Goal: Task Accomplishment & Management: Use online tool/utility

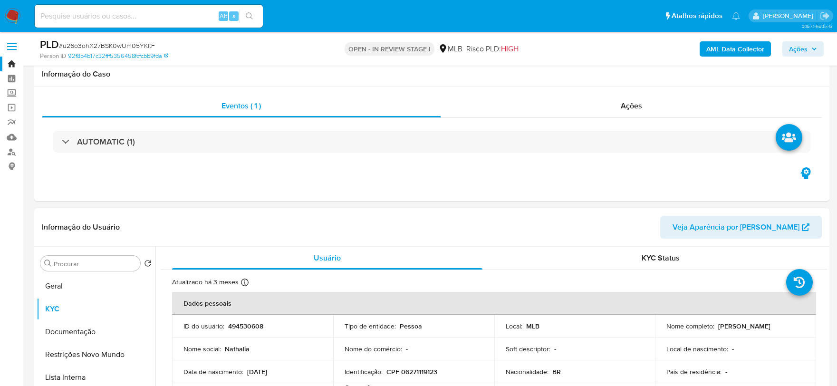
select select "10"
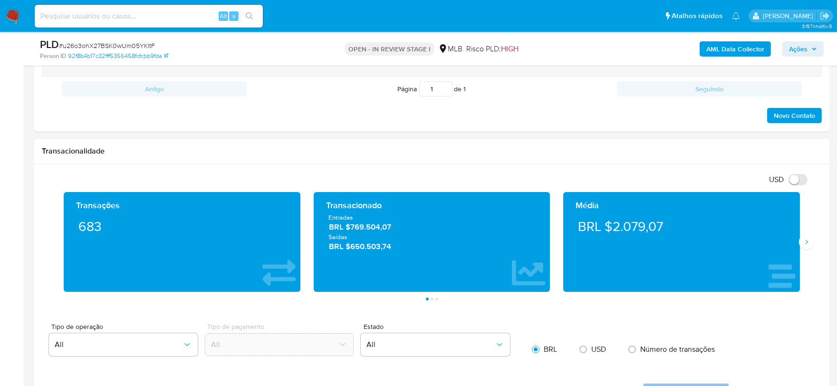
scroll to position [633, 0]
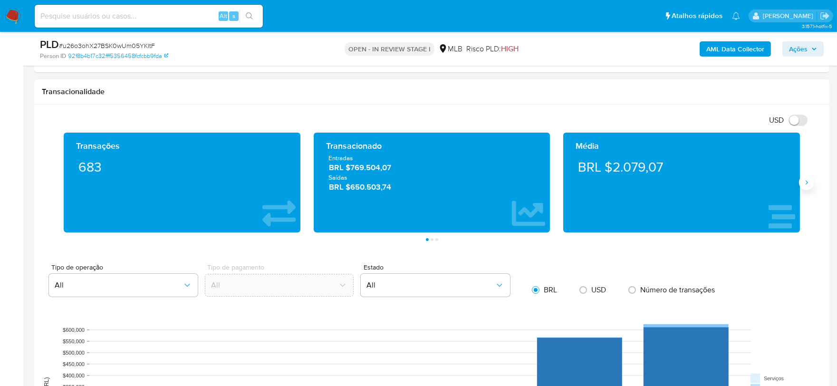
click at [811, 183] on button "Siguiente" at bounding box center [806, 182] width 15 height 15
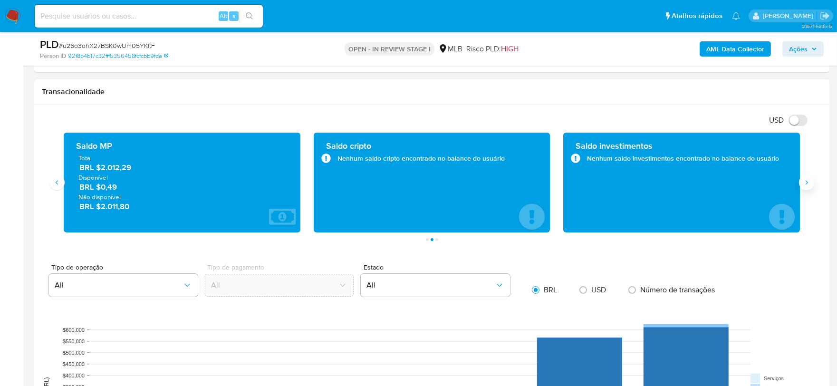
click at [811, 183] on button "Siguiente" at bounding box center [806, 182] width 15 height 15
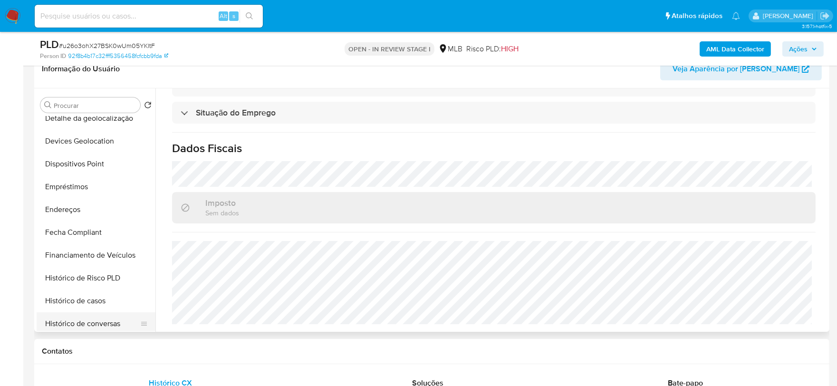
scroll to position [369, 0]
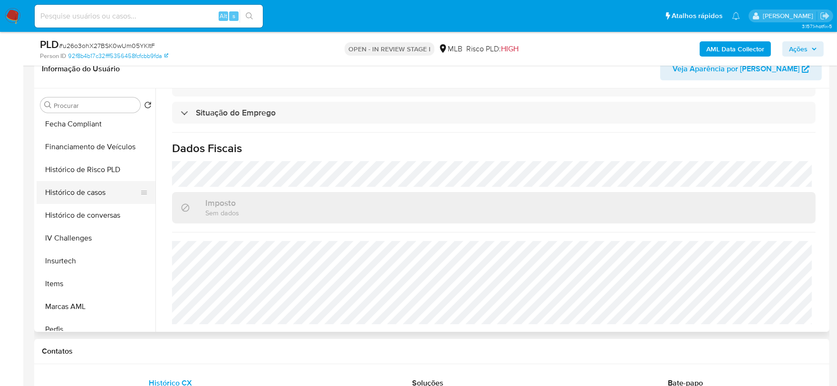
click at [82, 197] on button "Histórico de casos" at bounding box center [92, 192] width 111 height 23
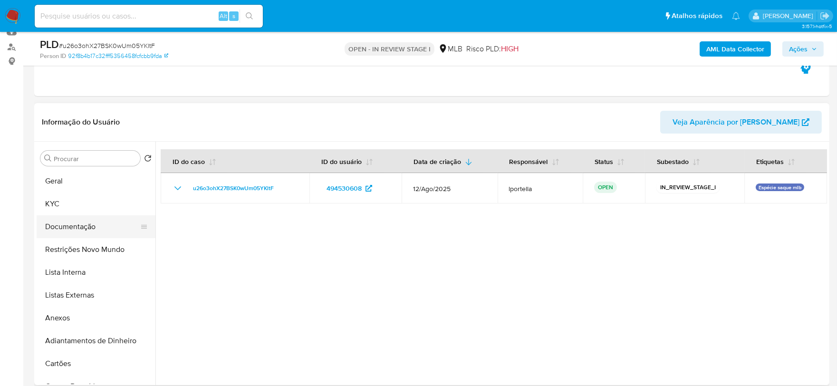
scroll to position [105, 0]
click at [86, 252] on button "Restrições Novo Mundo" at bounding box center [92, 249] width 111 height 23
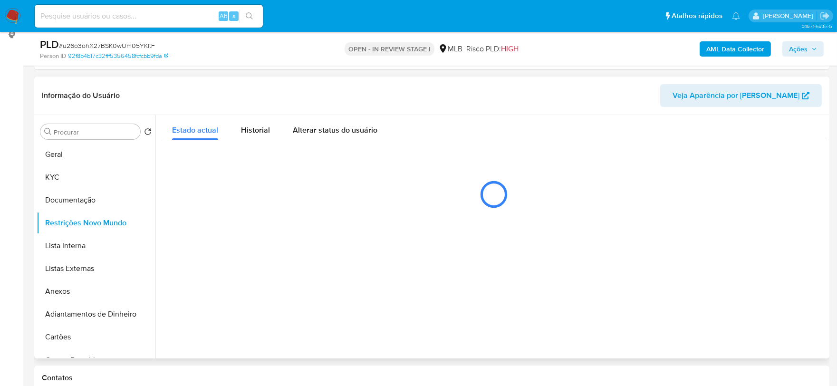
scroll to position [158, 0]
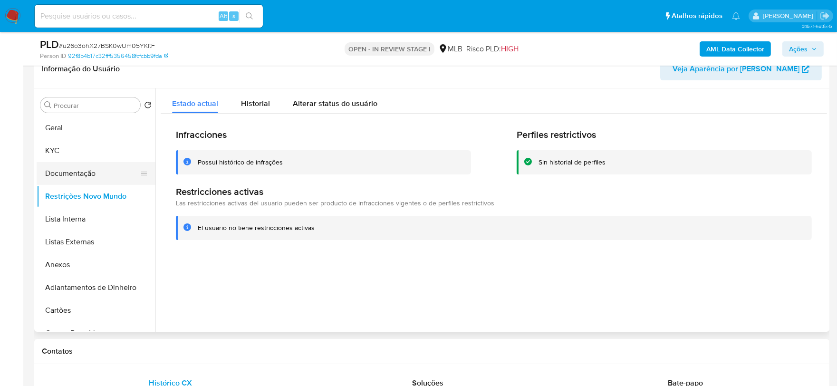
click at [94, 172] on button "Documentação" at bounding box center [92, 173] width 111 height 23
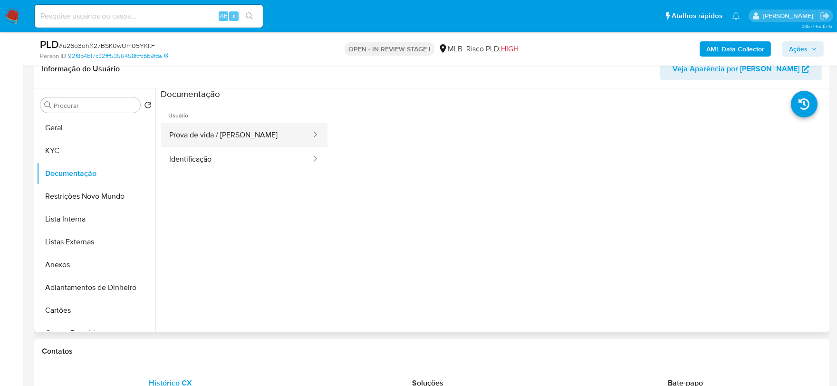
click at [237, 134] on button "Prova de vida / Selfie" at bounding box center [237, 135] width 152 height 24
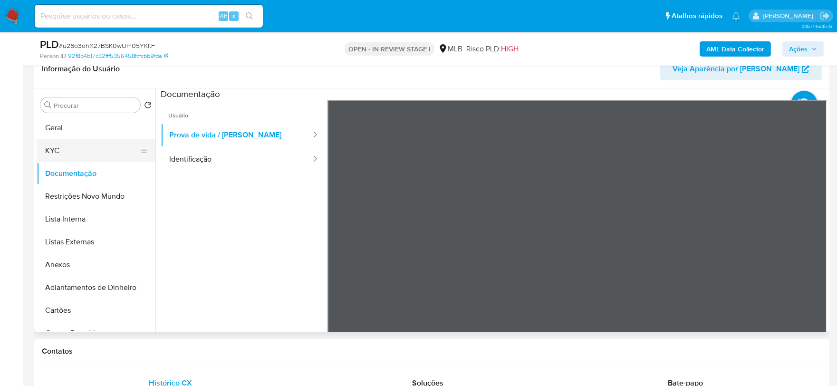
click at [70, 157] on button "KYC" at bounding box center [92, 150] width 111 height 23
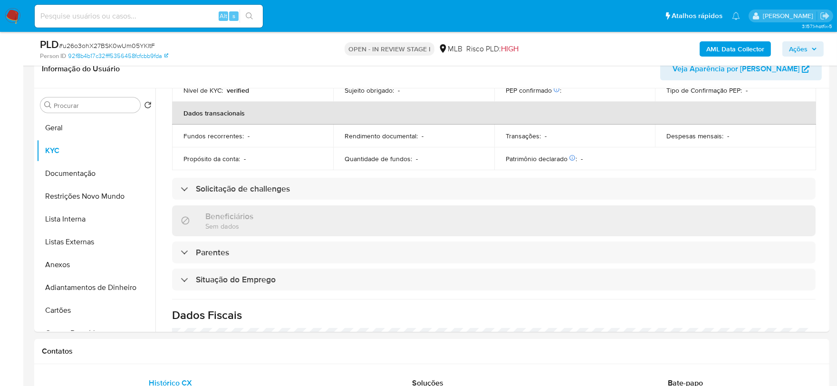
scroll to position [415, 0]
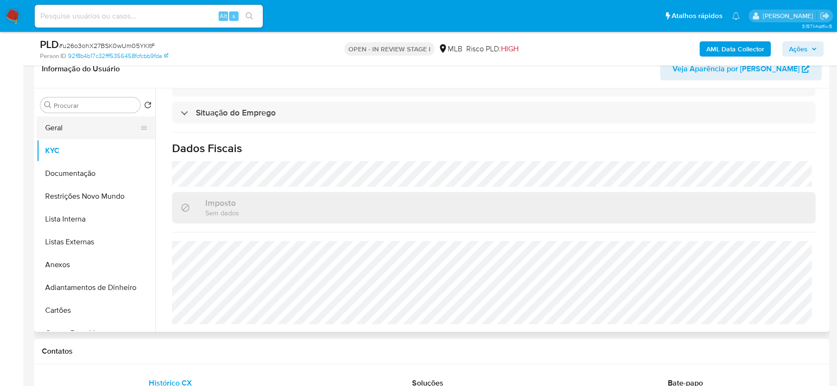
click at [68, 130] on button "Geral" at bounding box center [92, 127] width 111 height 23
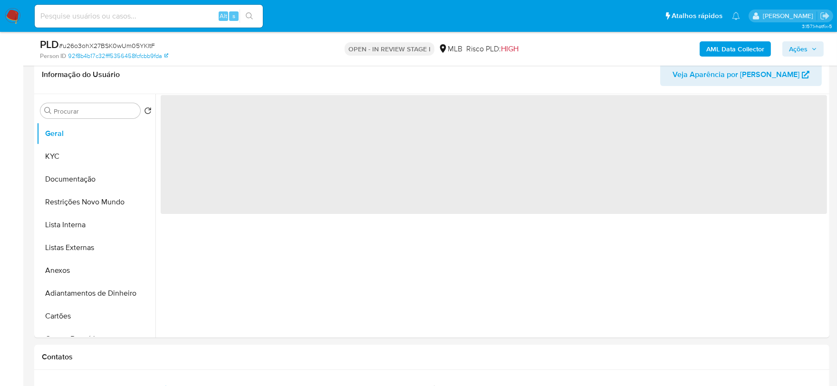
scroll to position [149, 0]
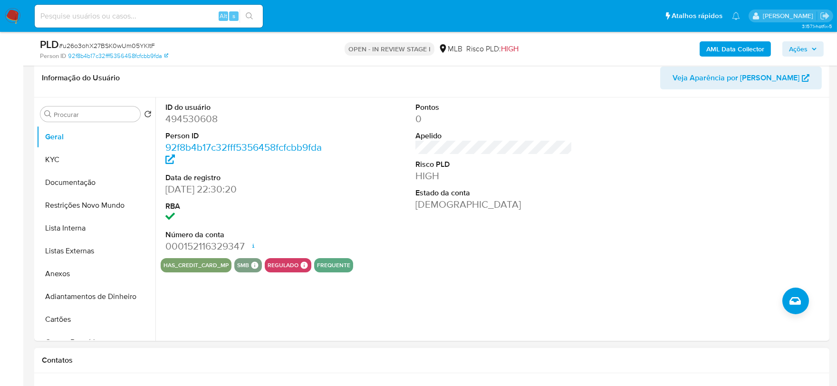
click at [93, 351] on div "Contatos" at bounding box center [431, 360] width 795 height 25
click at [58, 162] on button "KYC" at bounding box center [92, 159] width 111 height 23
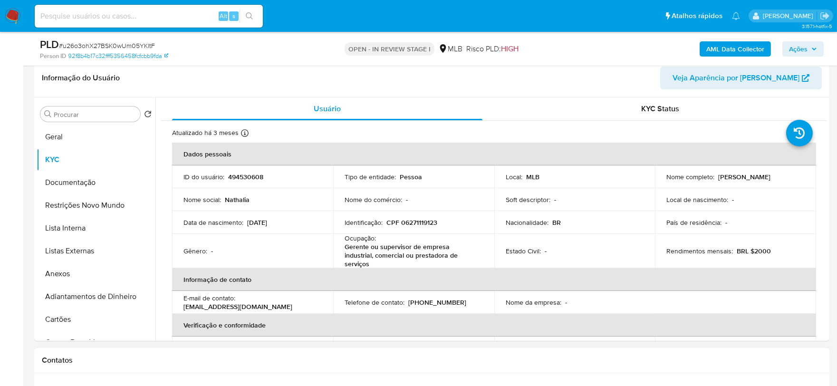
click at [87, 359] on h1 "Contatos" at bounding box center [432, 360] width 780 height 10
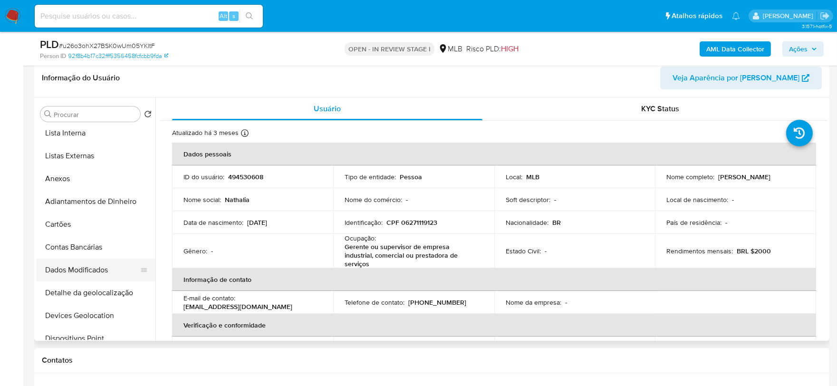
scroll to position [211, 0]
click at [87, 267] on button "Endereços" at bounding box center [92, 268] width 111 height 23
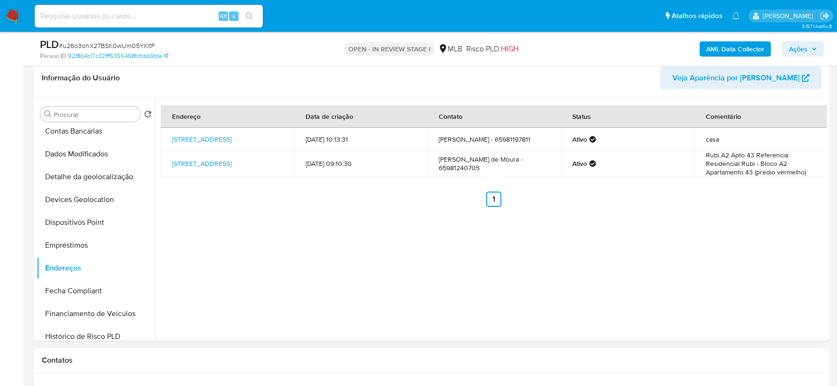
drag, startPoint x: 110, startPoint y: 359, endPoint x: 116, endPoint y: 294, distance: 65.4
click at [110, 358] on h1 "Contatos" at bounding box center [432, 360] width 780 height 10
click at [100, 181] on button "Detalhe da geolocalização" at bounding box center [92, 176] width 111 height 23
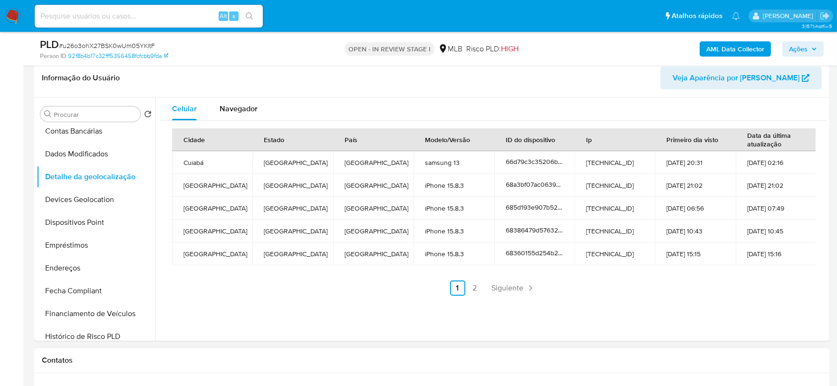
click at [113, 364] on div "Contatos" at bounding box center [431, 360] width 795 height 25
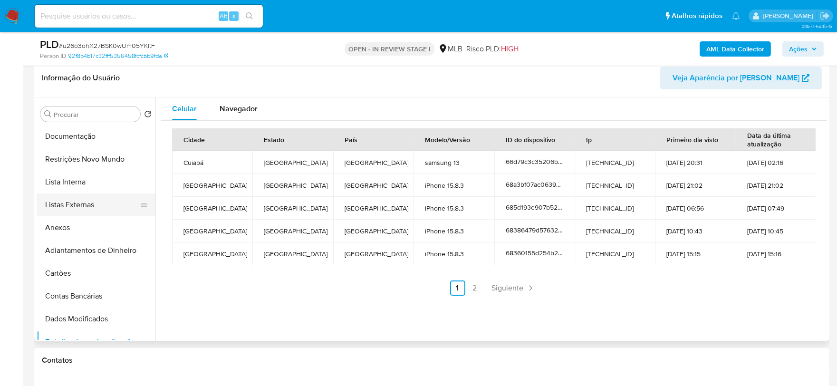
scroll to position [0, 0]
click at [89, 210] on button "Restrições Novo Mundo" at bounding box center [92, 205] width 111 height 23
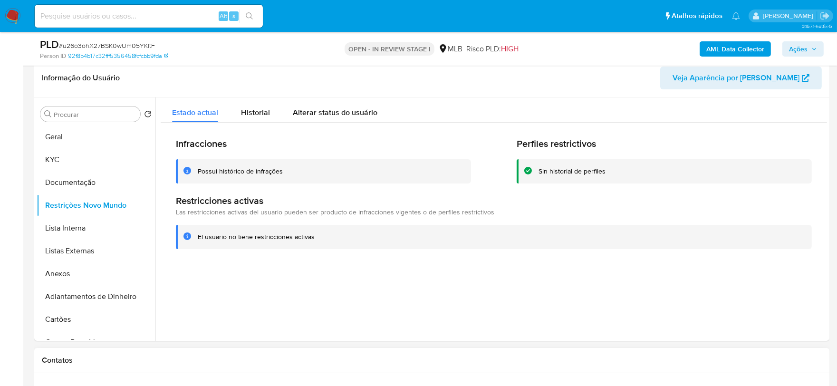
click at [116, 355] on h1 "Contatos" at bounding box center [432, 360] width 780 height 10
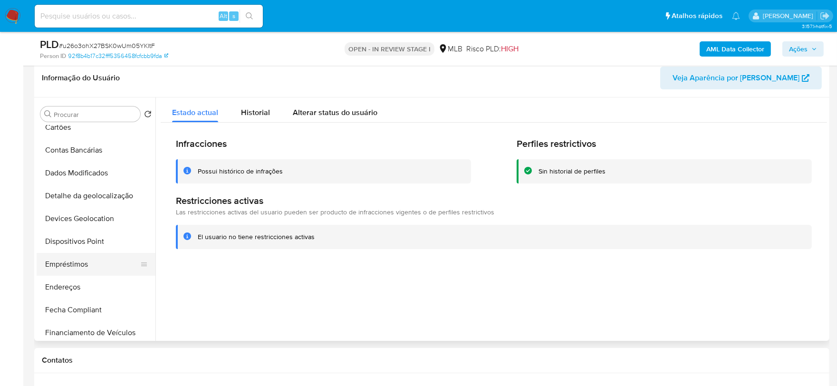
scroll to position [211, 0]
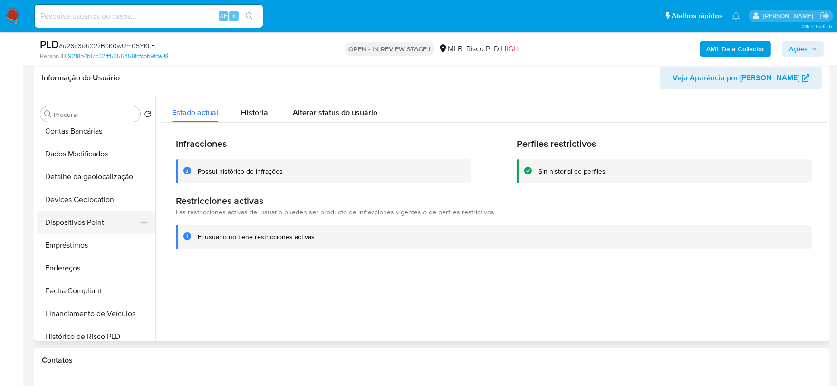
click at [92, 224] on button "Dispositivos Point" at bounding box center [92, 222] width 111 height 23
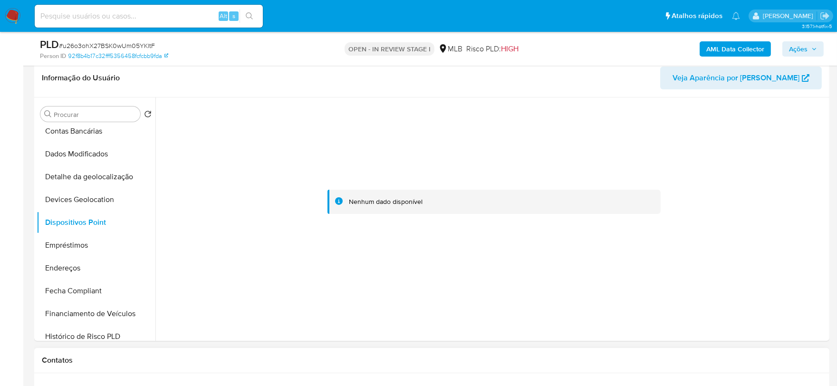
click at [87, 363] on h1 "Contatos" at bounding box center [432, 360] width 780 height 10
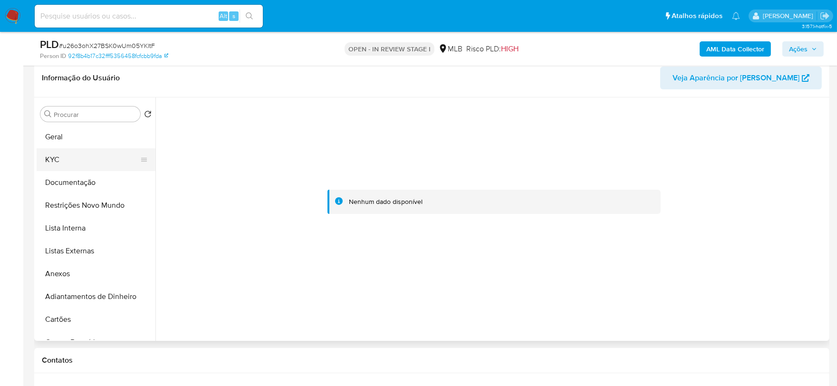
click at [57, 157] on button "KYC" at bounding box center [92, 159] width 111 height 23
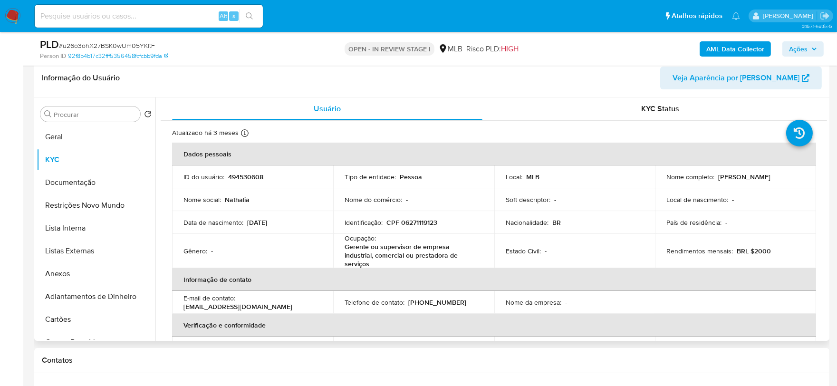
click at [415, 224] on p "CPF 06271119123" at bounding box center [411, 222] width 51 height 9
copy p "06271119123"
drag, startPoint x: 820, startPoint y: 45, endPoint x: 753, endPoint y: 57, distance: 68.1
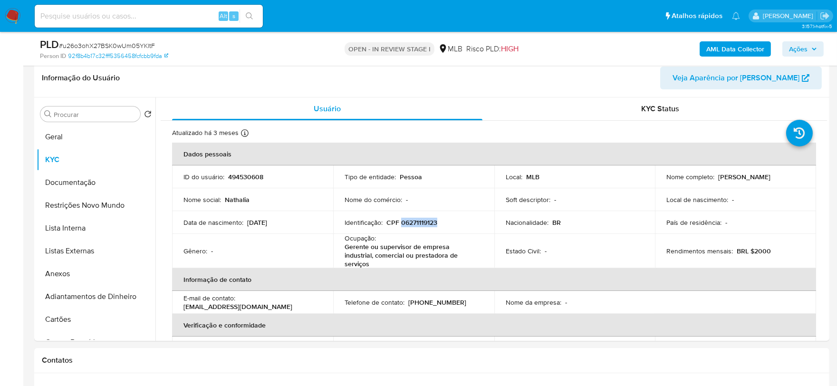
click at [820, 45] on button "Ações" at bounding box center [802, 48] width 41 height 15
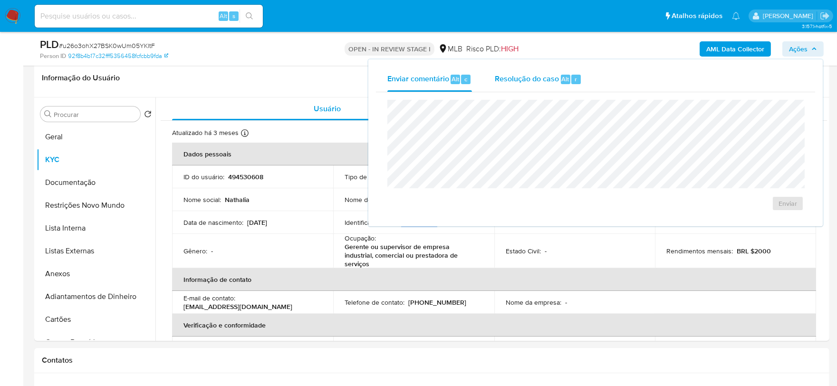
click at [563, 85] on div "Resolução do caso Alt r" at bounding box center [538, 79] width 87 height 25
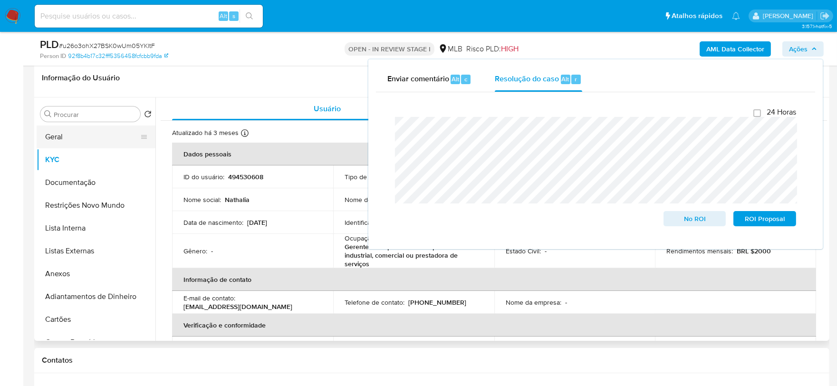
click at [72, 138] on button "Geral" at bounding box center [92, 136] width 111 height 23
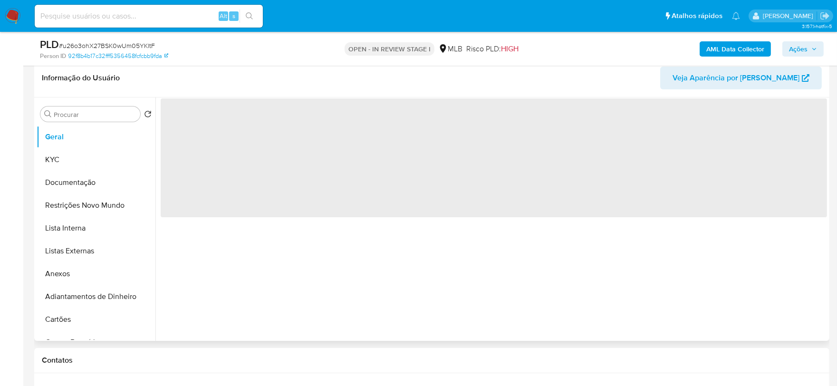
scroll to position [264, 0]
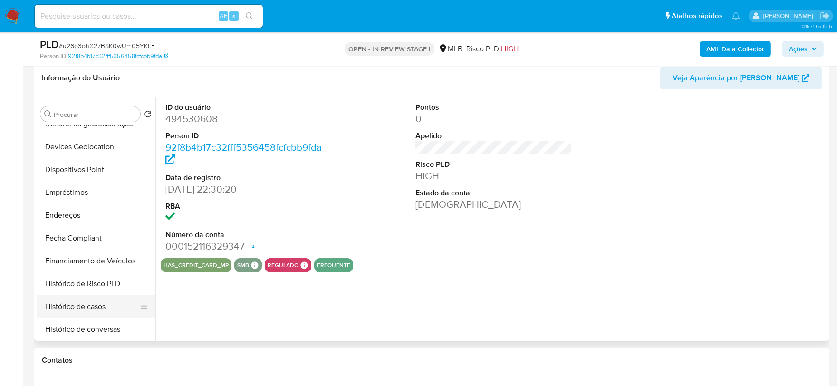
click at [79, 310] on button "Histórico de casos" at bounding box center [92, 306] width 111 height 23
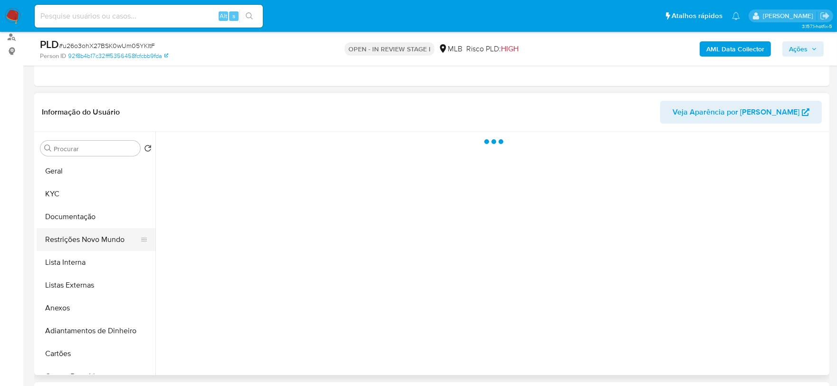
scroll to position [96, 0]
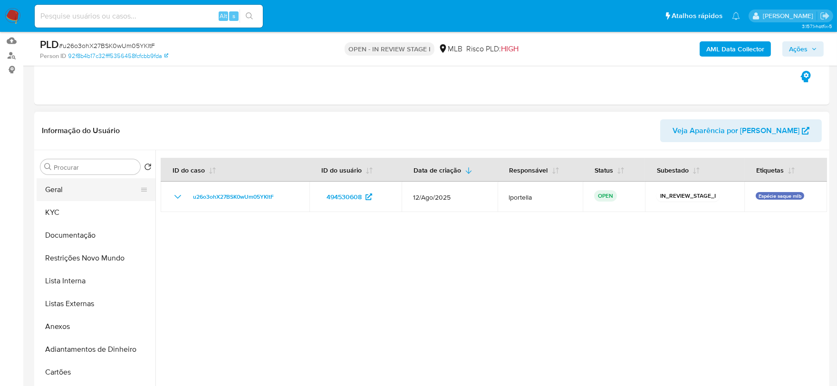
click at [94, 183] on button "Geral" at bounding box center [92, 189] width 111 height 23
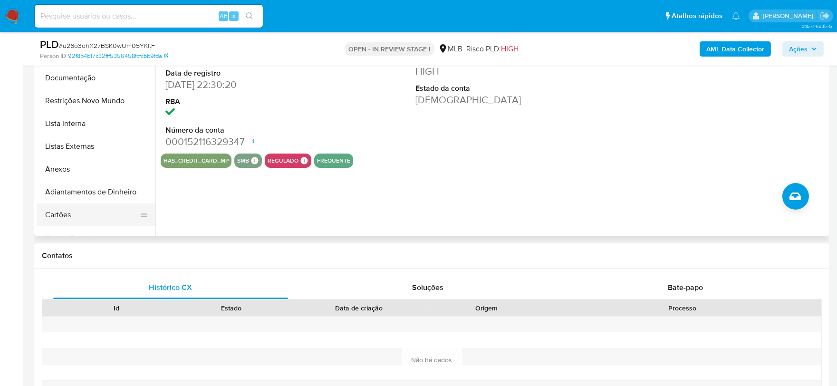
scroll to position [255, 0]
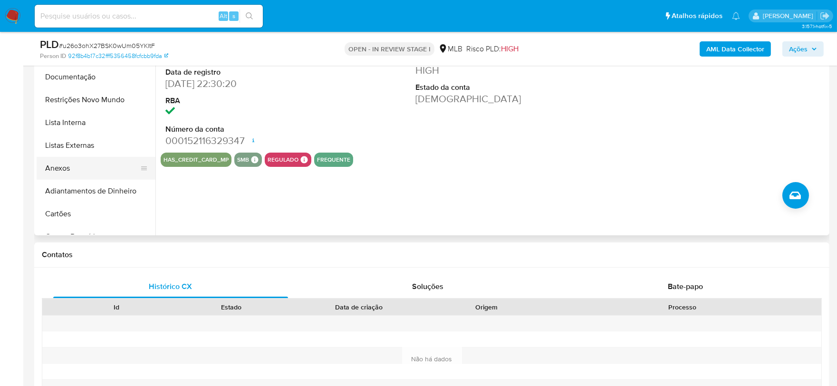
click at [79, 176] on button "Anexos" at bounding box center [92, 168] width 111 height 23
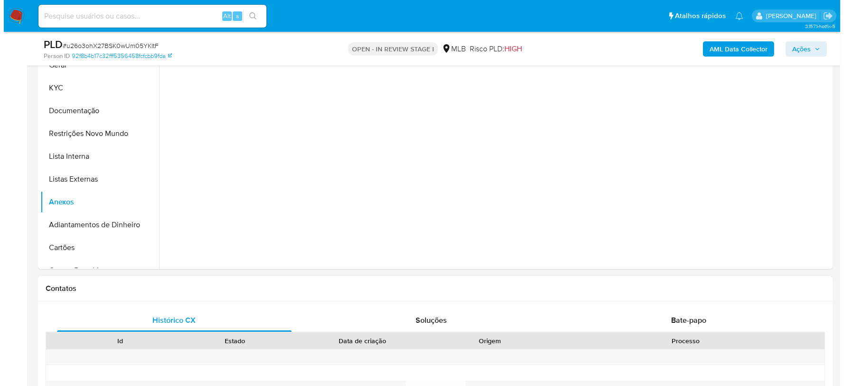
scroll to position [202, 0]
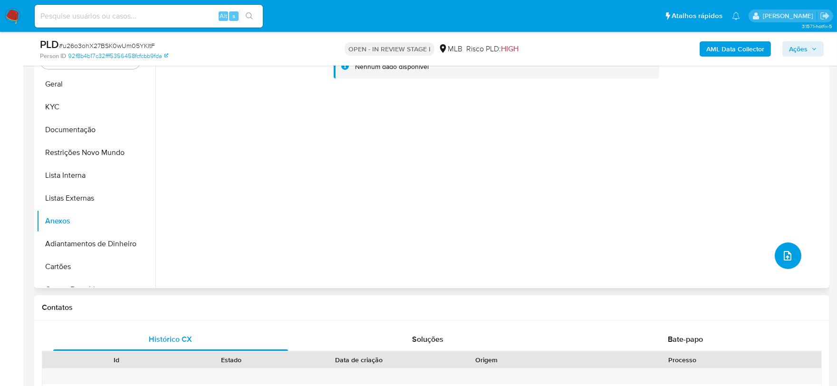
click at [781, 257] on icon "upload-file" at bounding box center [786, 255] width 11 height 11
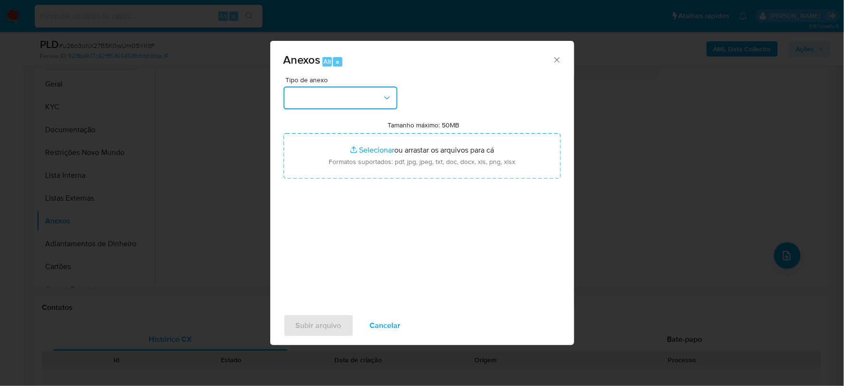
click at [359, 100] on button "button" at bounding box center [341, 97] width 114 height 23
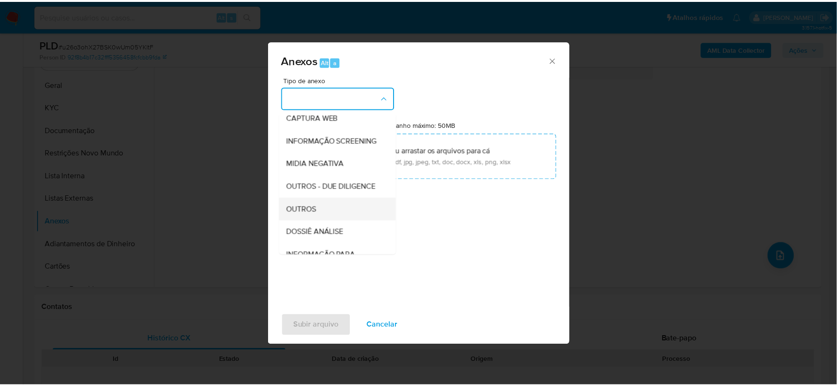
scroll to position [146, 0]
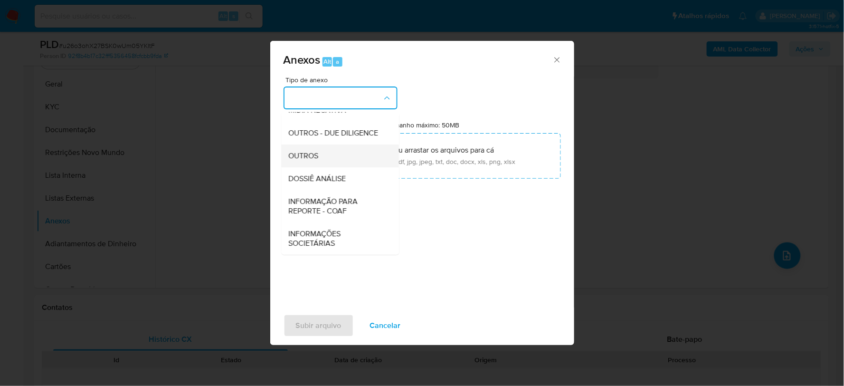
click at [312, 151] on span "OUTROS" at bounding box center [304, 156] width 30 height 10
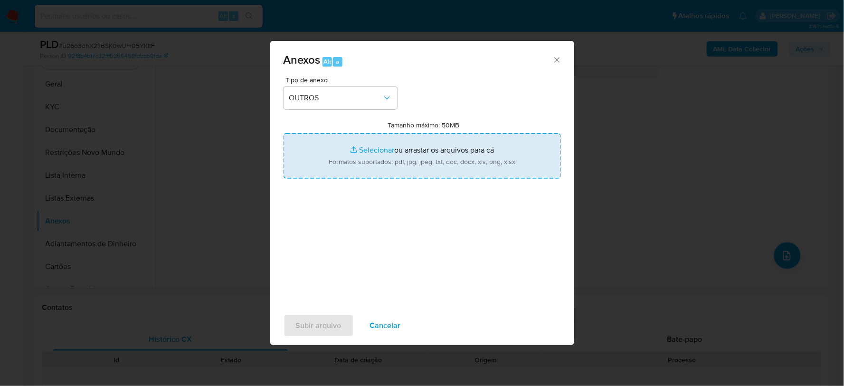
type input "C:\fakepath\SAR - XXX - CPF 06271119123 - NATHALIA SILVA DE MOURA.pdf"
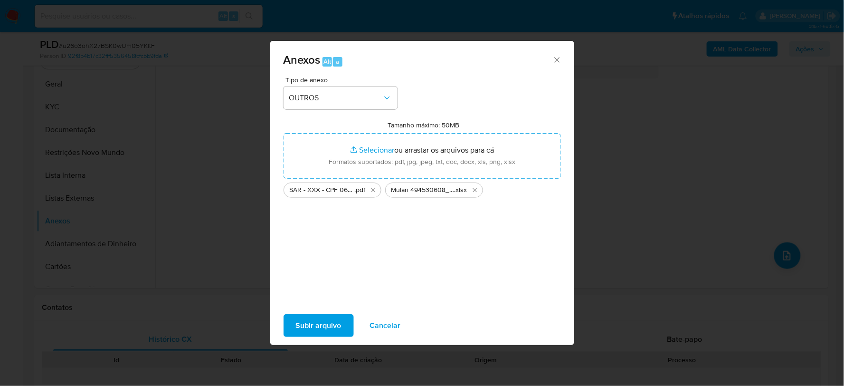
click at [332, 325] on span "Subir arquivo" at bounding box center [319, 325] width 46 height 21
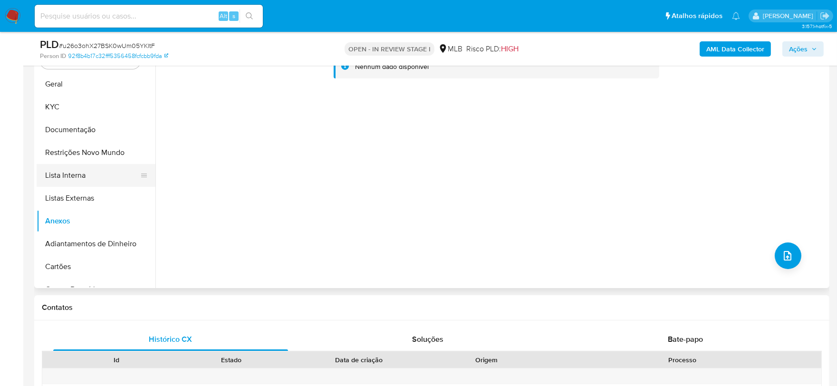
click at [82, 168] on button "Lista Interna" at bounding box center [92, 175] width 111 height 23
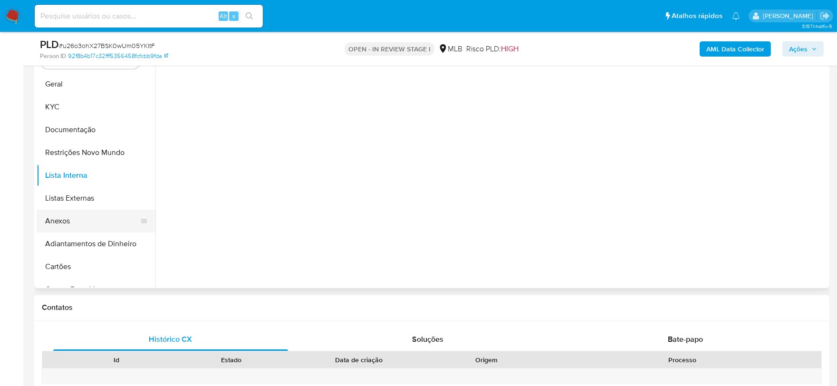
click at [78, 222] on button "Anexos" at bounding box center [92, 221] width 111 height 23
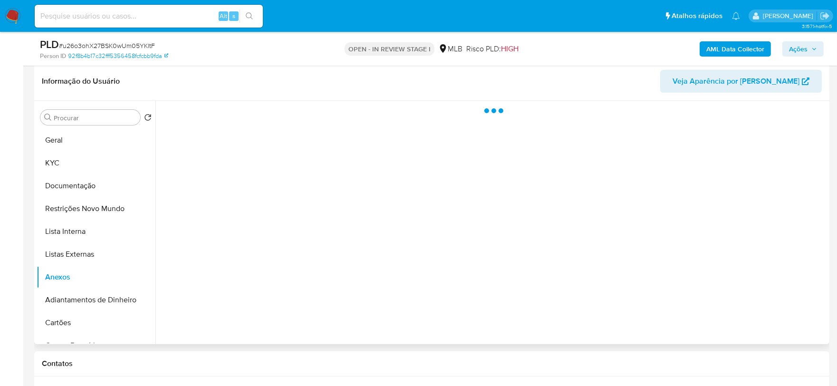
scroll to position [96, 0]
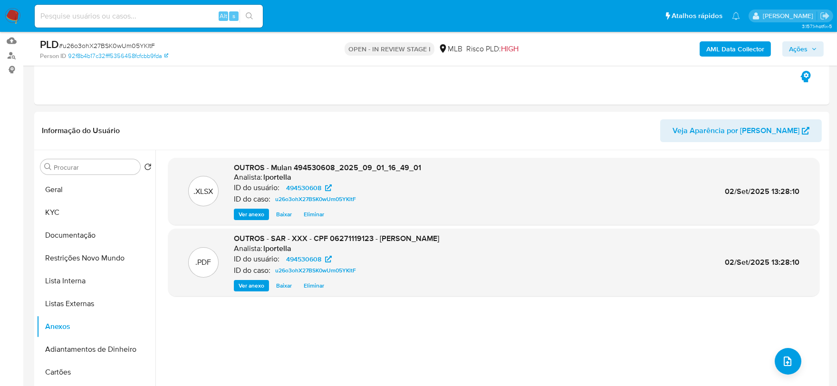
click at [805, 48] on span "Ações" at bounding box center [798, 48] width 19 height 15
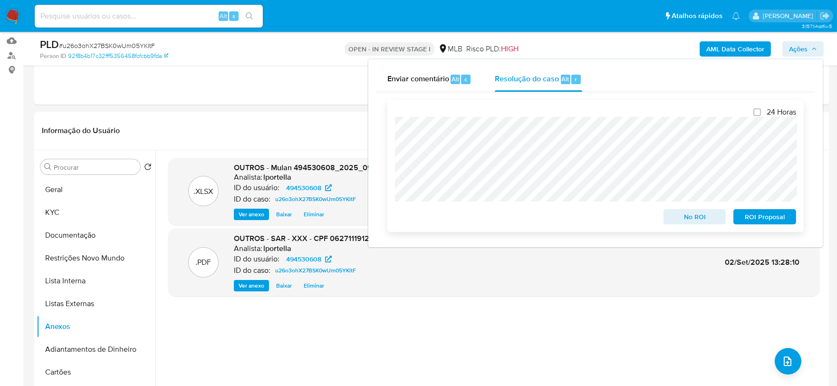
click at [765, 217] on span "ROI Proposal" at bounding box center [764, 216] width 49 height 13
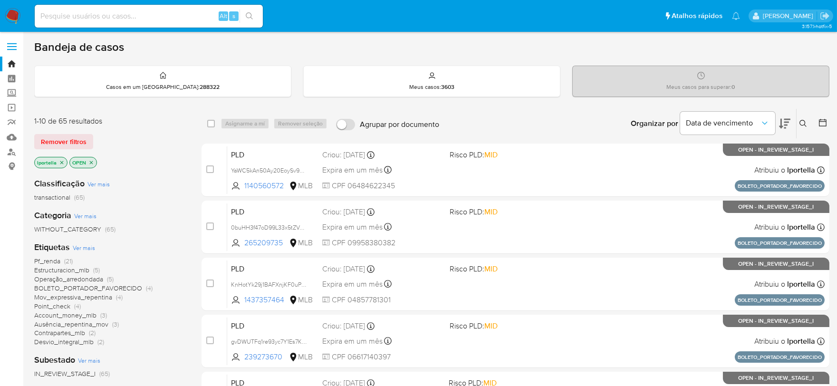
click at [159, 11] on input at bounding box center [149, 16] width 228 height 12
paste input "2224911704"
type input "2224911704"
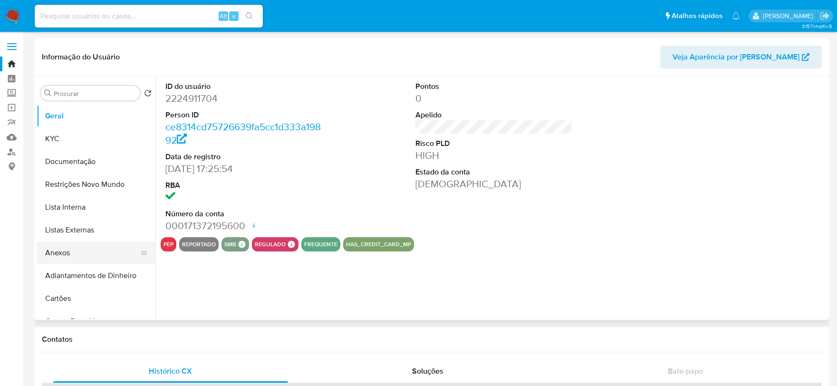
select select "10"
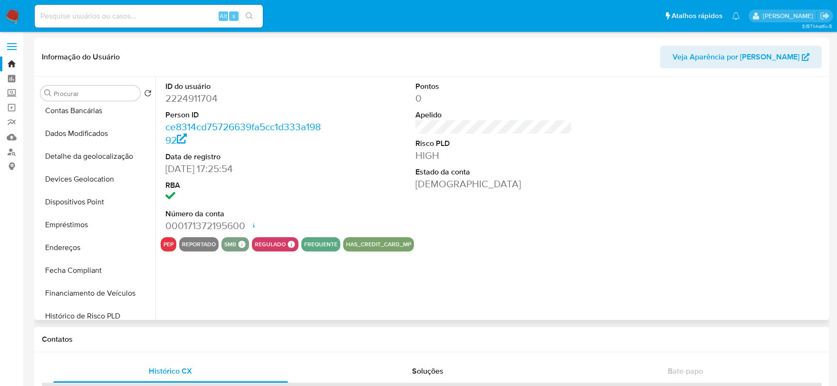
scroll to position [369, 0]
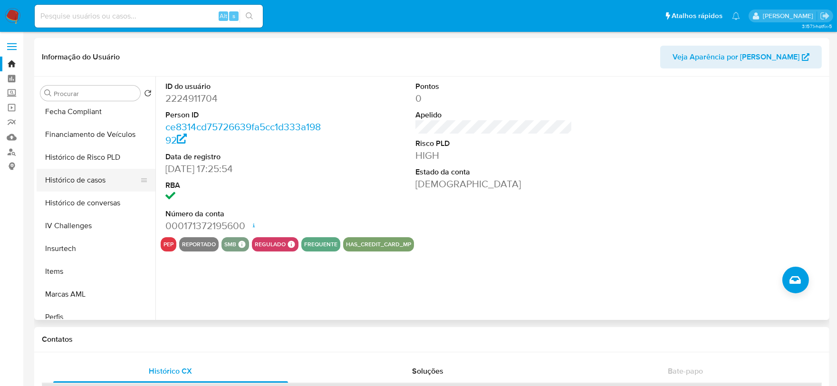
click at [77, 176] on button "Histórico de casos" at bounding box center [92, 180] width 111 height 23
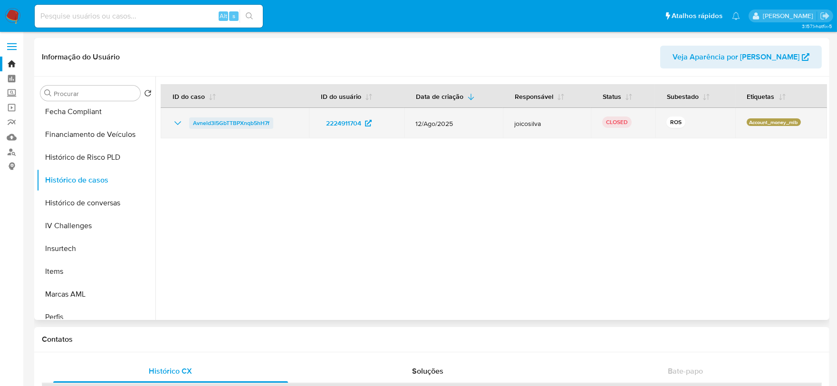
click at [244, 121] on span "Avneld3l5GbTTBPXnqb5hH7f" at bounding box center [231, 122] width 76 height 11
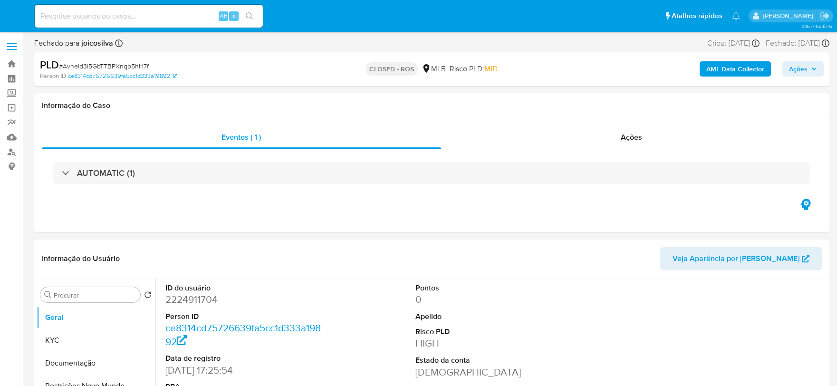
select select "10"
click at [600, 136] on div "Ações" at bounding box center [631, 137] width 381 height 23
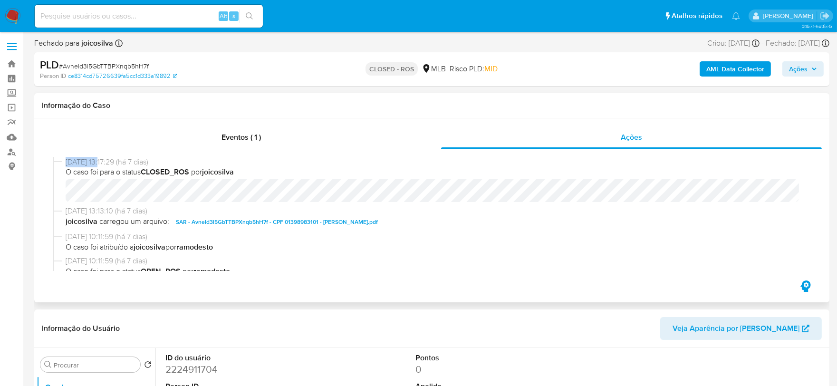
drag, startPoint x: 105, startPoint y: 163, endPoint x: 67, endPoint y: 162, distance: 39.0
click at [67, 162] on span "26/08/2025 13:17:29 (há 7 dias)" at bounding box center [436, 162] width 741 height 10
copy span "26/08/2025"
click at [154, 21] on input at bounding box center [149, 16] width 228 height 12
paste input "1361345739"
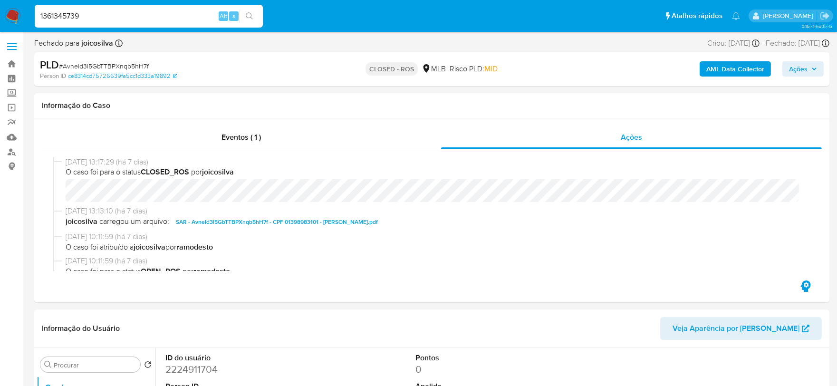
type input "1361345739"
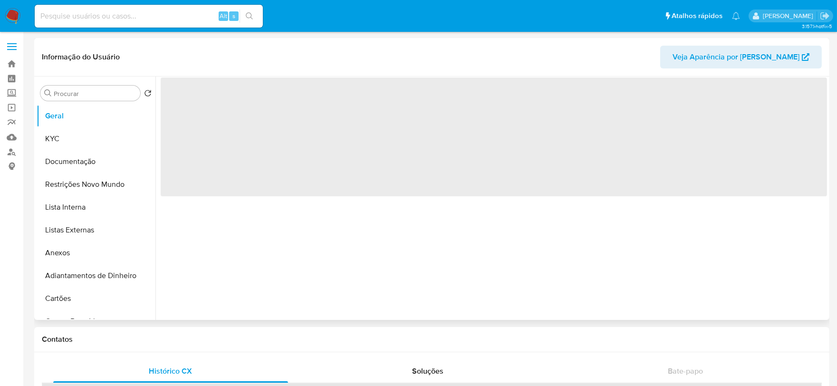
scroll to position [369, 0]
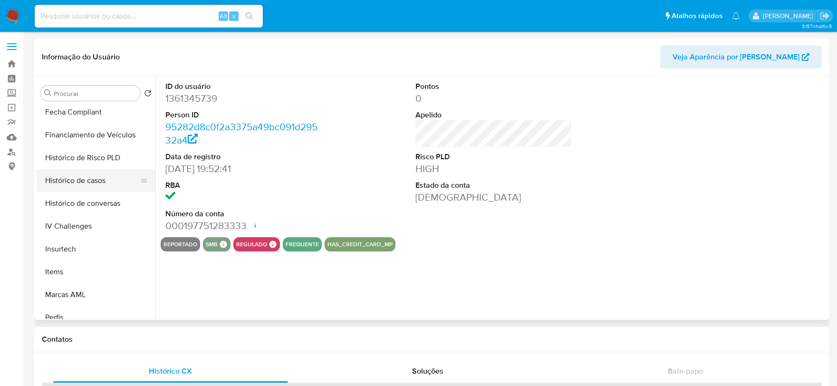
click at [92, 178] on button "Histórico de casos" at bounding box center [92, 180] width 111 height 23
select select "10"
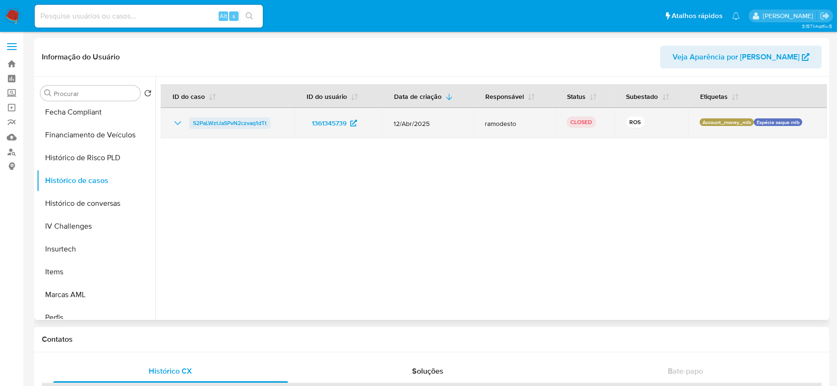
click at [241, 124] on span "S2PaLWztJaSPvN2czvaq1dTt" at bounding box center [230, 122] width 74 height 11
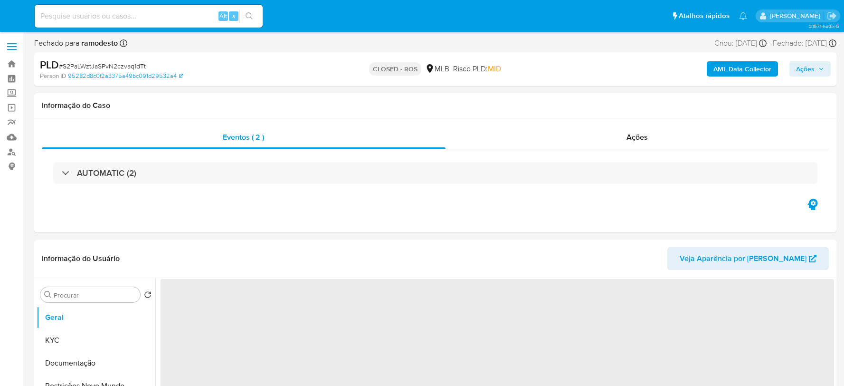
select select "10"
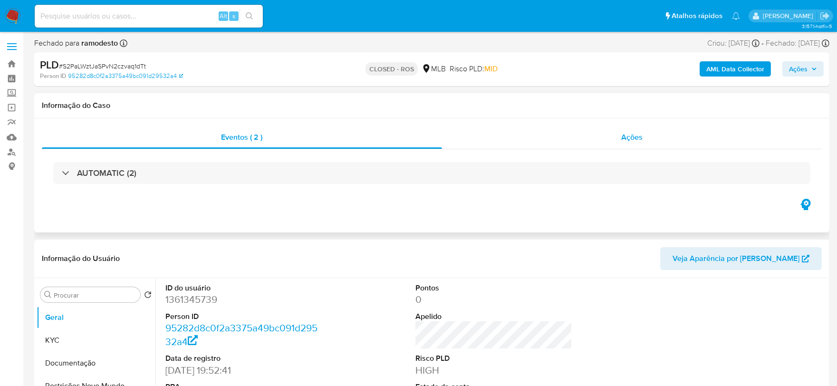
click at [656, 136] on div "Ações" at bounding box center [632, 137] width 380 height 23
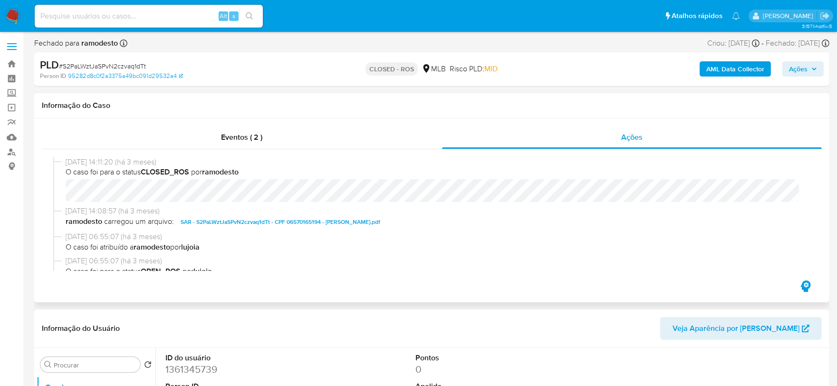
click at [102, 164] on span "20/05/2025 14:11:20 (há 3 meses)" at bounding box center [436, 162] width 741 height 10
drag, startPoint x: 105, startPoint y: 164, endPoint x: 67, endPoint y: 164, distance: 37.5
click at [67, 164] on span "20/05/2025 14:11:20 (há 3 meses)" at bounding box center [436, 162] width 741 height 10
copy span "20/05/2025"
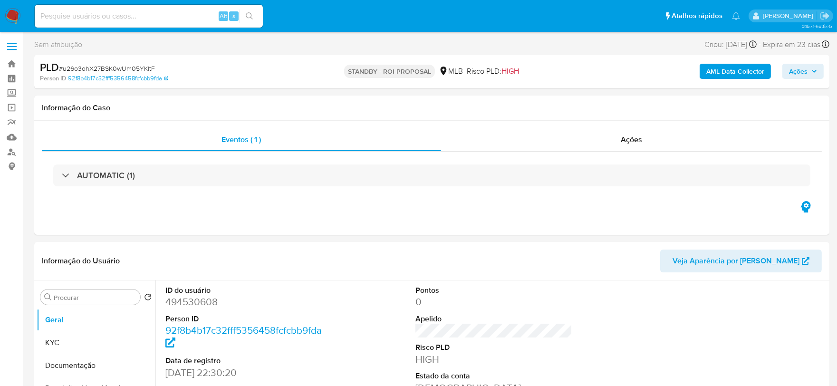
select select "10"
click at [117, 69] on span "# u26o3ohX27BSK0wUm05YKltF" at bounding box center [107, 69] width 96 height 10
copy span "u26o3ohX27BSK0wUm05YKltF"
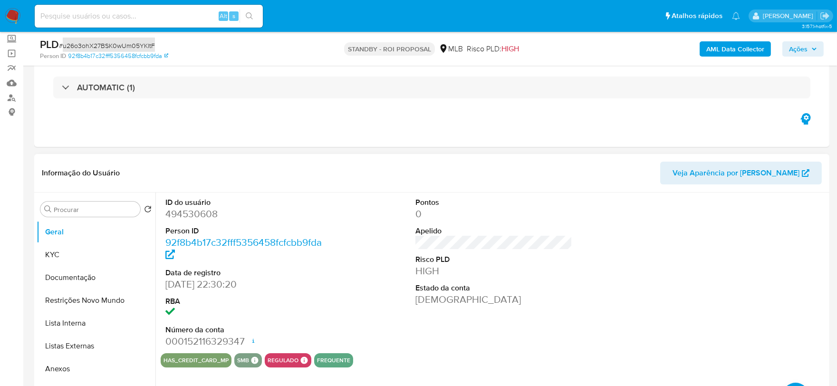
scroll to position [105, 0]
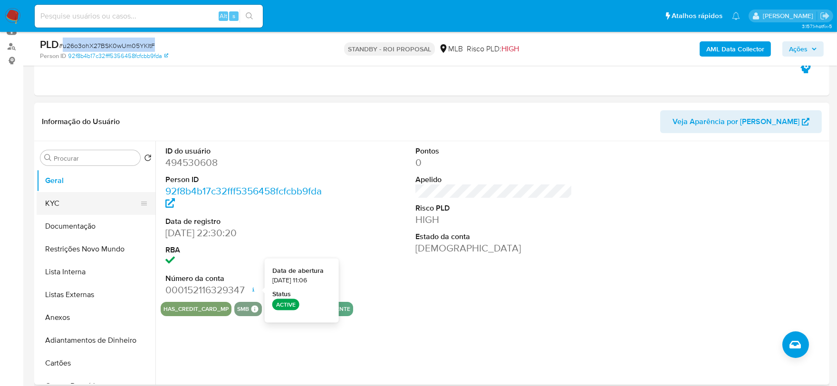
click at [64, 200] on button "KYC" at bounding box center [92, 203] width 111 height 23
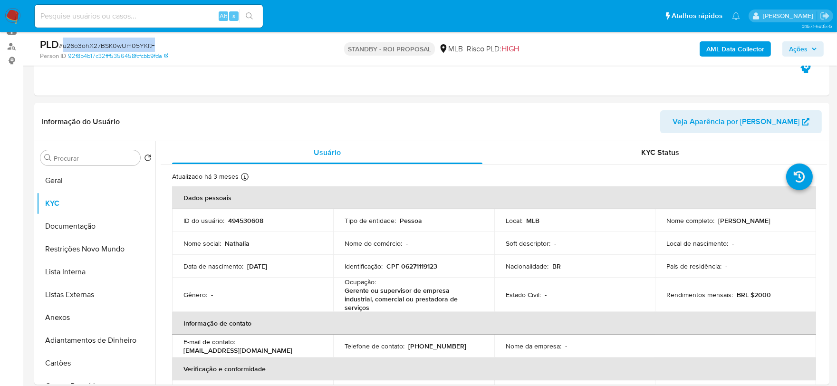
click at [11, 15] on img at bounding box center [13, 16] width 16 height 16
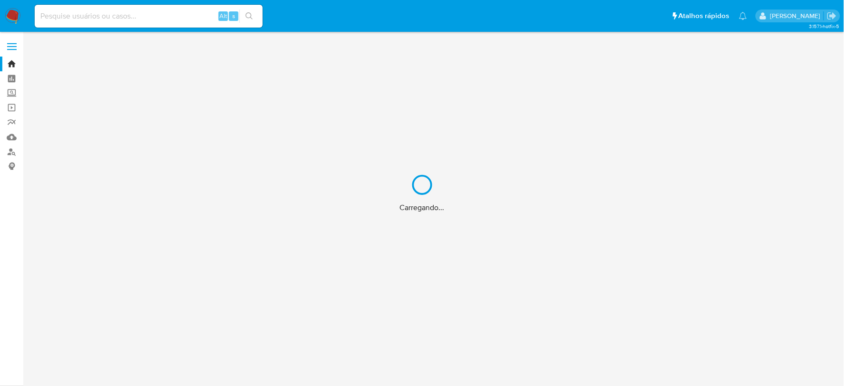
click at [169, 24] on div "Carregando..." at bounding box center [422, 193] width 844 height 386
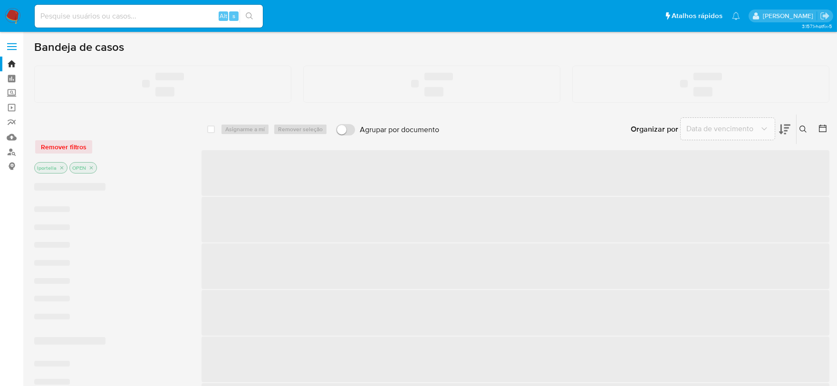
click at [162, 21] on input at bounding box center [149, 16] width 228 height 12
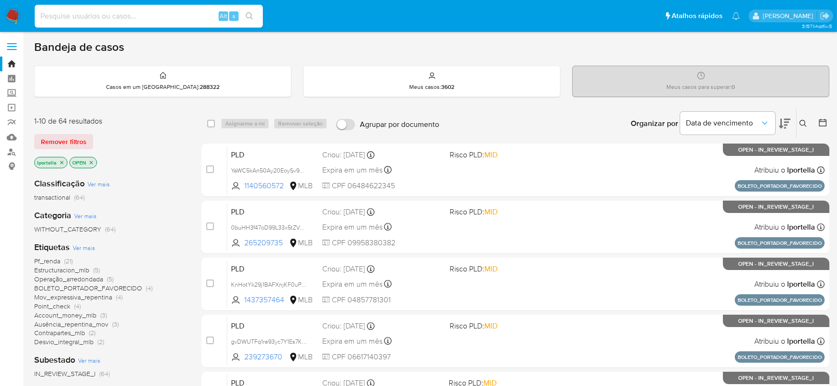
paste input "v1CT9gUdC8mCOhjXgS1bBioG"
type input "v1CT9gUdC8mCOhjXgS1bBioG"
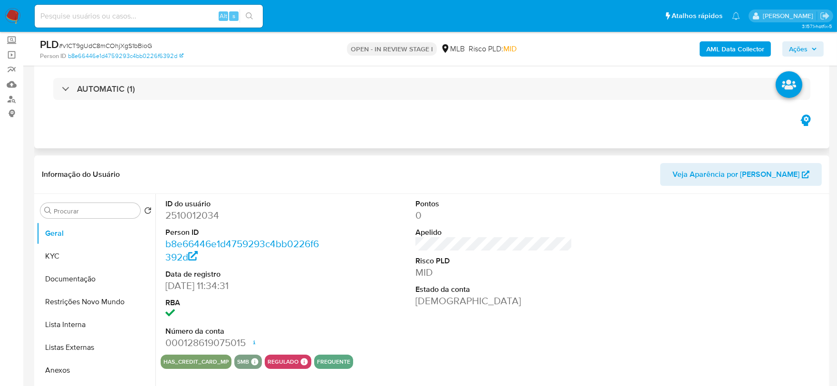
select select "10"
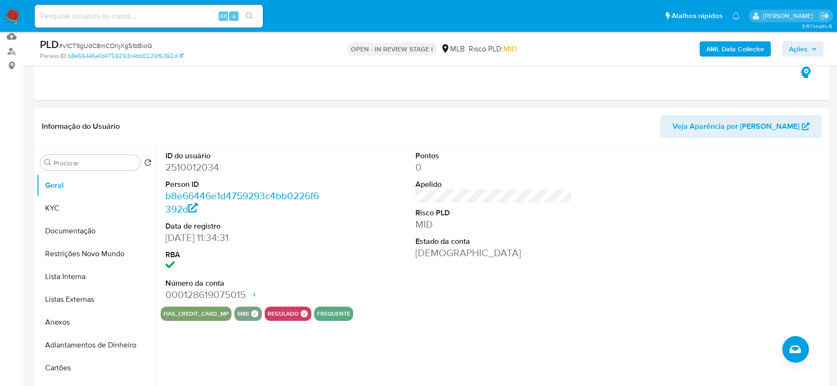
scroll to position [158, 0]
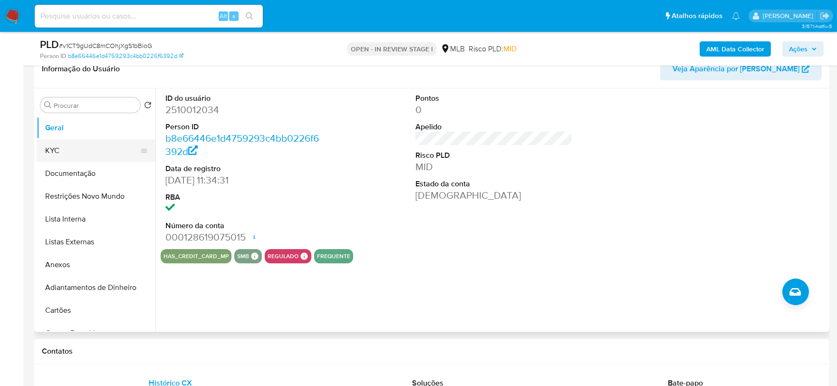
click at [48, 153] on button "KYC" at bounding box center [92, 150] width 111 height 23
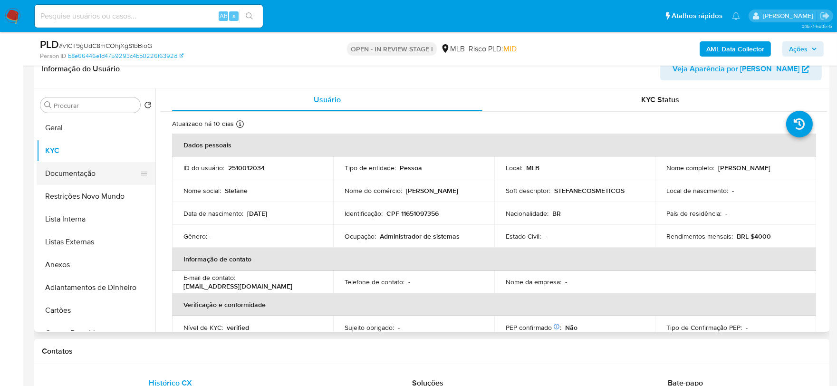
click at [107, 176] on button "Documentação" at bounding box center [92, 173] width 111 height 23
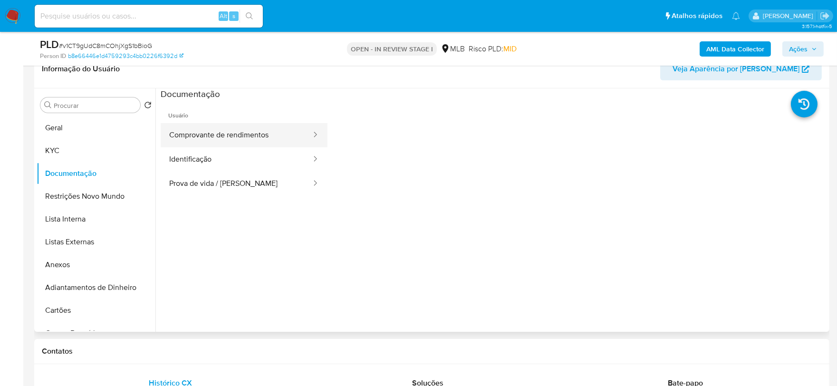
click at [265, 141] on button "Comprovante de rendimentos" at bounding box center [237, 135] width 152 height 24
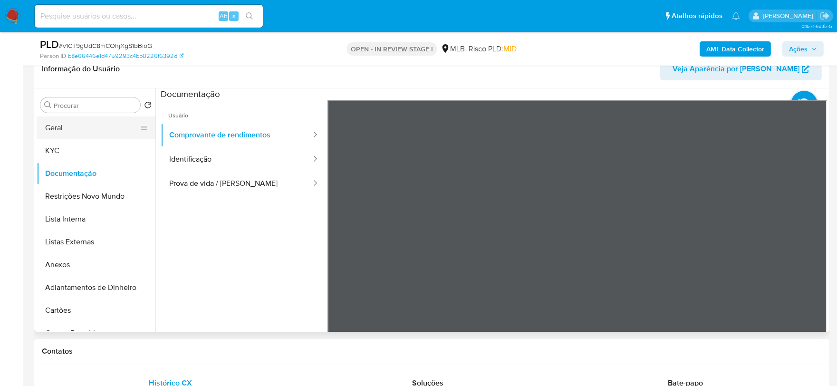
click at [91, 137] on button "Geral" at bounding box center [92, 127] width 111 height 23
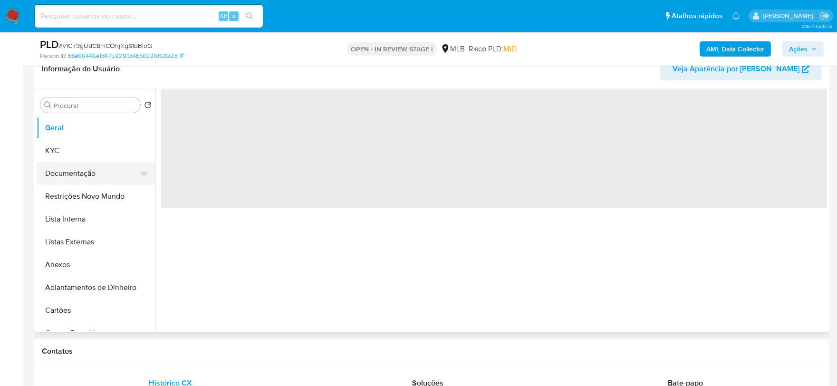
drag, startPoint x: 101, startPoint y: 144, endPoint x: 149, endPoint y: 181, distance: 60.6
click at [101, 145] on button "KYC" at bounding box center [96, 150] width 119 height 23
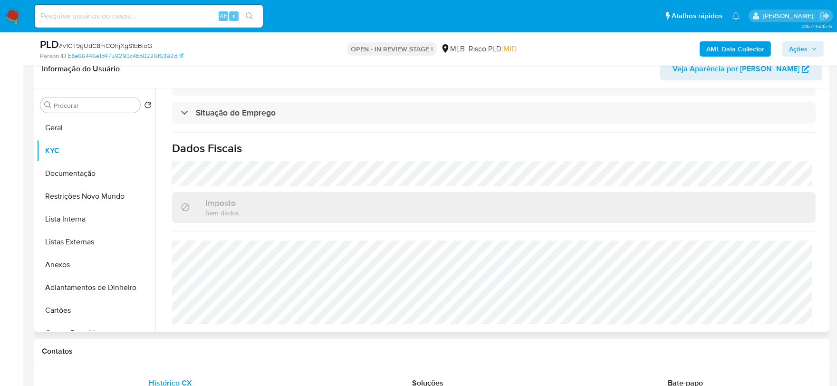
scroll to position [404, 0]
drag, startPoint x: 88, startPoint y: 172, endPoint x: 100, endPoint y: 169, distance: 12.3
click at [88, 172] on button "Documentação" at bounding box center [92, 173] width 111 height 23
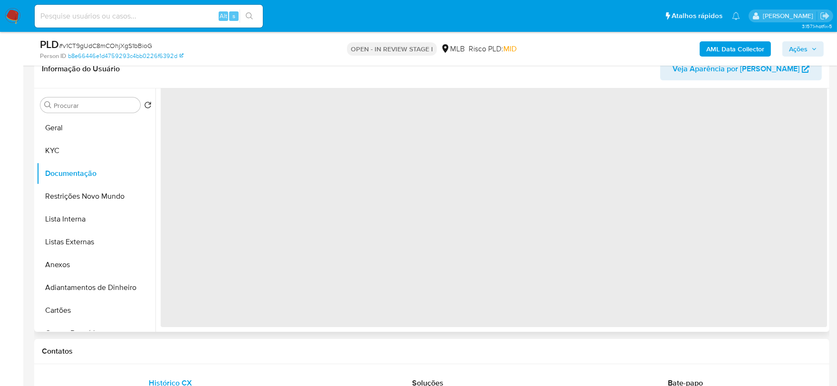
scroll to position [0, 0]
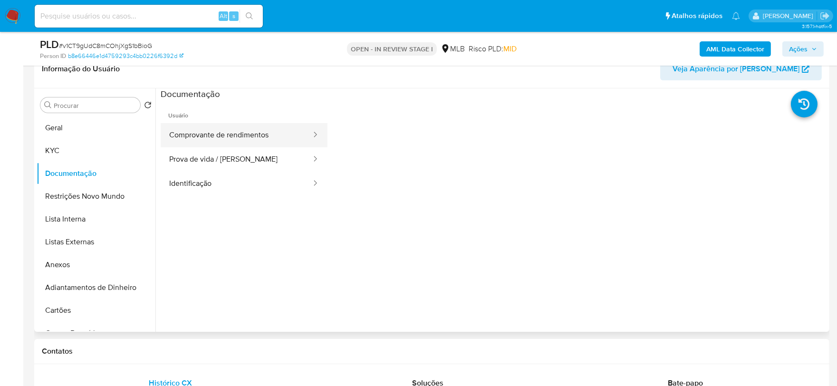
click at [216, 140] on button "Comprovante de rendimentos" at bounding box center [237, 135] width 152 height 24
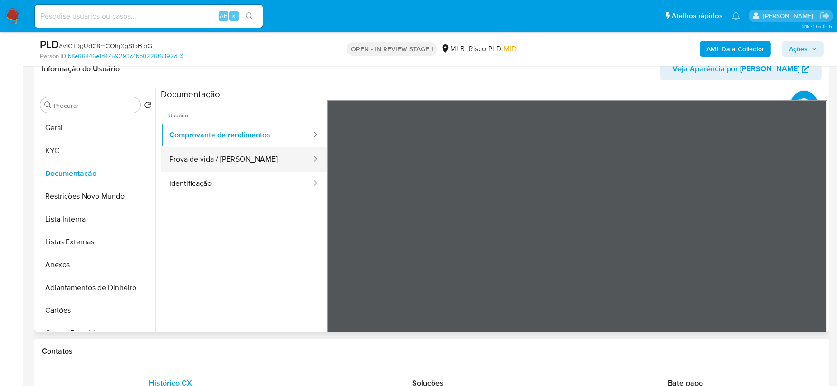
click at [239, 169] on button "Prova de vida / [PERSON_NAME]" at bounding box center [237, 159] width 152 height 24
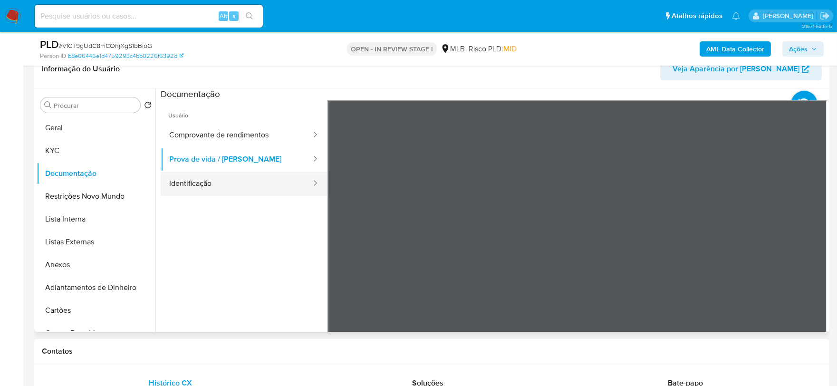
click at [263, 188] on button "Identificação" at bounding box center [237, 183] width 152 height 24
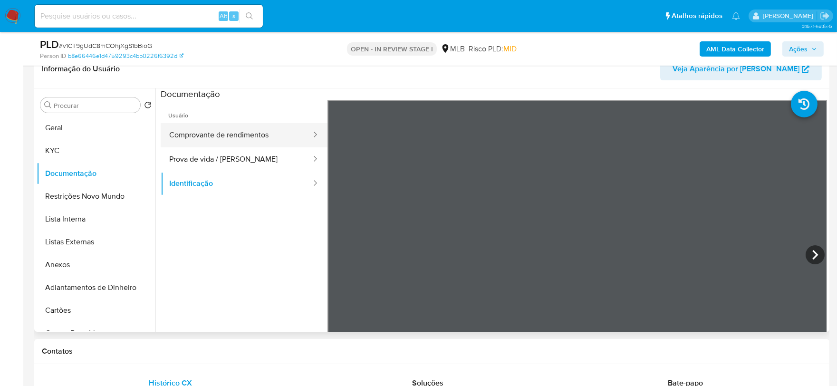
click at [211, 135] on button "Comprovante de rendimentos" at bounding box center [237, 135] width 152 height 24
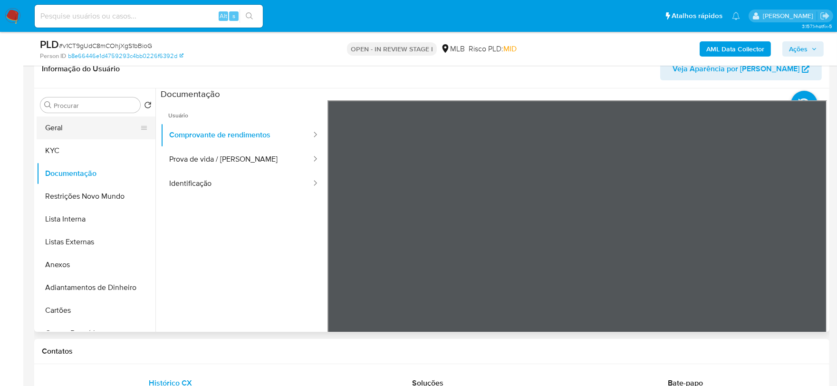
click at [93, 124] on button "Geral" at bounding box center [92, 127] width 111 height 23
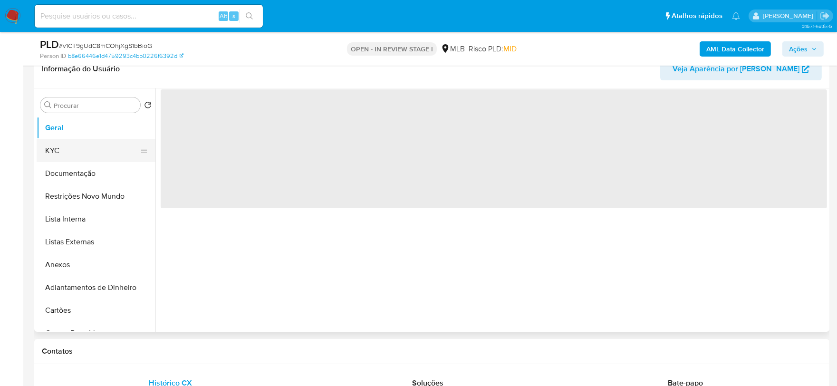
click at [95, 153] on button "KYC" at bounding box center [92, 150] width 111 height 23
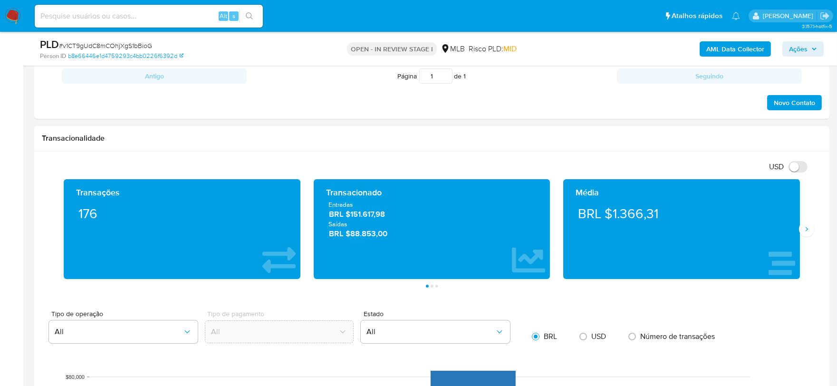
scroll to position [526, 0]
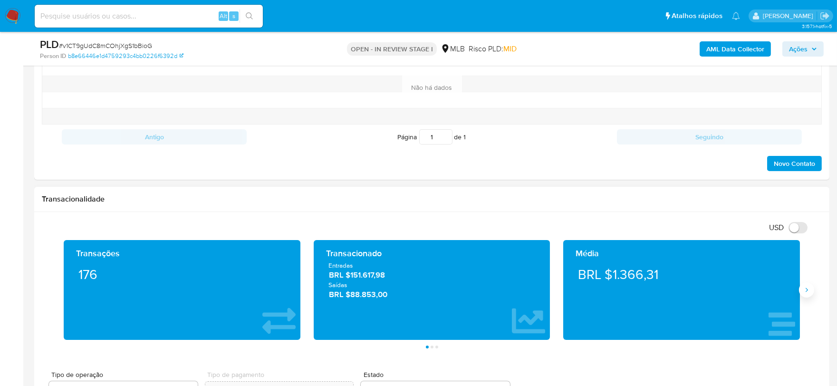
click at [809, 293] on icon "Siguiente" at bounding box center [806, 290] width 8 height 8
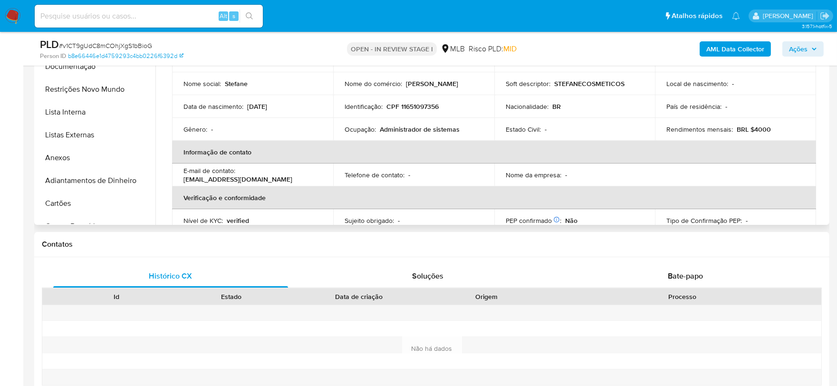
scroll to position [157, 0]
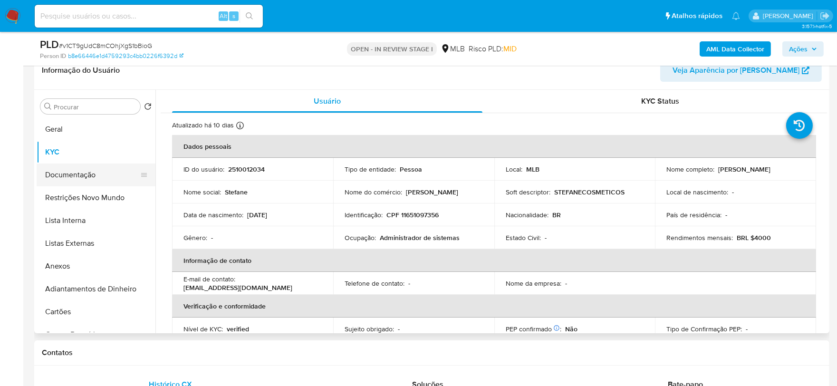
click at [71, 174] on button "Documentação" at bounding box center [92, 174] width 111 height 23
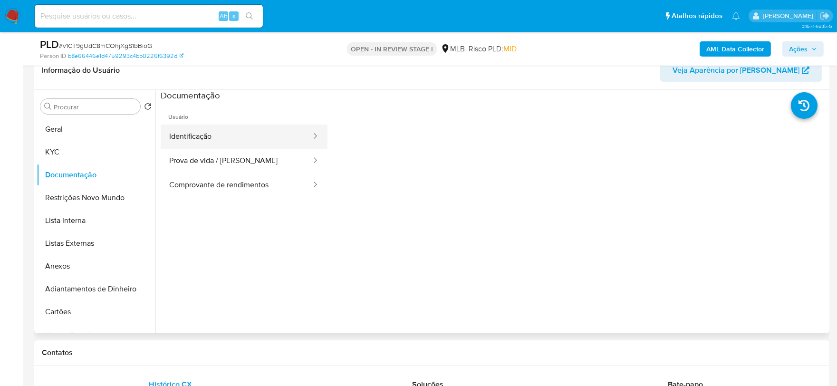
click at [202, 133] on button "Identificação" at bounding box center [237, 136] width 152 height 24
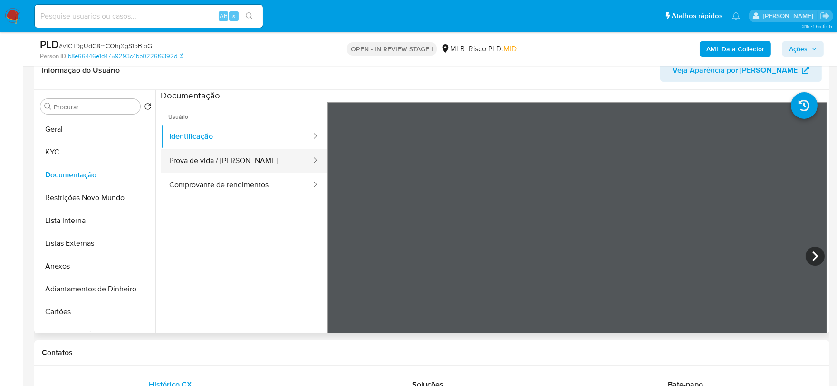
click at [235, 162] on button "Prova de vida / [PERSON_NAME]" at bounding box center [237, 161] width 152 height 24
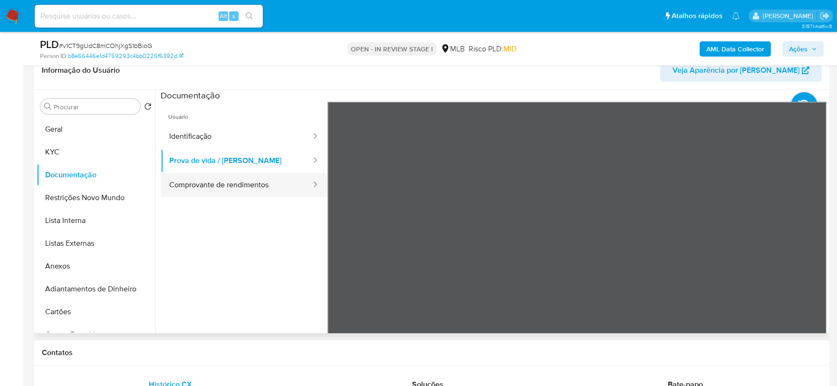
click at [265, 188] on button "Comprovante de rendimentos" at bounding box center [237, 185] width 152 height 24
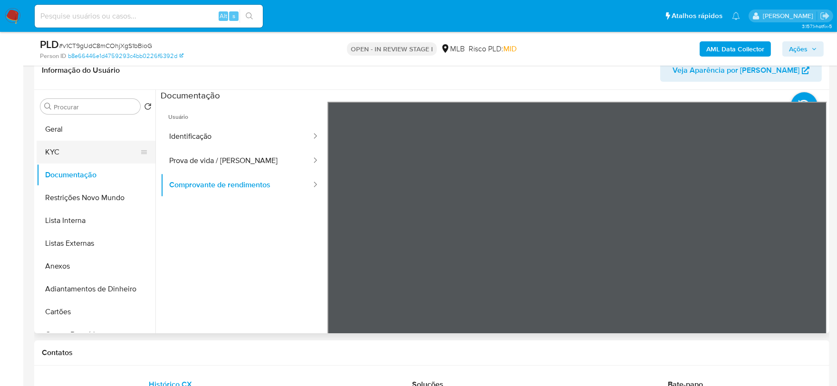
click at [77, 149] on button "KYC" at bounding box center [92, 152] width 111 height 23
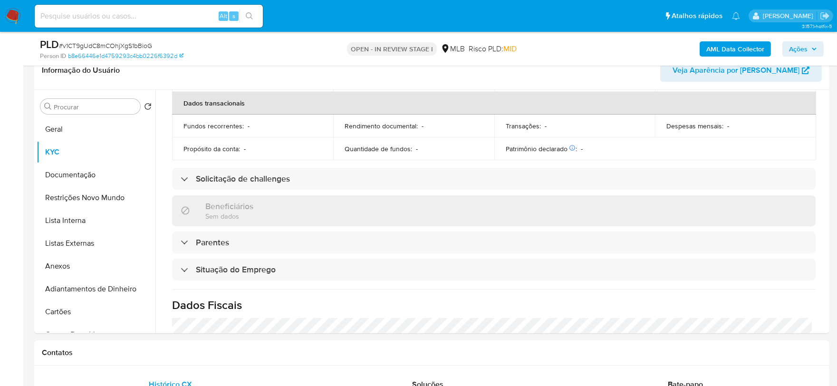
scroll to position [404, 0]
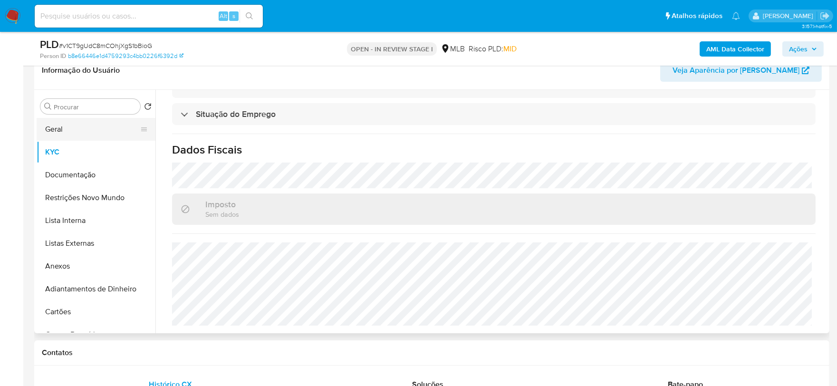
click at [53, 128] on button "Geral" at bounding box center [92, 129] width 111 height 23
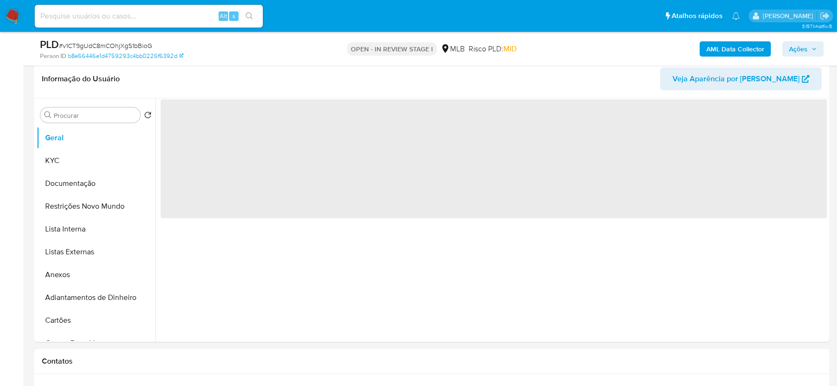
scroll to position [145, 0]
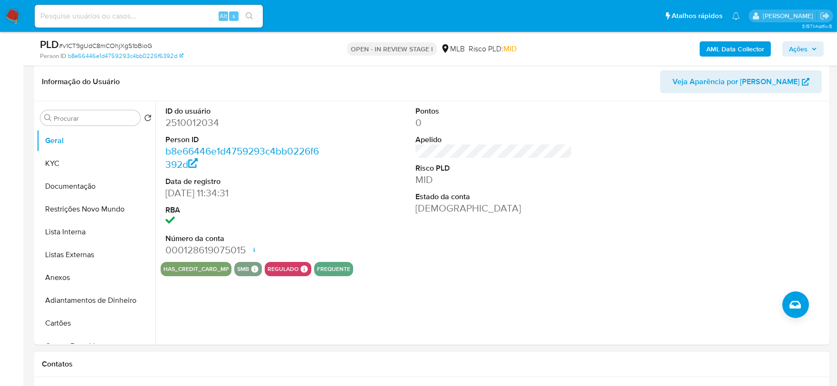
click at [85, 369] on div "Contatos" at bounding box center [431, 364] width 795 height 25
click at [59, 175] on button "Documentação" at bounding box center [92, 186] width 111 height 23
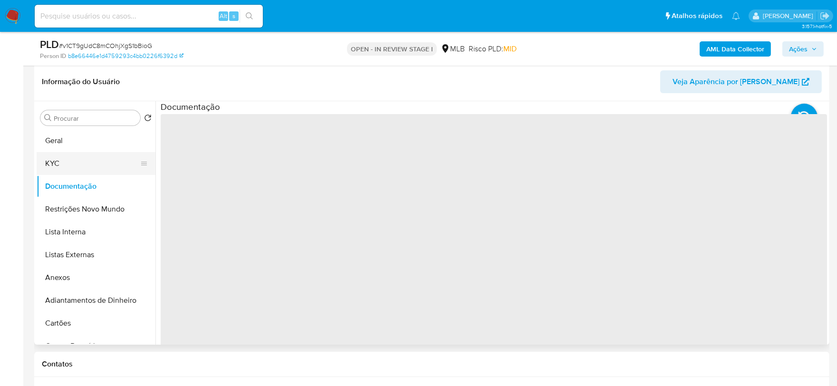
click at [59, 167] on button "KYC" at bounding box center [92, 163] width 111 height 23
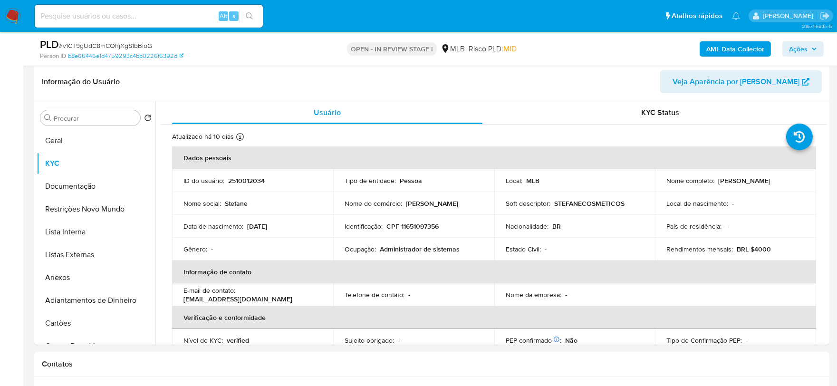
drag, startPoint x: 827, startPoint y: 176, endPoint x: 832, endPoint y: 185, distance: 10.4
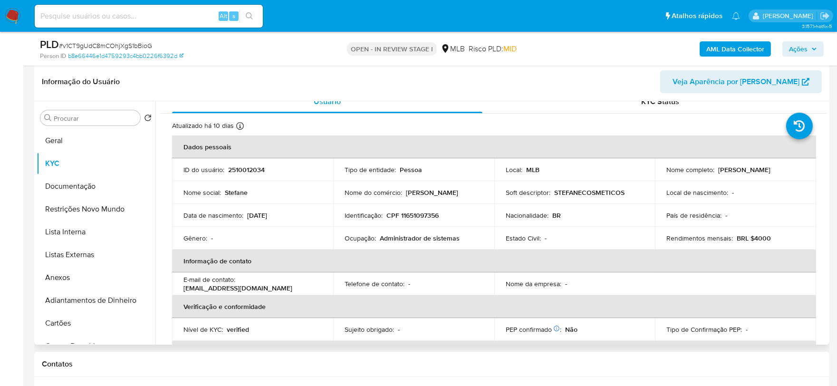
scroll to position [19, 0]
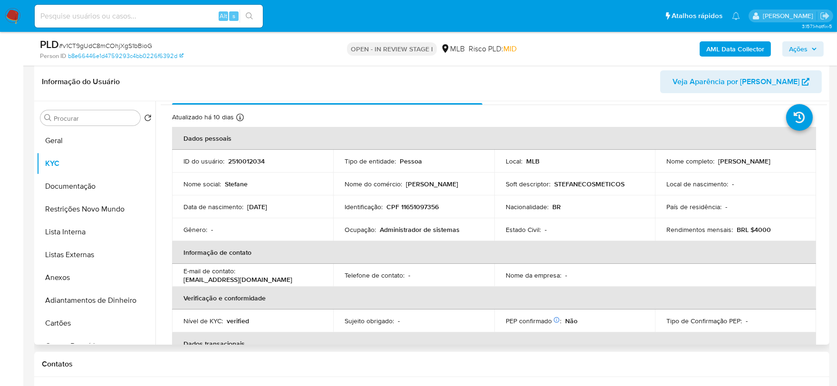
click at [825, 186] on div "Procurar Retornar ao pedido padrão Geral KYC Documentação Restrições Novo Mundo…" at bounding box center [431, 222] width 795 height 243
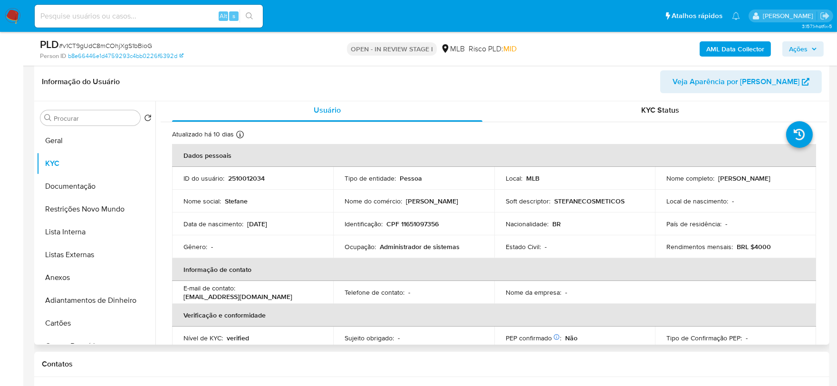
scroll to position [10, 0]
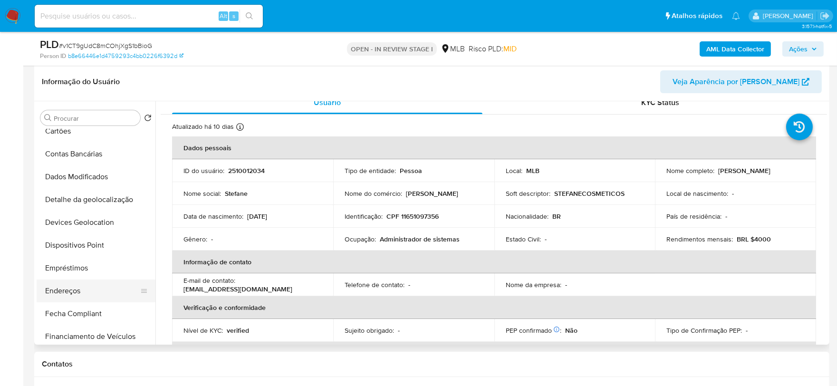
scroll to position [210, 0]
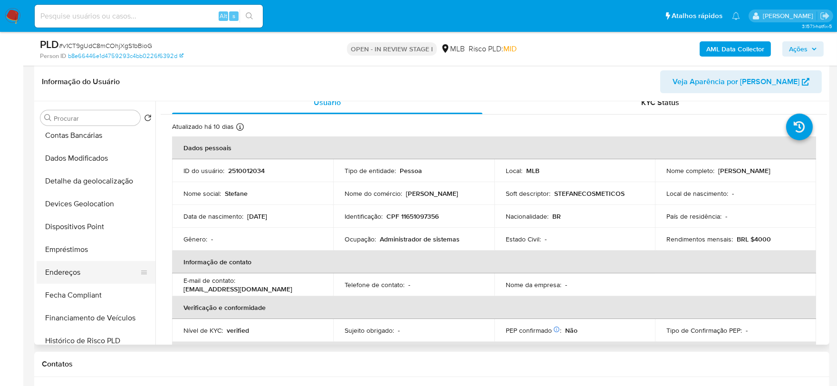
click at [76, 277] on button "Endereços" at bounding box center [92, 272] width 111 height 23
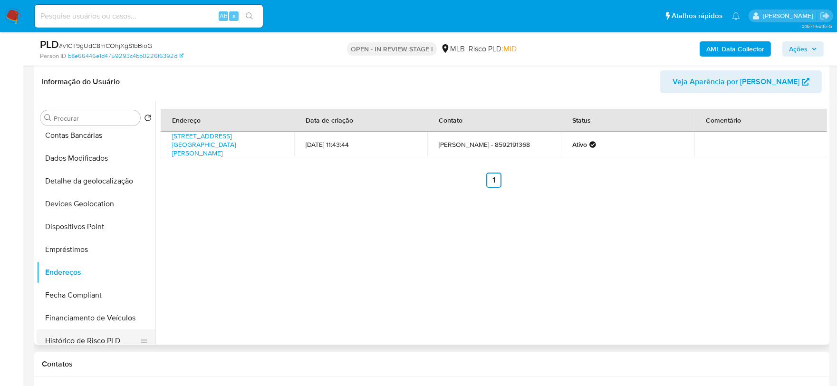
drag, startPoint x: 169, startPoint y: 368, endPoint x: 151, endPoint y: 339, distance: 34.4
click at [169, 368] on div "Contatos" at bounding box center [431, 364] width 795 height 25
click at [97, 177] on button "Detalhe da geolocalização" at bounding box center [92, 181] width 111 height 23
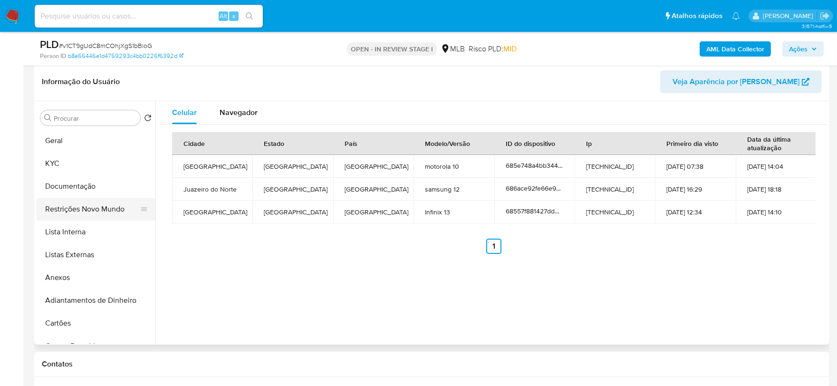
click at [87, 203] on button "Restrições Novo Mundo" at bounding box center [92, 209] width 111 height 23
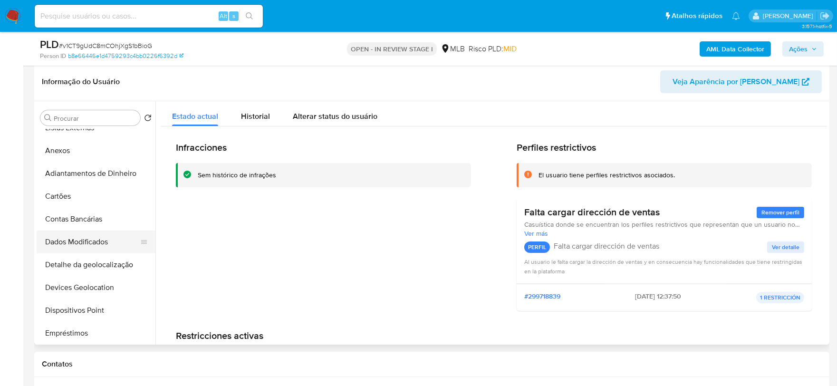
scroll to position [158, 0]
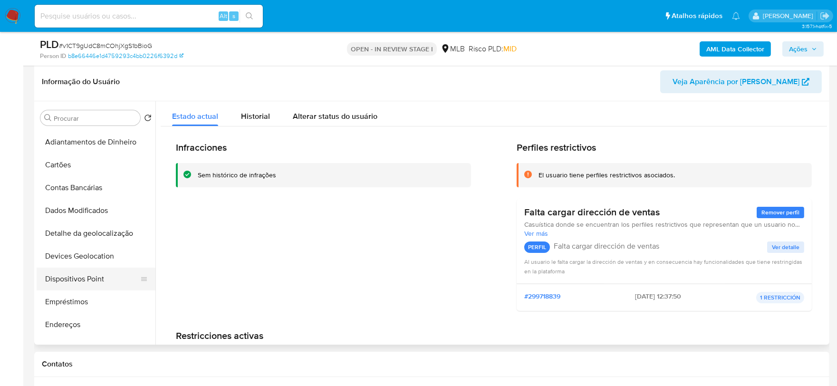
click at [86, 278] on button "Dispositivos Point" at bounding box center [92, 278] width 111 height 23
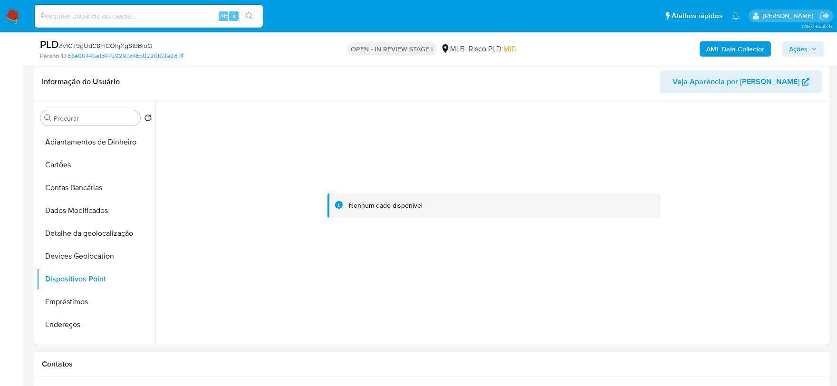
click at [186, 367] on h1 "Contatos" at bounding box center [432, 364] width 780 height 10
click at [727, 43] on b "AML Data Collector" at bounding box center [735, 48] width 58 height 15
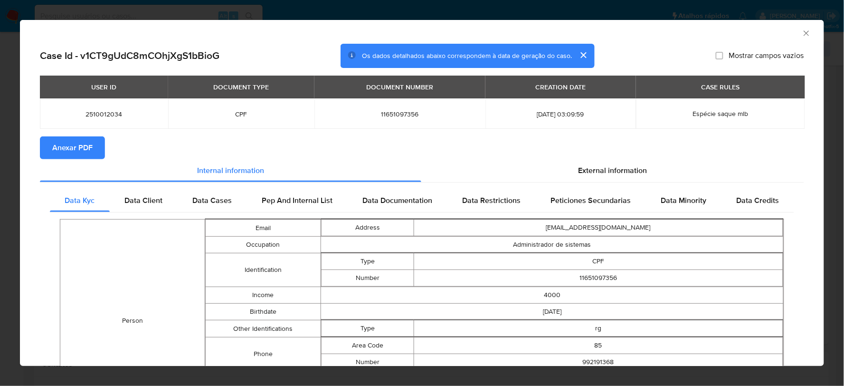
click at [96, 151] on button "Anexar PDF" at bounding box center [72, 147] width 65 height 23
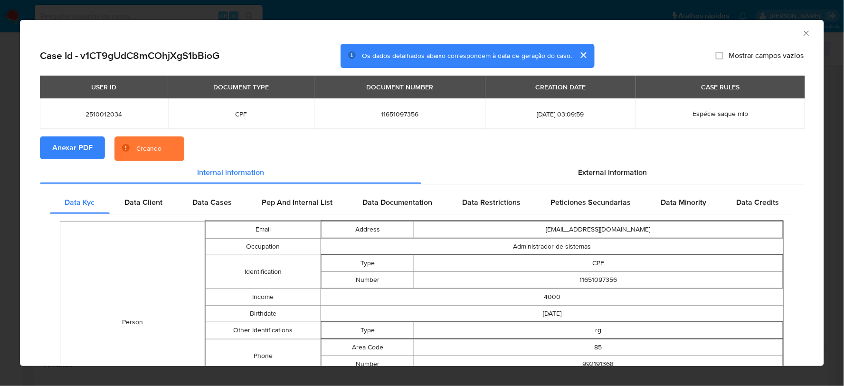
click at [804, 34] on icon "Fechar a janela" at bounding box center [806, 32] width 5 height 5
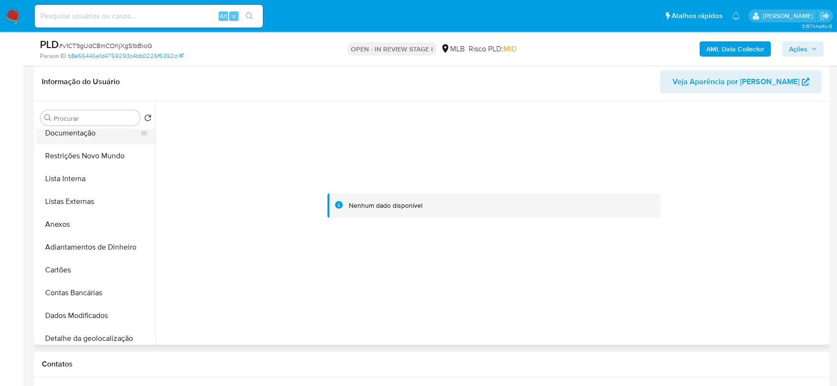
scroll to position [0, 0]
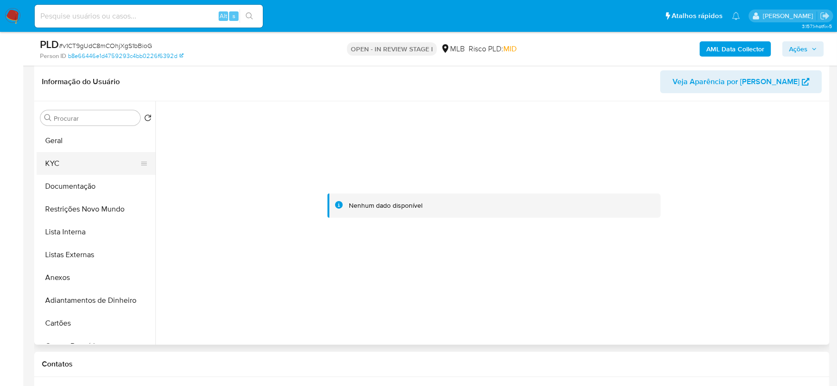
click at [76, 173] on button "KYC" at bounding box center [92, 163] width 111 height 23
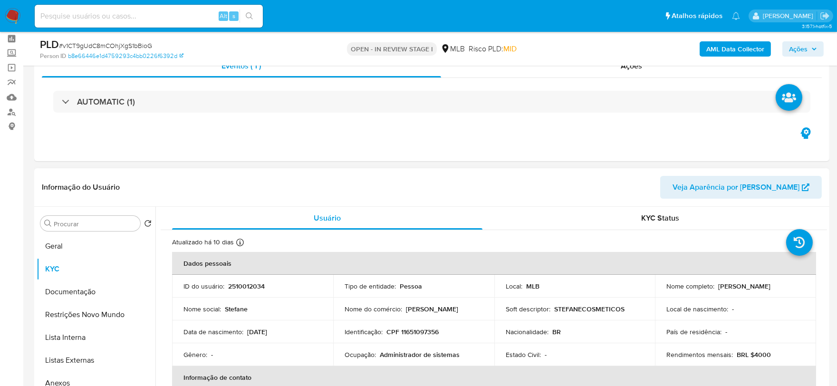
click at [430, 327] on p "CPF 11651097356" at bounding box center [412, 331] width 52 height 9
copy p "11651097356"
drag, startPoint x: 792, startPoint y: 287, endPoint x: 716, endPoint y: 284, distance: 76.1
click at [716, 284] on div "Nome completo : Stefane Costa Maciel" at bounding box center [735, 286] width 138 height 9
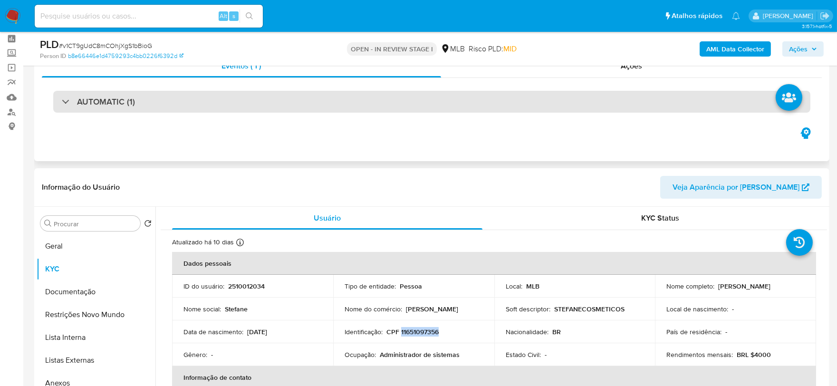
copy p "Stefane Costa Maciel"
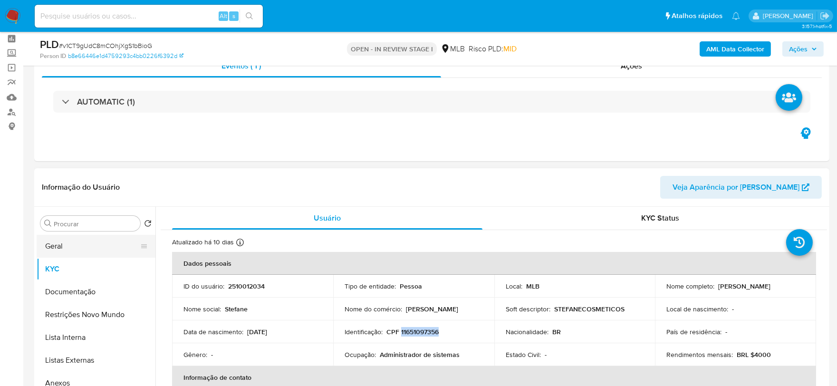
click at [57, 256] on button "Geral" at bounding box center [92, 246] width 111 height 23
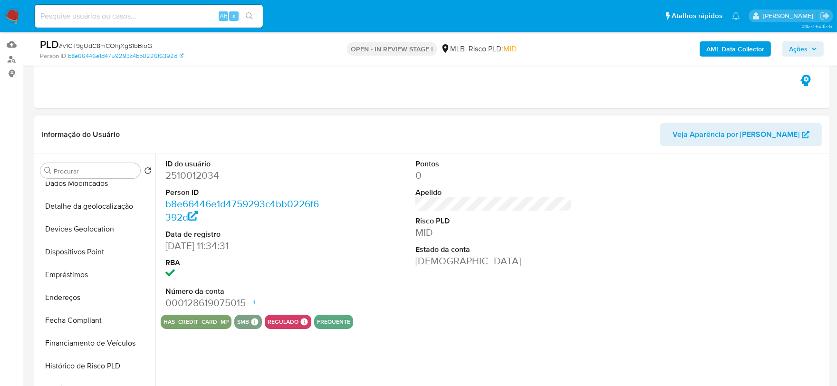
scroll to position [424, 0]
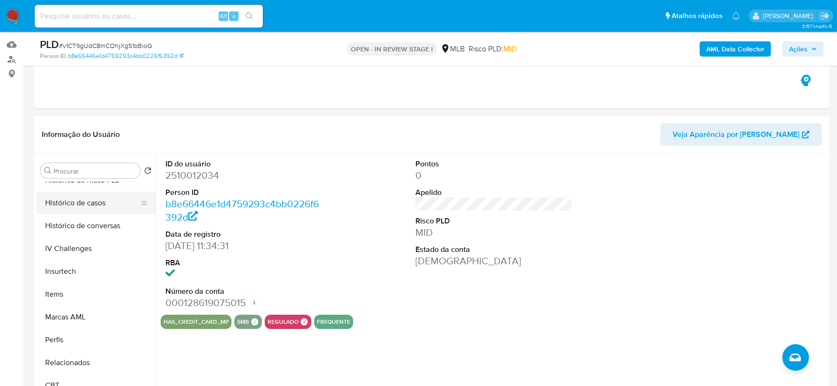
click at [87, 207] on button "Histórico de casos" at bounding box center [92, 202] width 111 height 23
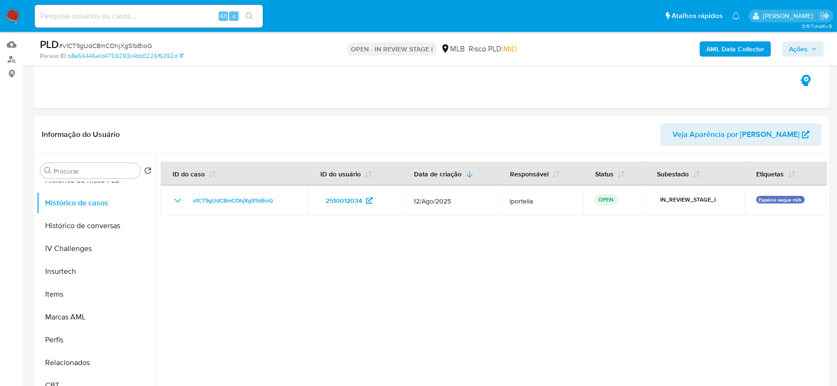
click at [811, 53] on span "Ações" at bounding box center [803, 48] width 28 height 13
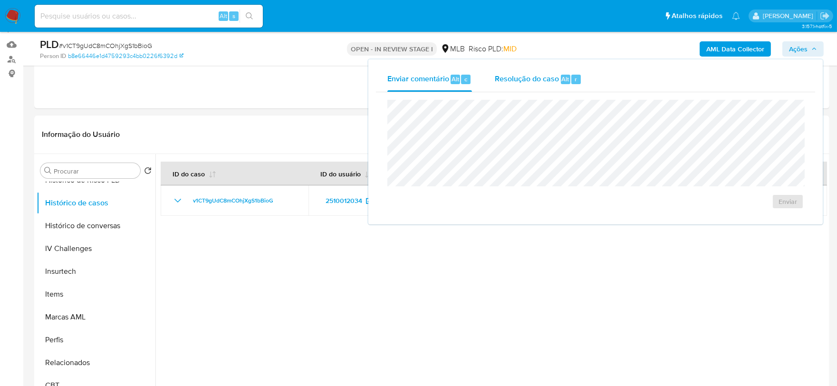
click at [520, 77] on span "Resolução do caso" at bounding box center [527, 78] width 64 height 11
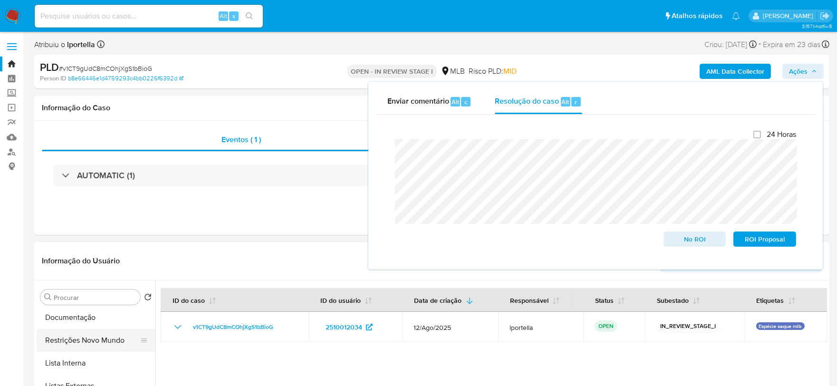
scroll to position [0, 0]
click at [60, 325] on button "Geral" at bounding box center [92, 319] width 111 height 23
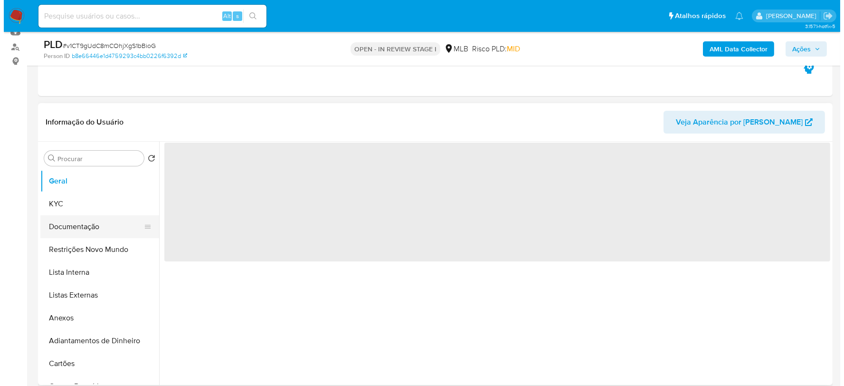
scroll to position [105, 0]
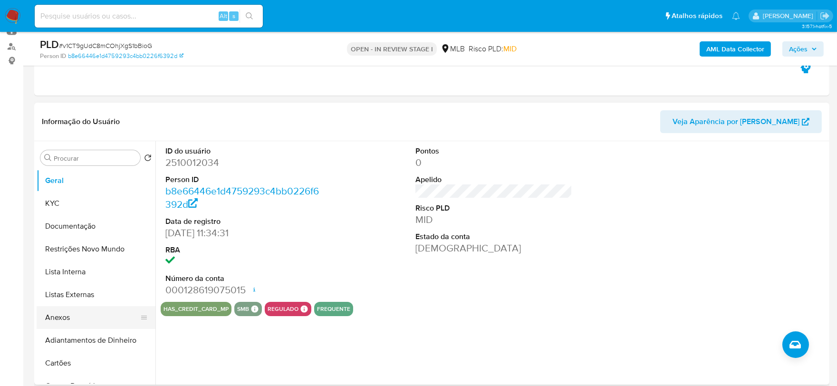
click at [92, 309] on button "Anexos" at bounding box center [92, 317] width 111 height 23
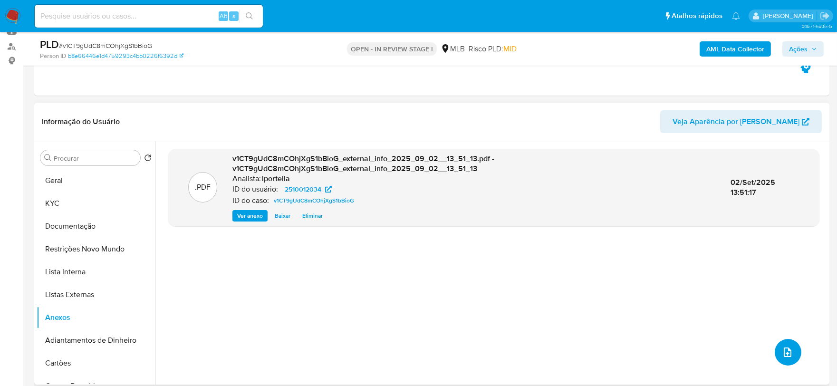
click at [785, 348] on icon "upload-file" at bounding box center [786, 351] width 11 height 11
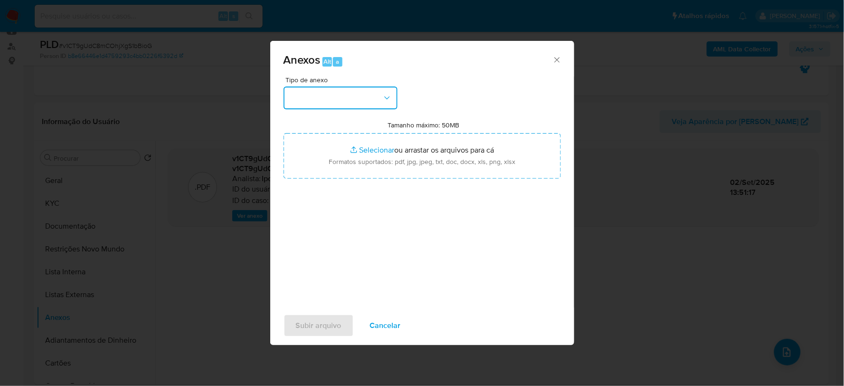
click at [359, 106] on button "button" at bounding box center [341, 97] width 114 height 23
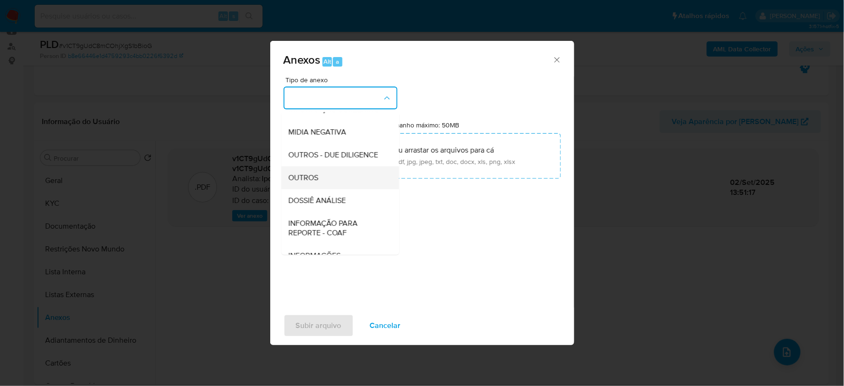
click at [317, 182] on span "OUTROS" at bounding box center [304, 177] width 30 height 10
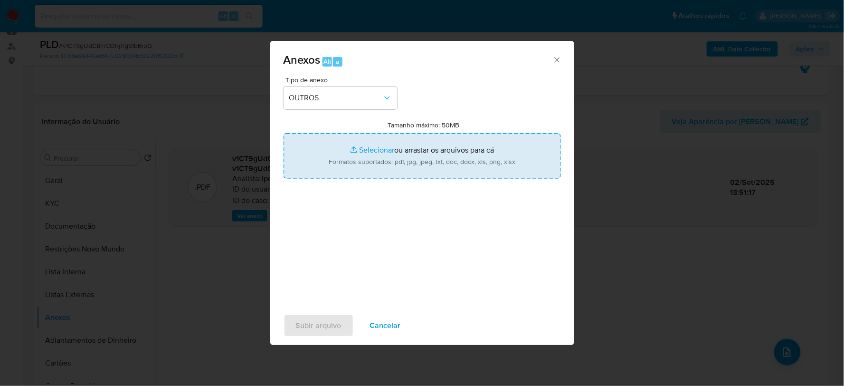
type input "C:\fakepath\SAR - XXX - CPF 11651097356 - STEFANE COSTA MACIEL.pdf"
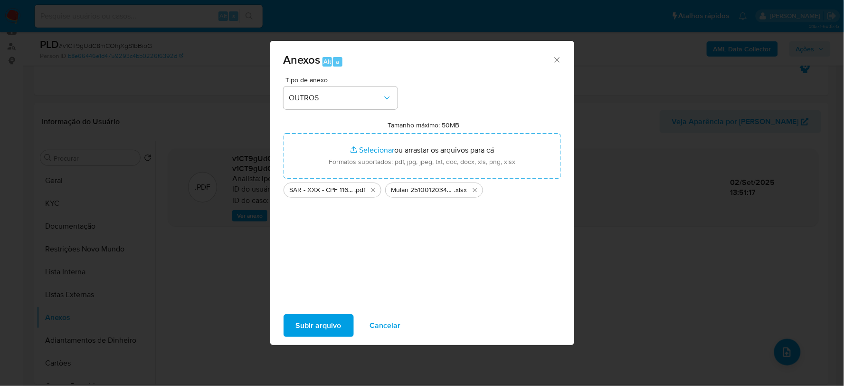
click at [324, 328] on span "Subir arquivo" at bounding box center [319, 325] width 46 height 21
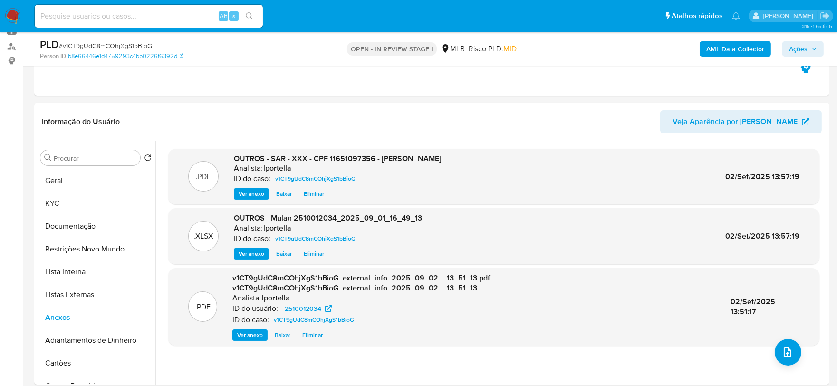
click at [800, 54] on span "Ações" at bounding box center [798, 48] width 19 height 15
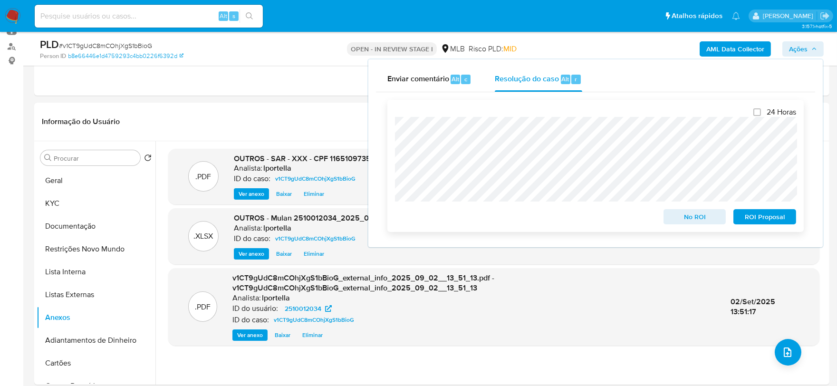
click at [768, 217] on span "ROI Proposal" at bounding box center [764, 216] width 49 height 13
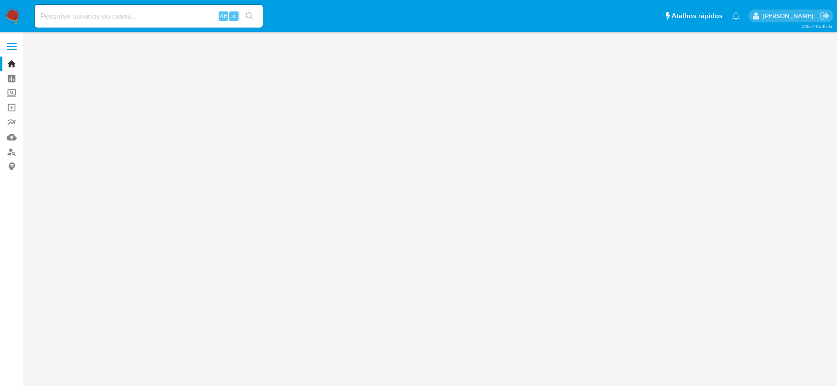
click at [126, 21] on div "Alt s" at bounding box center [149, 16] width 228 height 23
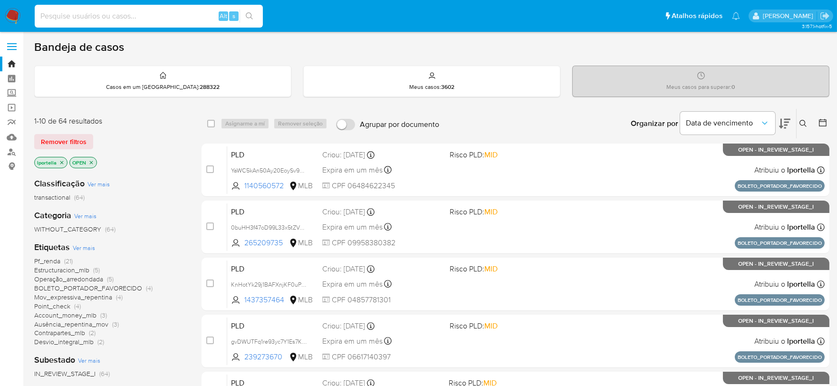
click at [124, 18] on input at bounding box center [149, 16] width 228 height 12
paste input "2247388039"
type input "2247388039"
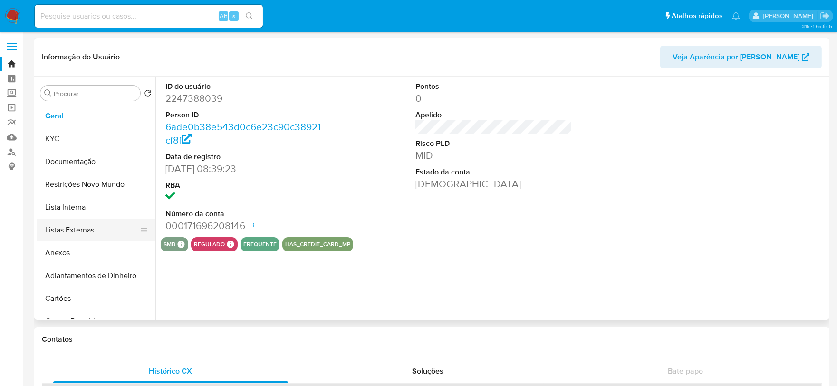
select select "10"
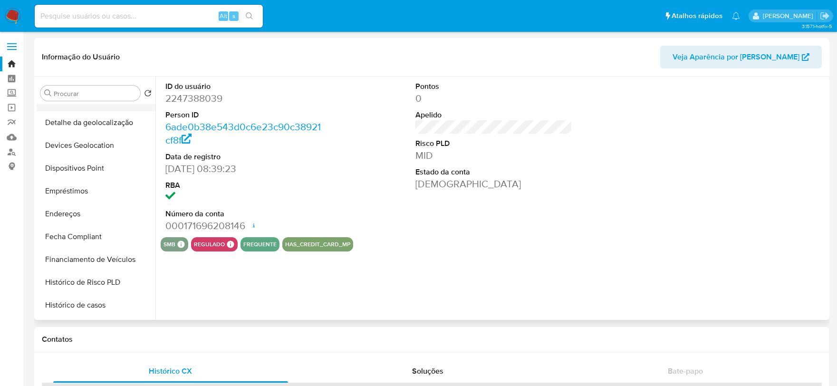
scroll to position [369, 0]
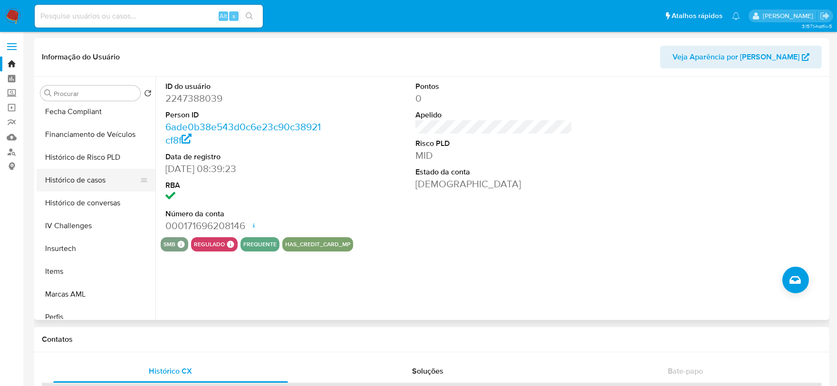
click at [82, 187] on button "Histórico de casos" at bounding box center [92, 180] width 111 height 23
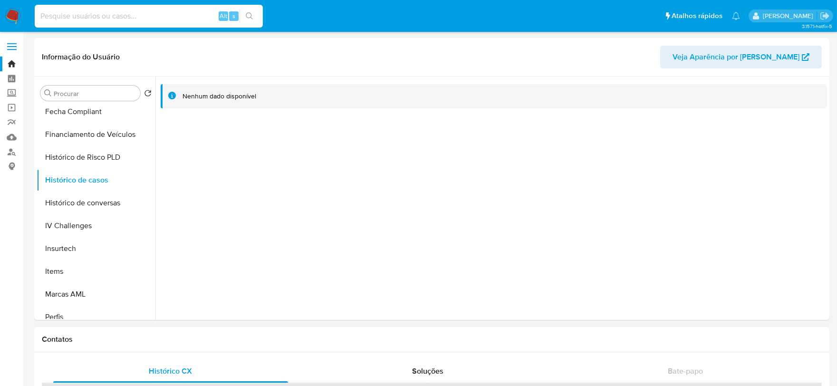
click at [162, 15] on input at bounding box center [149, 16] width 228 height 12
paste input "2132028679"
type input "2132028679"
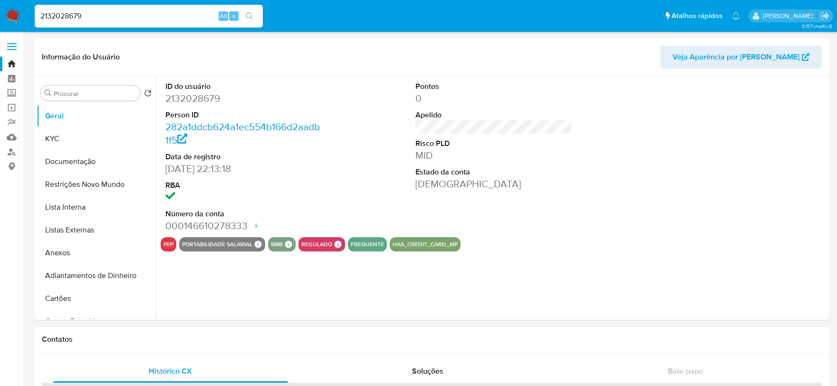
select select "10"
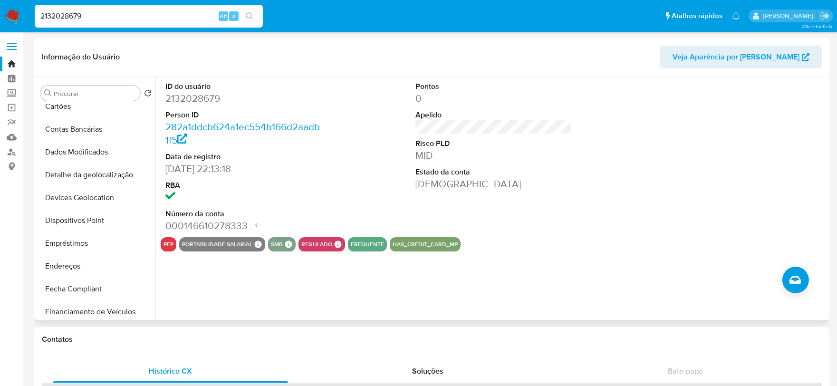
scroll to position [369, 0]
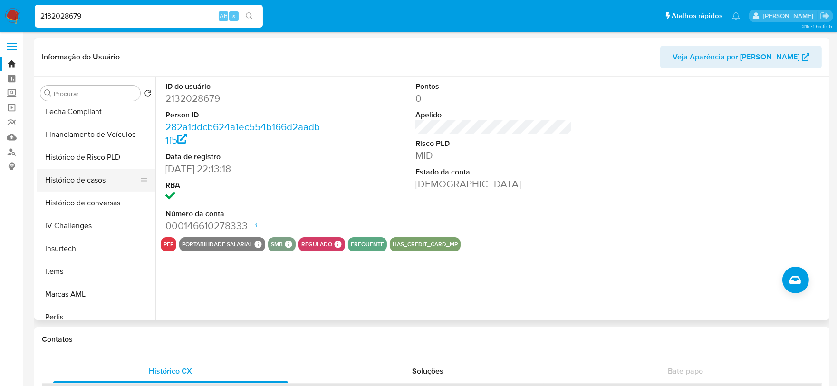
click at [100, 182] on button "Histórico de casos" at bounding box center [92, 180] width 111 height 23
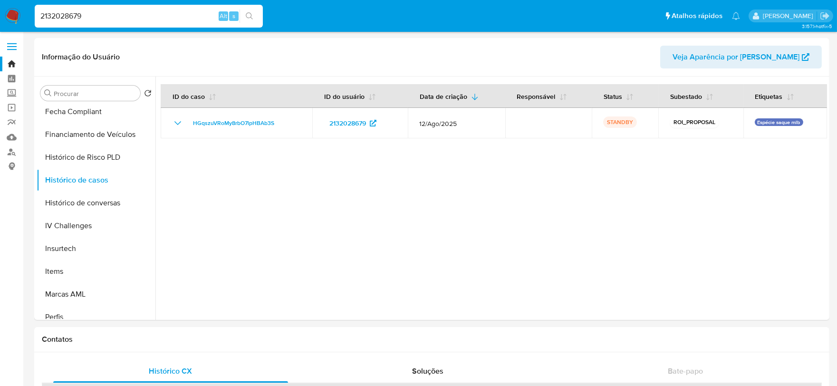
click at [163, 20] on input "2132028679" at bounding box center [149, 16] width 228 height 12
paste input "574603445"
type input "574603445"
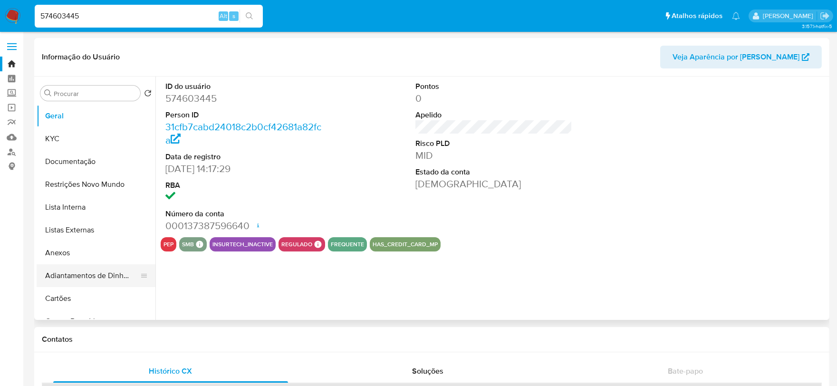
select select "10"
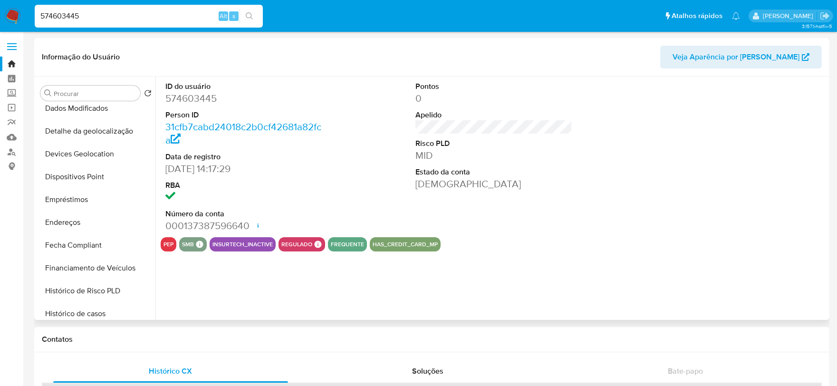
scroll to position [369, 0]
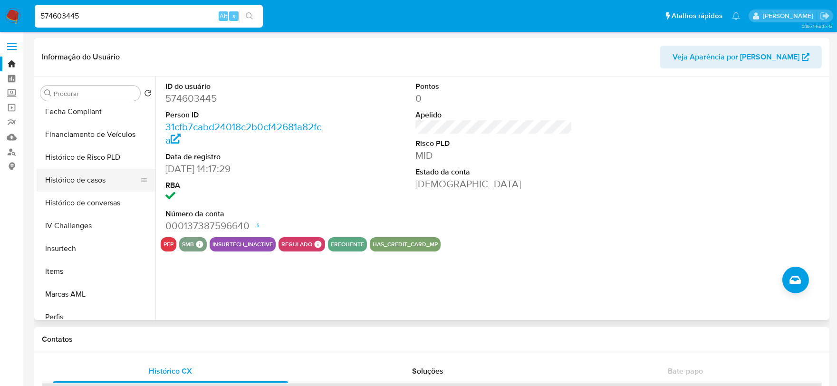
click at [86, 182] on button "Histórico de casos" at bounding box center [92, 180] width 111 height 23
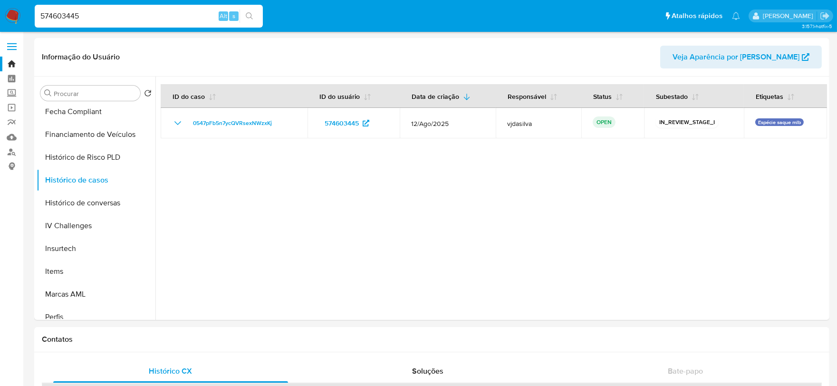
click at [162, 15] on input "574603445" at bounding box center [149, 16] width 228 height 12
paste input "2551081649"
click at [162, 15] on input "5746034452551081649" at bounding box center [149, 16] width 228 height 12
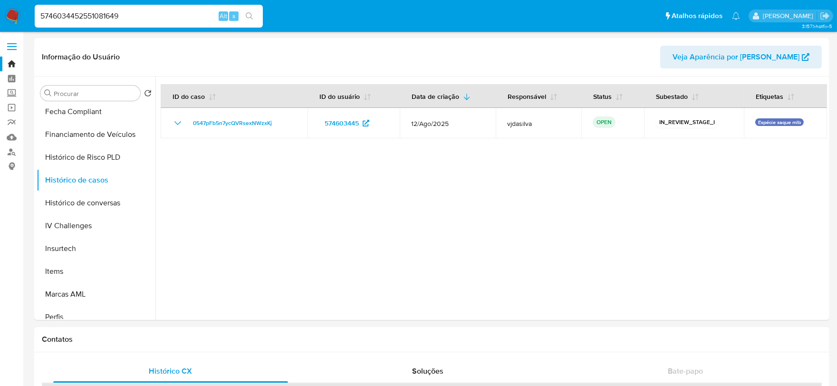
paste input
type input "2551081649"
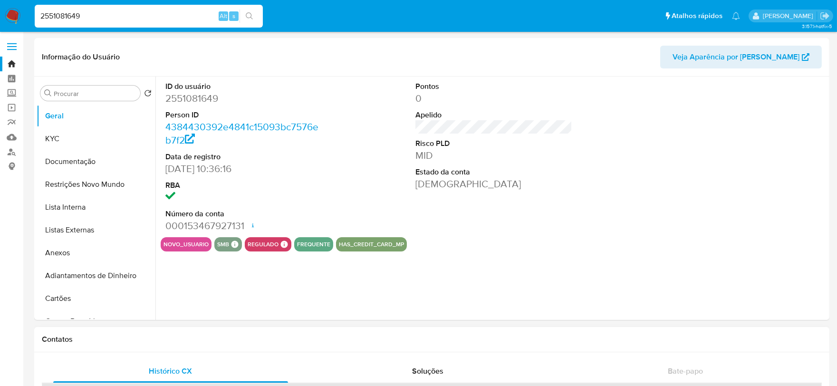
select select "10"
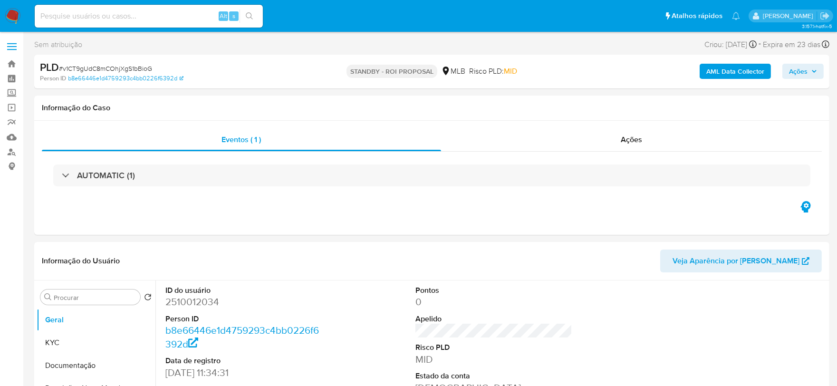
select select "10"
click at [112, 70] on span "# v1CT9gUdC8mCOhjXgS1bBioG" at bounding box center [105, 69] width 93 height 10
copy span "v1CT9gUdC8mCOhjXgS1bBioG"
click at [131, 67] on span "# v1CT9gUdC8mCOhjXgS1bBioG" at bounding box center [105, 69] width 93 height 10
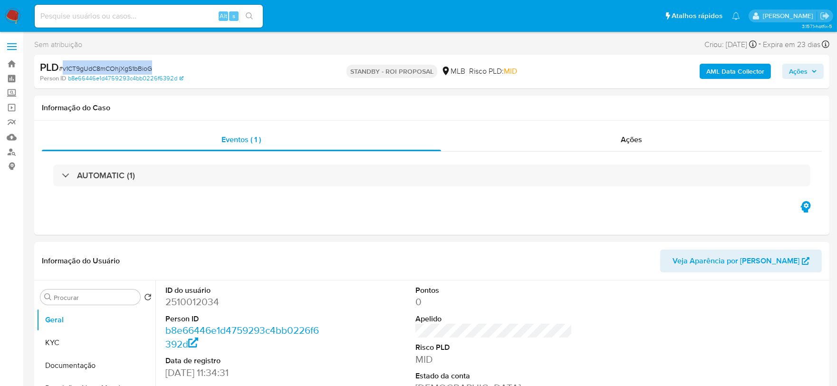
click at [131, 67] on span "# v1CT9gUdC8mCOhjXgS1bBioG" at bounding box center [105, 69] width 93 height 10
click at [12, 15] on img at bounding box center [13, 16] width 16 height 16
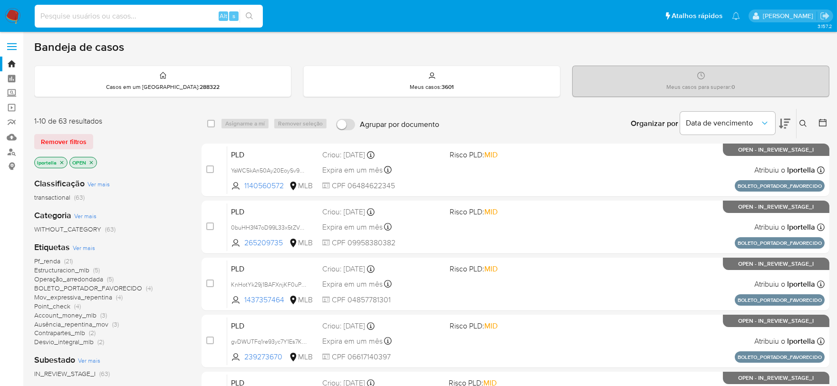
click at [157, 17] on input at bounding box center [149, 16] width 228 height 12
paste input "yptL5V4zrEZOSNlnSl8bNl9X"
type input "yptL5V4zrEZOSNlnSl8bNl9X"
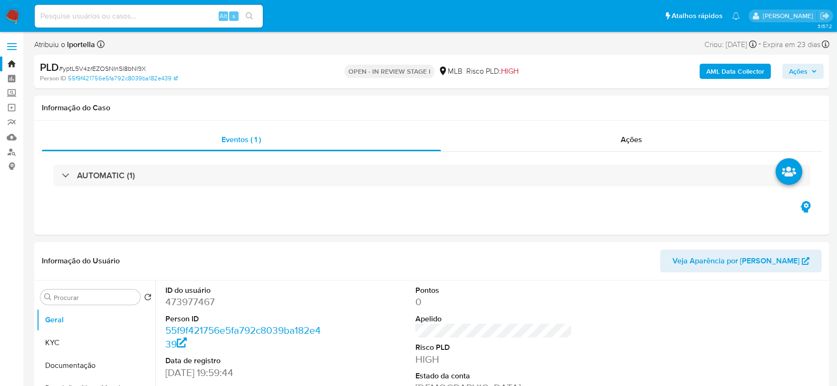
select select "10"
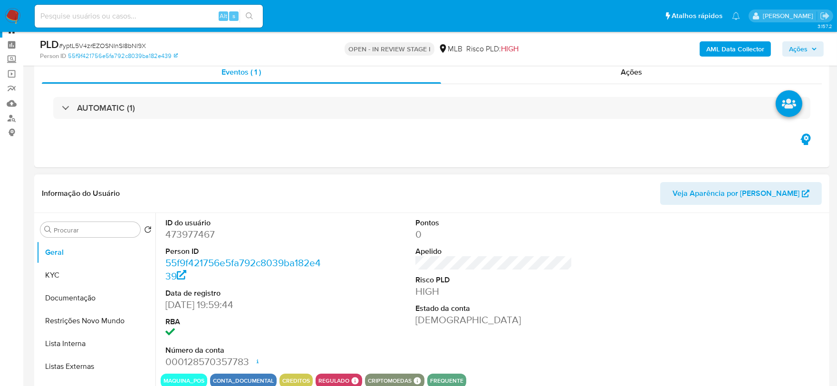
scroll to position [53, 0]
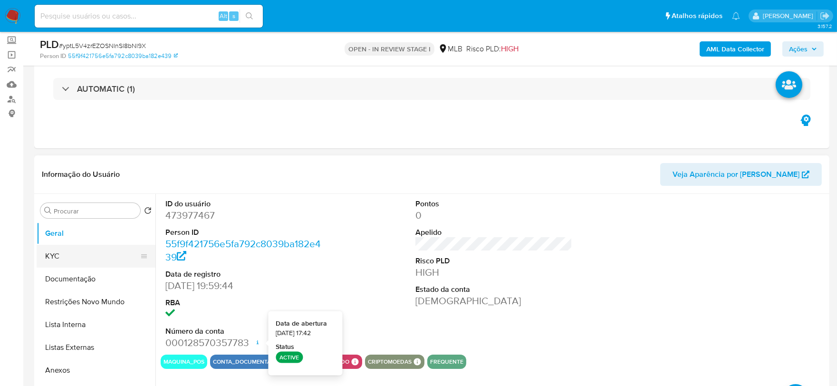
click at [75, 259] on button "KYC" at bounding box center [92, 256] width 111 height 23
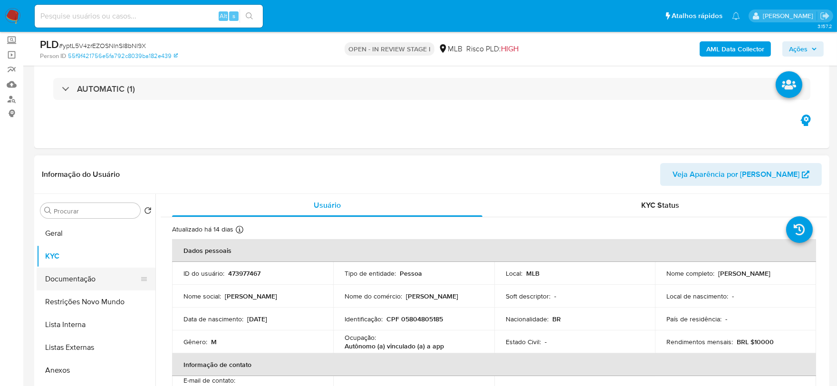
click at [97, 270] on button "Documentação" at bounding box center [92, 278] width 111 height 23
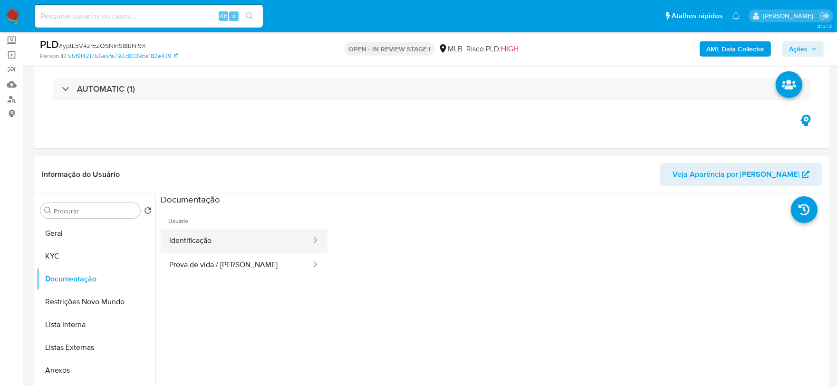
click at [243, 235] on button "Identificação" at bounding box center [237, 241] width 152 height 24
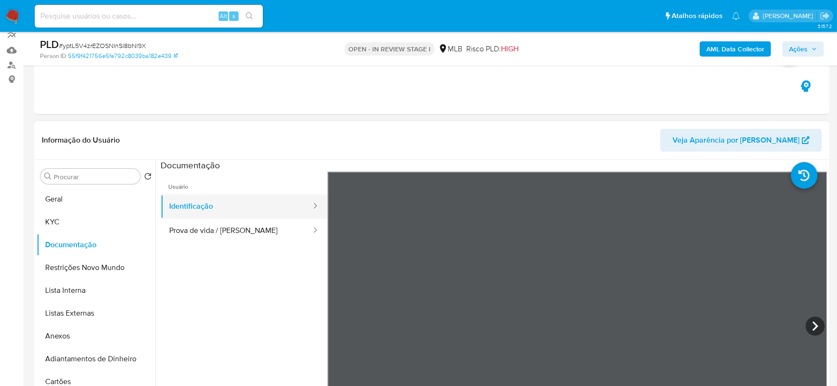
scroll to position [105, 0]
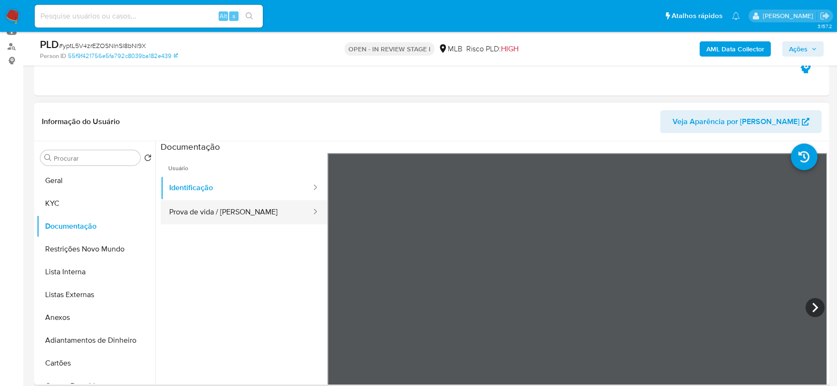
click at [230, 207] on button "Prova de vida / [PERSON_NAME]" at bounding box center [237, 212] width 152 height 24
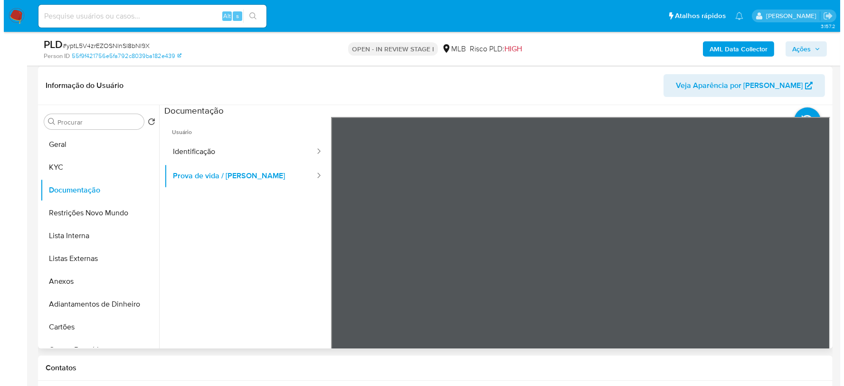
scroll to position [158, 0]
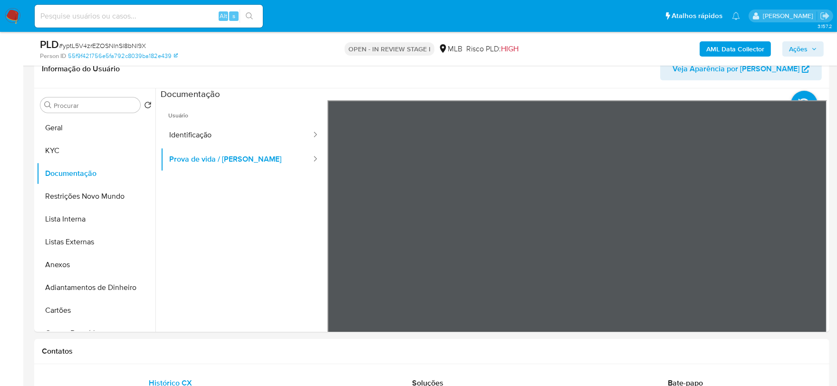
click at [743, 51] on b "AML Data Collector" at bounding box center [735, 48] width 58 height 15
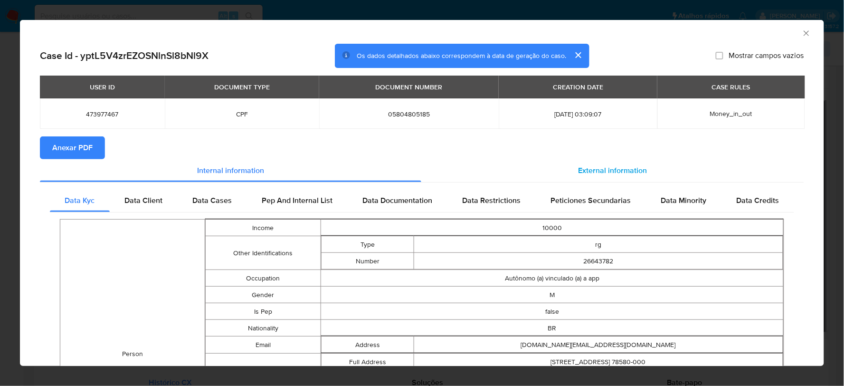
click at [568, 168] on div "External information" at bounding box center [612, 170] width 383 height 23
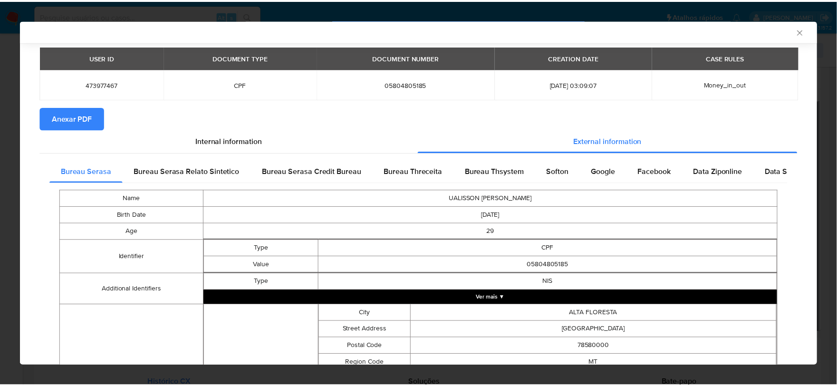
scroll to position [0, 0]
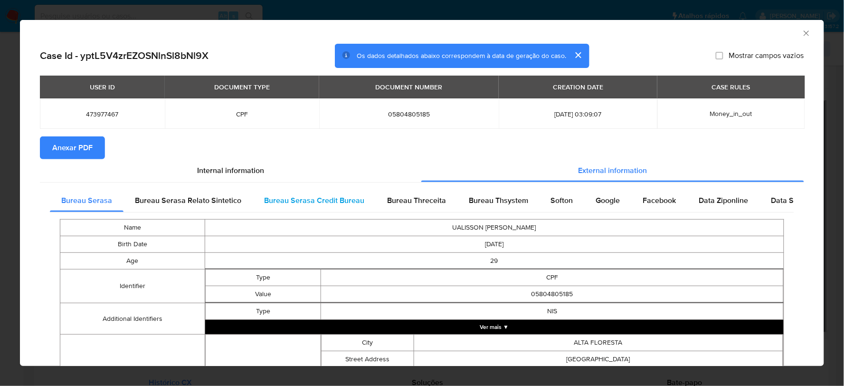
drag, startPoint x: 189, startPoint y: 200, endPoint x: 269, endPoint y: 199, distance: 79.8
click at [193, 200] on span "Bureau Serasa Relato Sintetico" at bounding box center [188, 200] width 106 height 11
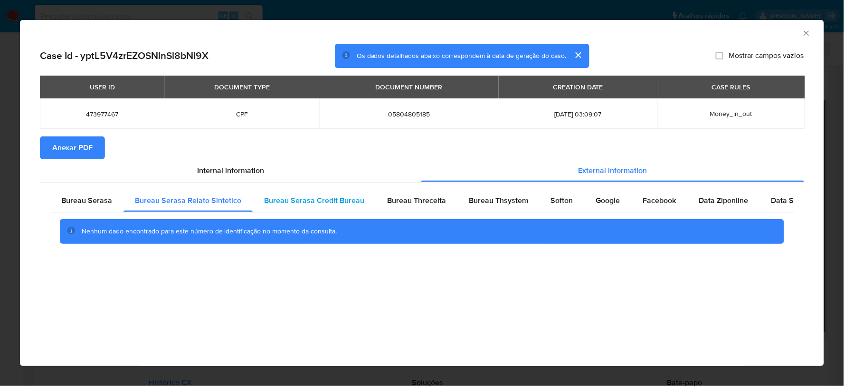
click at [306, 202] on span "Bureau Serasa Credit Bureau" at bounding box center [314, 200] width 100 height 11
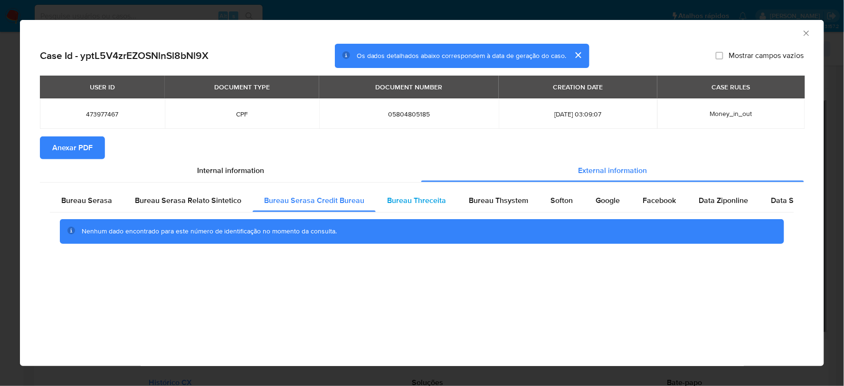
click at [390, 202] on span "Bureau Threceita" at bounding box center [416, 200] width 59 height 11
click at [93, 148] on button "Anexar PDF" at bounding box center [72, 147] width 65 height 23
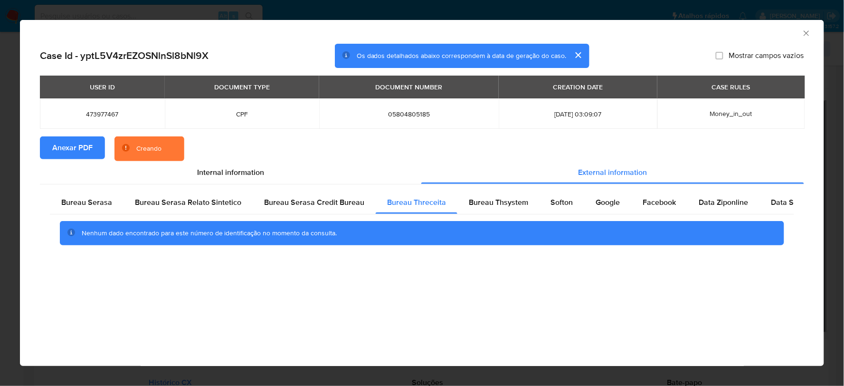
click at [805, 33] on icon "Fechar a janela" at bounding box center [807, 34] width 10 height 10
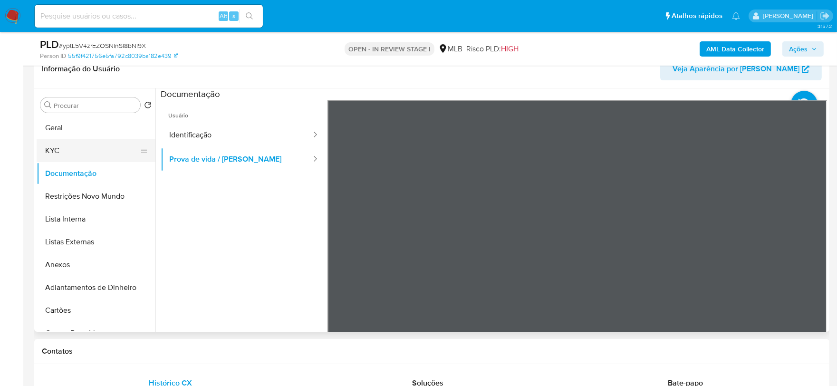
click at [87, 161] on button "KYC" at bounding box center [92, 150] width 111 height 23
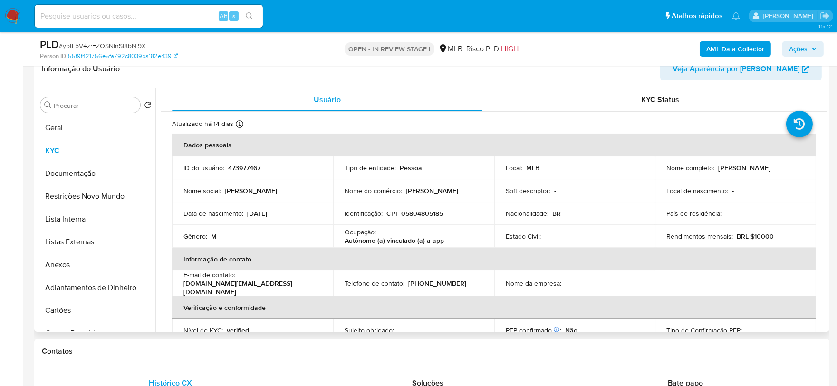
click at [430, 239] on p "Autônomo (a) vinculado (a) a app" at bounding box center [393, 240] width 99 height 9
click at [403, 236] on p "Autônomo (a) vinculado (a) a app" at bounding box center [393, 240] width 99 height 9
click at [402, 236] on p "Autônomo (a) vinculado (a) a app" at bounding box center [393, 240] width 99 height 9
copy p "Autônomo"
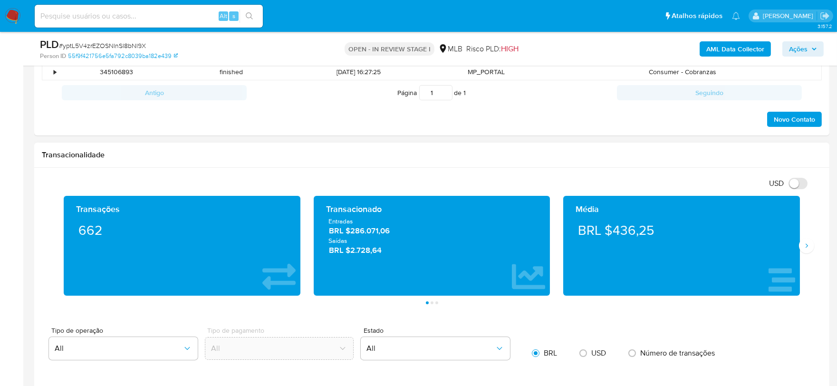
scroll to position [633, 0]
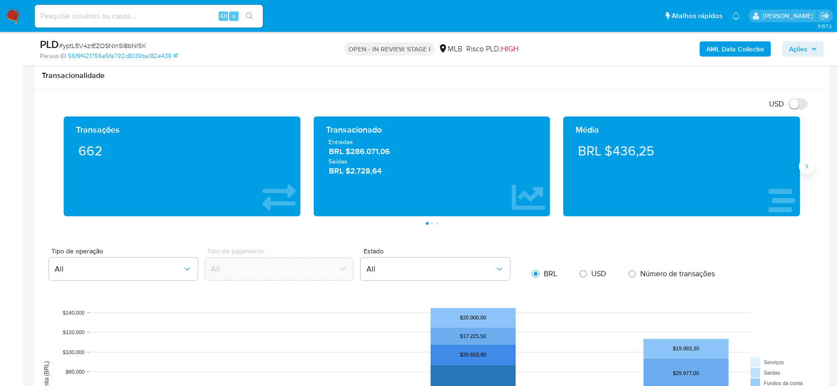
click at [805, 162] on button "Siguiente" at bounding box center [806, 166] width 15 height 15
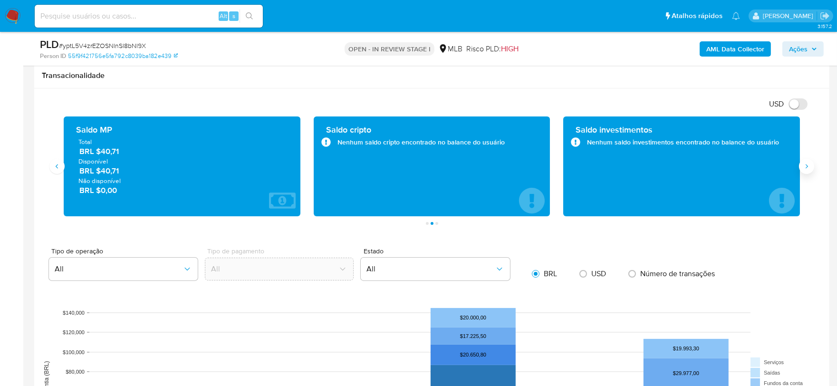
click at [805, 162] on button "Siguiente" at bounding box center [806, 166] width 15 height 15
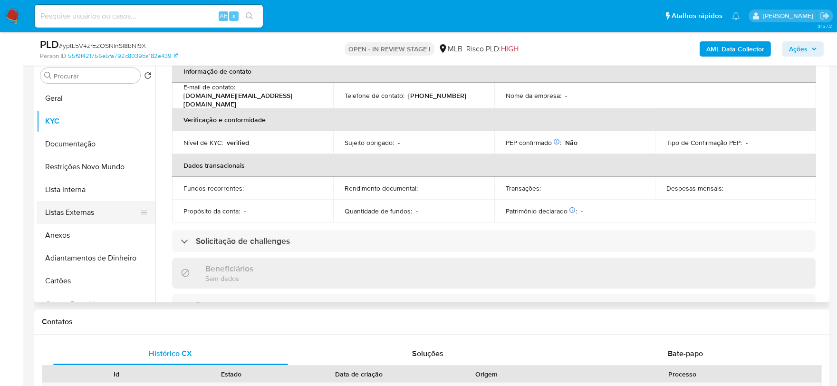
scroll to position [105, 0]
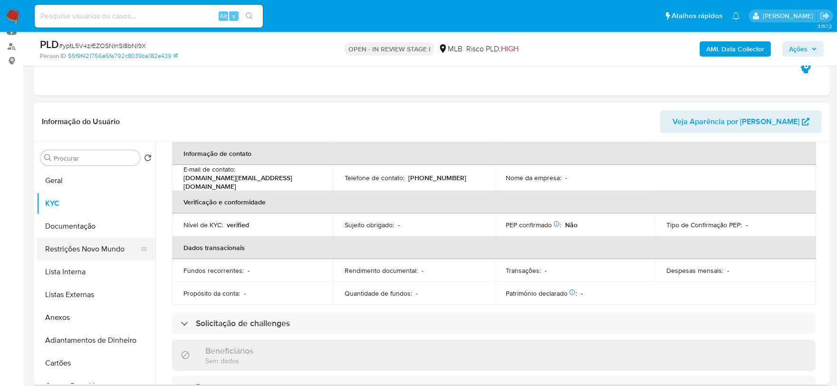
click at [87, 238] on button "Restrições Novo Mundo" at bounding box center [92, 249] width 111 height 23
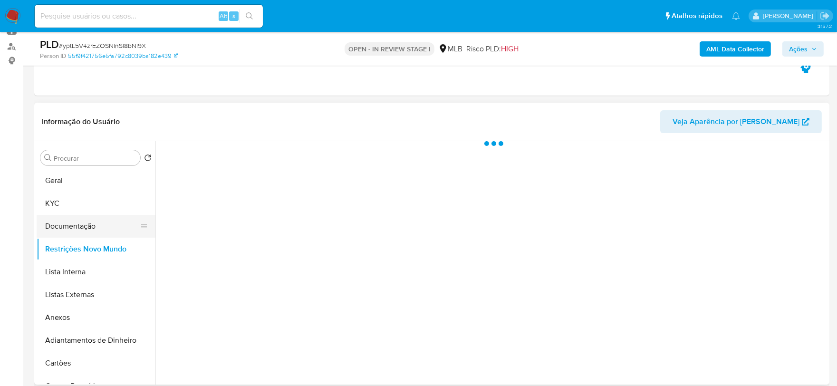
click at [91, 230] on button "Documentação" at bounding box center [92, 226] width 111 height 23
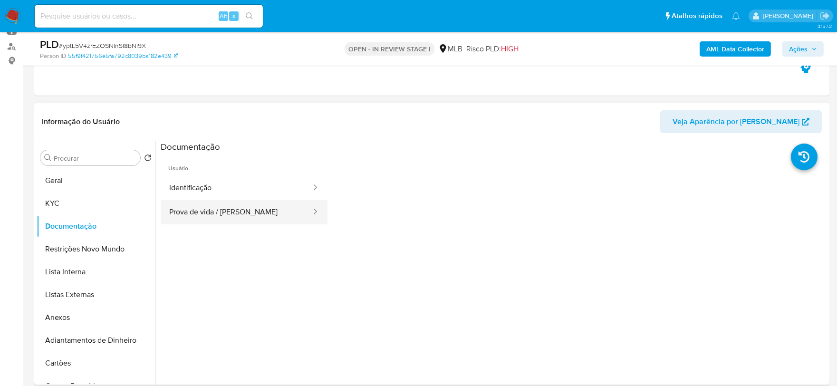
click at [248, 202] on button "Prova de vida / [PERSON_NAME]" at bounding box center [237, 212] width 152 height 24
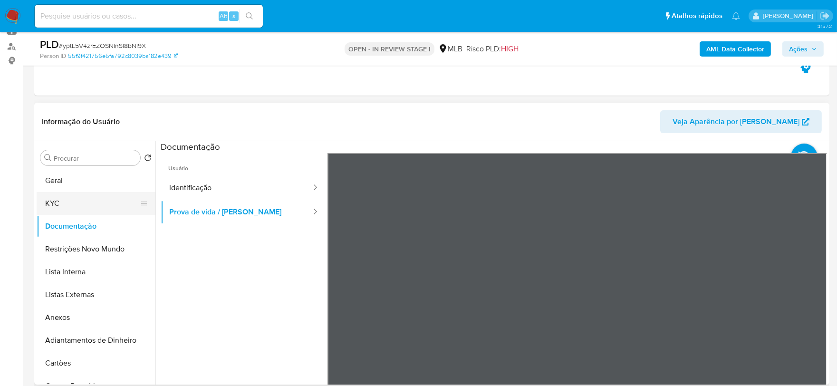
click at [74, 196] on button "KYC" at bounding box center [92, 203] width 111 height 23
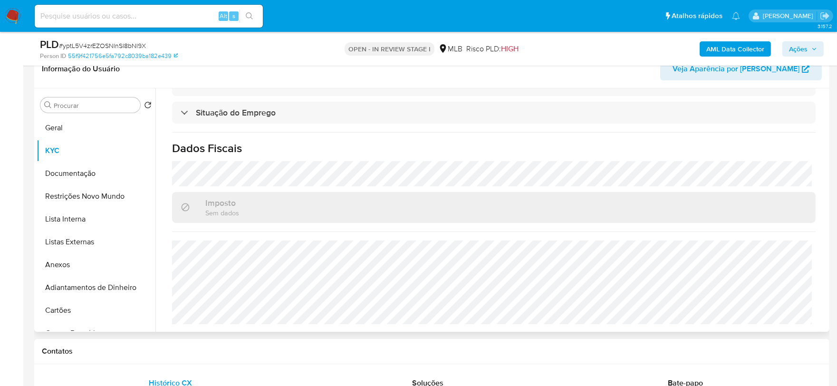
scroll to position [404, 0]
click at [55, 131] on button "Geral" at bounding box center [92, 127] width 111 height 23
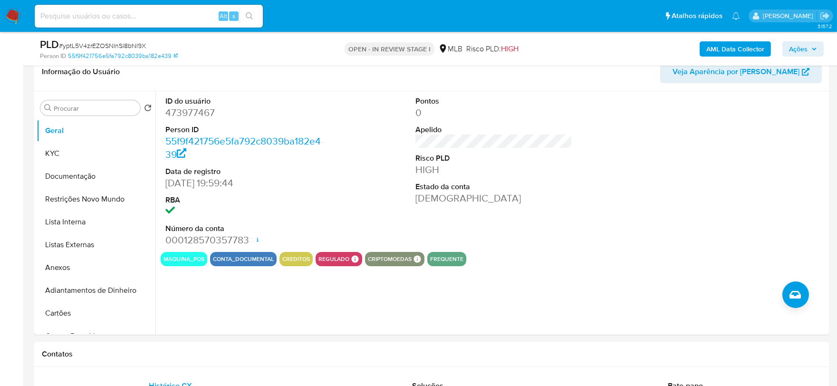
scroll to position [147, 0]
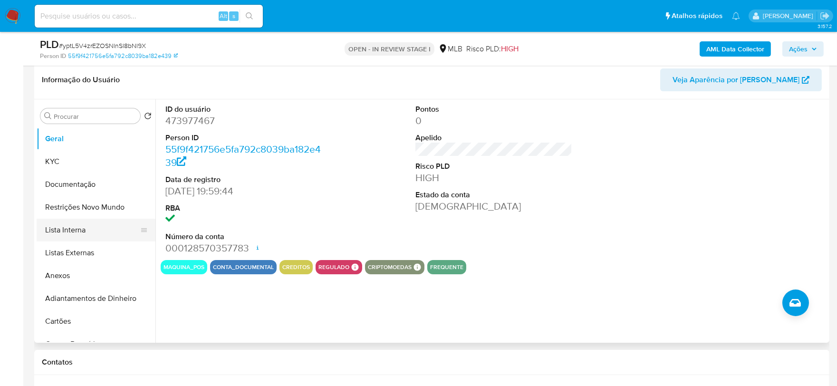
drag, startPoint x: 130, startPoint y: 364, endPoint x: 89, endPoint y: 239, distance: 131.5
click at [130, 364] on h1 "Contatos" at bounding box center [432, 362] width 780 height 10
click at [58, 153] on button "KYC" at bounding box center [92, 161] width 111 height 23
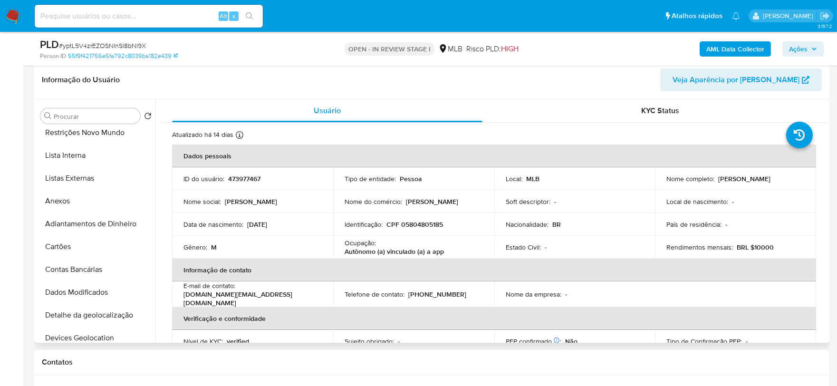
scroll to position [211, 0]
click at [77, 263] on button "Endereços" at bounding box center [92, 269] width 111 height 23
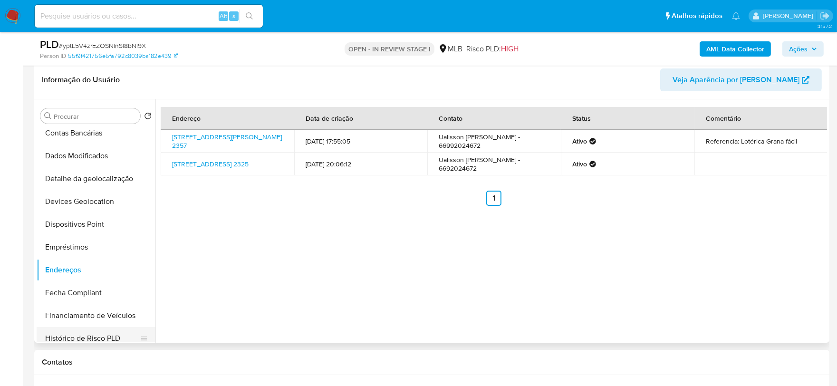
drag, startPoint x: 172, startPoint y: 362, endPoint x: 135, endPoint y: 329, distance: 49.8
click at [172, 362] on h1 "Contatos" at bounding box center [432, 362] width 780 height 10
click at [101, 178] on button "Detalhe da geolocalização" at bounding box center [92, 178] width 111 height 23
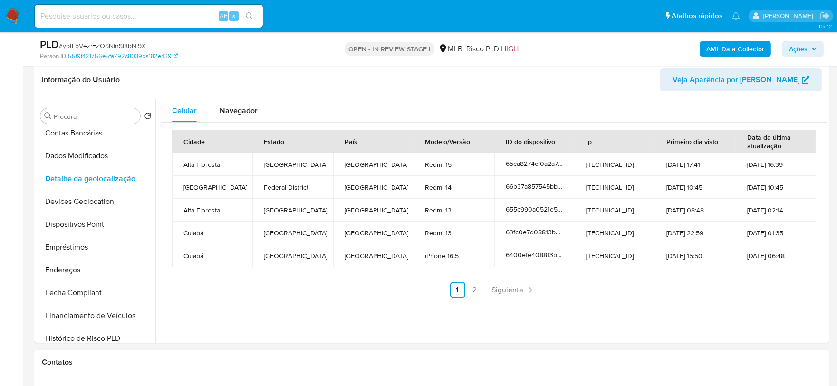
click at [732, 368] on div "Contatos" at bounding box center [431, 362] width 795 height 25
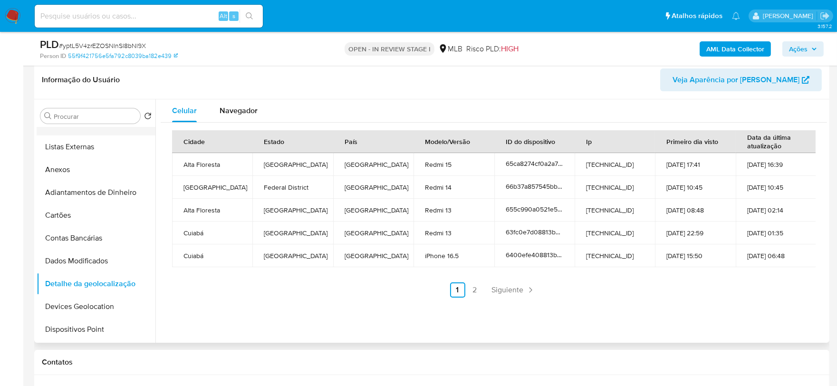
scroll to position [0, 0]
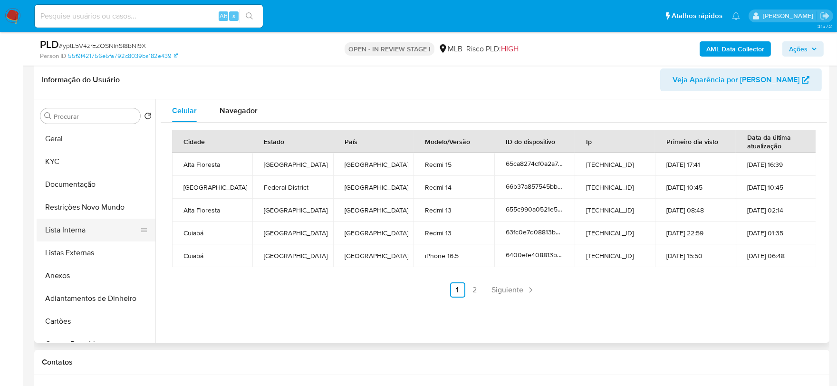
drag, startPoint x: 75, startPoint y: 209, endPoint x: 52, endPoint y: 219, distance: 25.1
click at [75, 209] on button "Restrições Novo Mundo" at bounding box center [96, 207] width 119 height 23
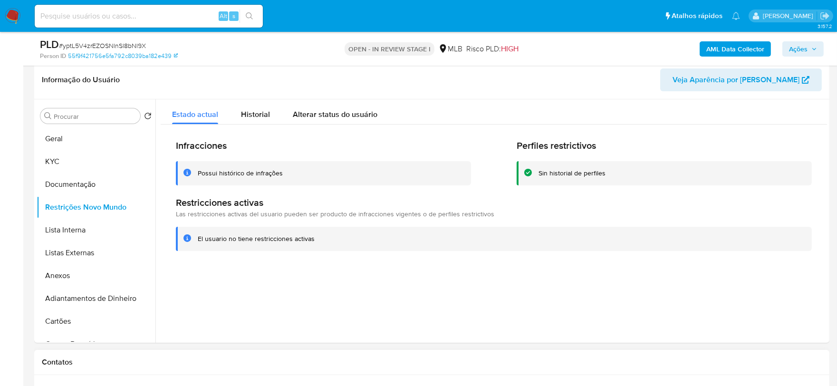
drag, startPoint x: 205, startPoint y: 367, endPoint x: 197, endPoint y: 360, distance: 10.8
click at [205, 367] on div "Contatos" at bounding box center [431, 362] width 795 height 25
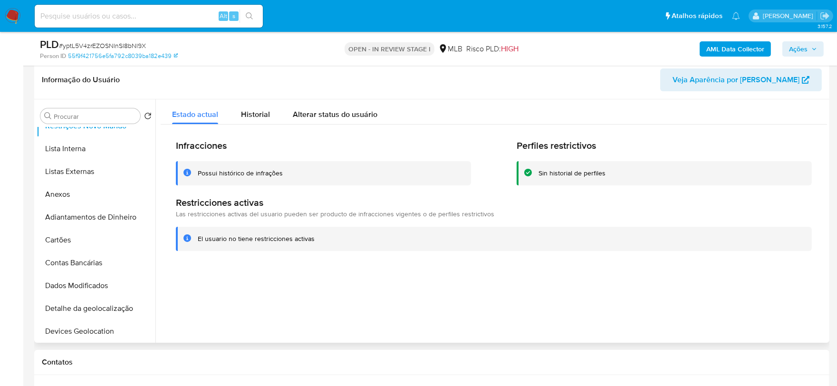
scroll to position [211, 0]
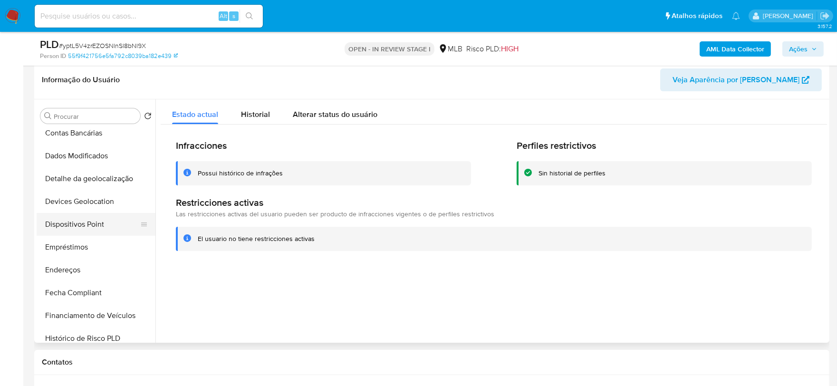
click at [95, 231] on button "Dispositivos Point" at bounding box center [92, 224] width 111 height 23
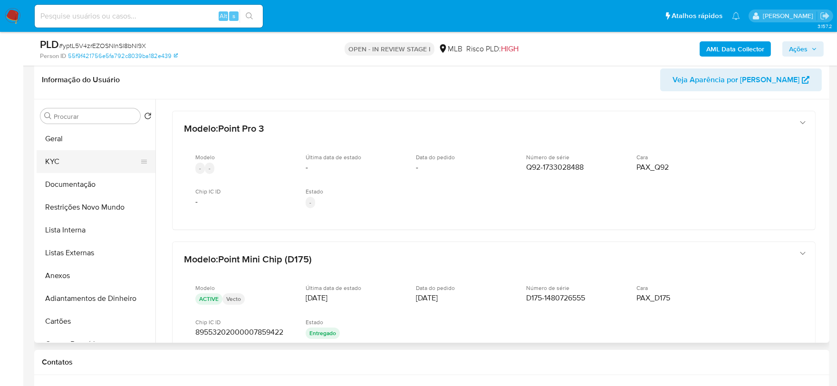
click at [65, 162] on button "KYC" at bounding box center [92, 161] width 111 height 23
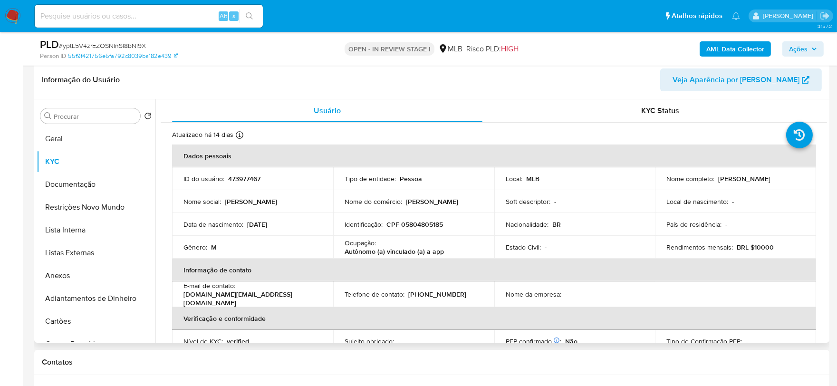
click at [413, 228] on p "CPF 05804805185" at bounding box center [414, 224] width 57 height 9
copy p "05804805185"
click at [820, 47] on button "Ações" at bounding box center [802, 48] width 41 height 15
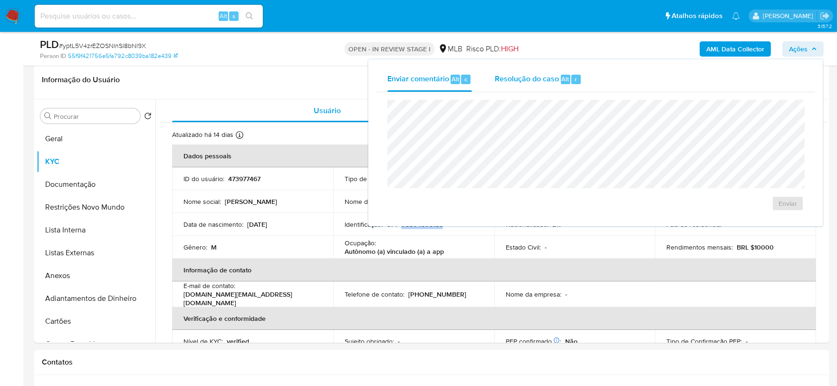
click at [550, 75] on span "Resolução do caso" at bounding box center [527, 78] width 64 height 11
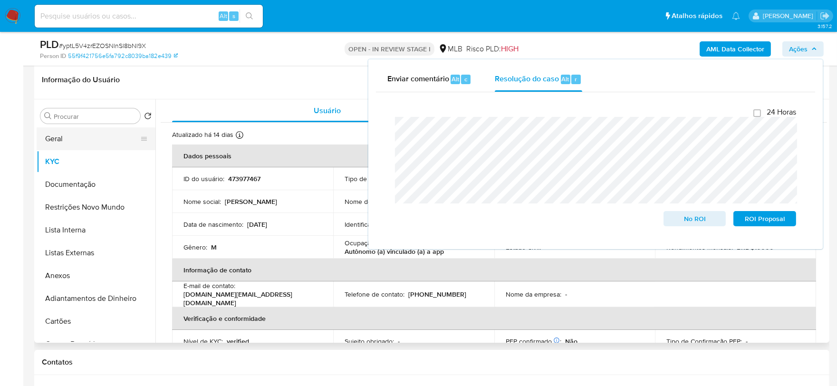
click at [58, 139] on button "Geral" at bounding box center [92, 138] width 111 height 23
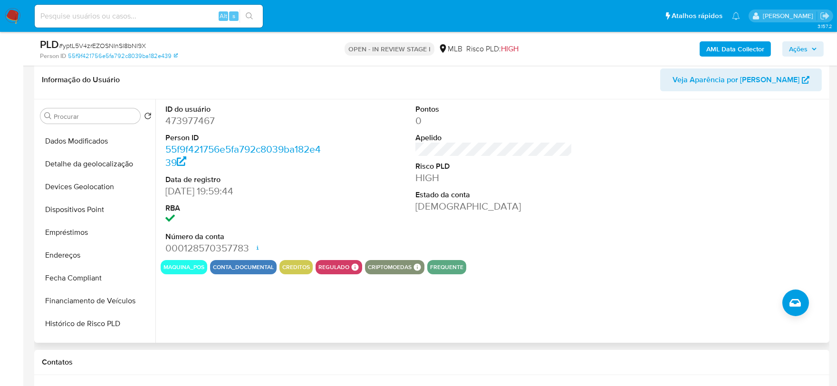
scroll to position [369, 0]
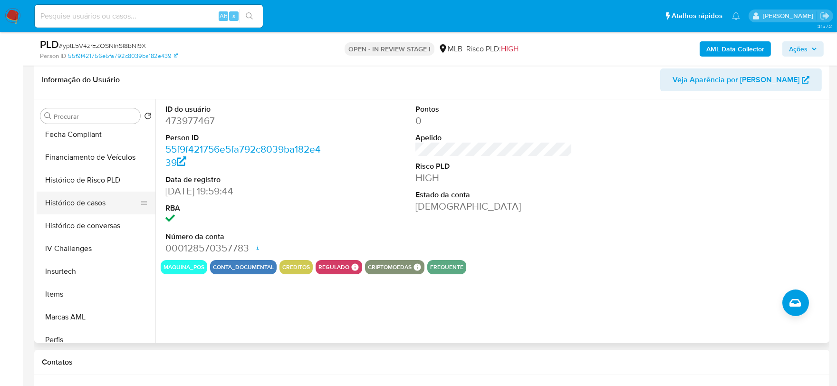
click at [72, 200] on button "Histórico de casos" at bounding box center [92, 202] width 111 height 23
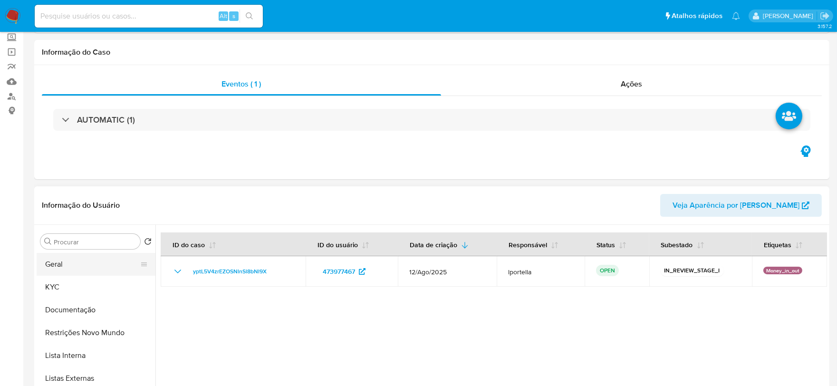
scroll to position [105, 0]
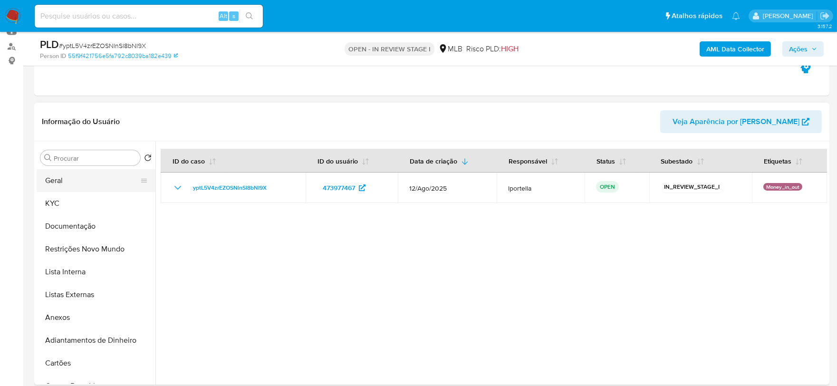
click at [65, 177] on button "Geral" at bounding box center [92, 180] width 111 height 23
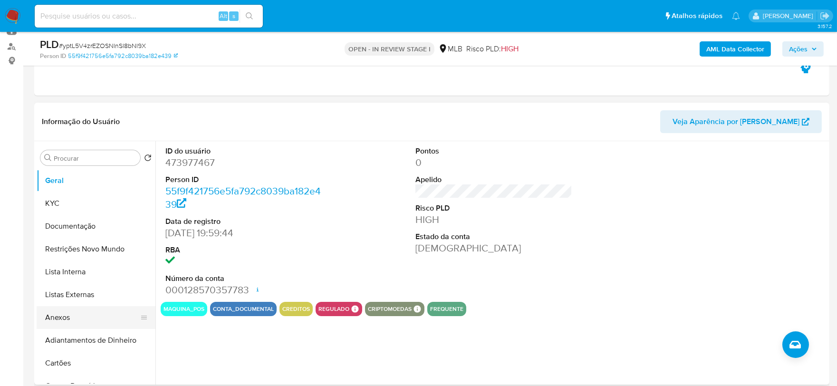
click at [73, 320] on button "Anexos" at bounding box center [92, 317] width 111 height 23
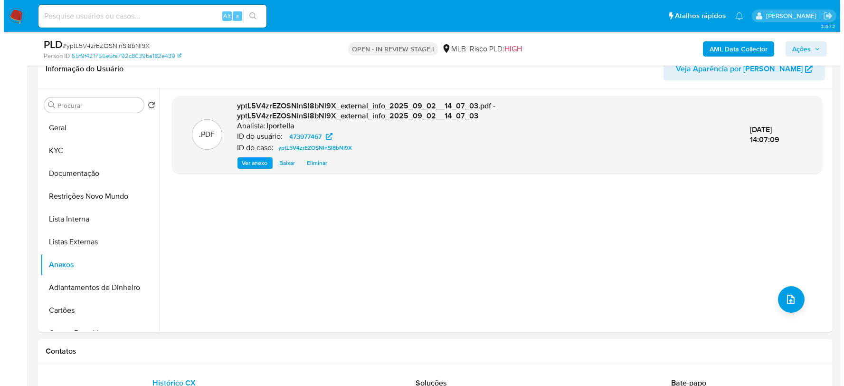
scroll to position [150, 0]
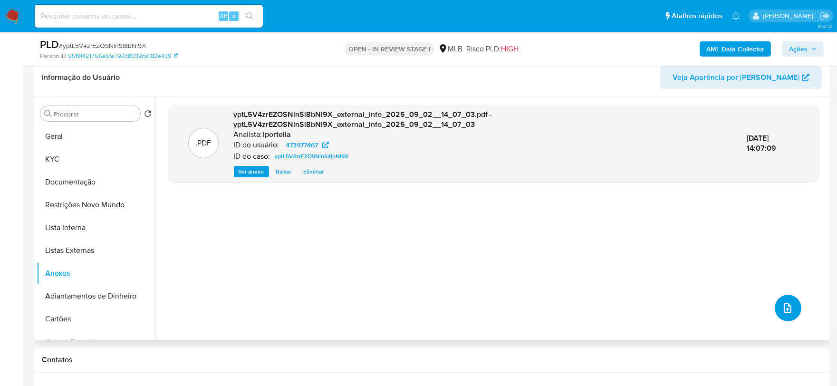
click at [787, 306] on icon "upload-file" at bounding box center [786, 307] width 11 height 11
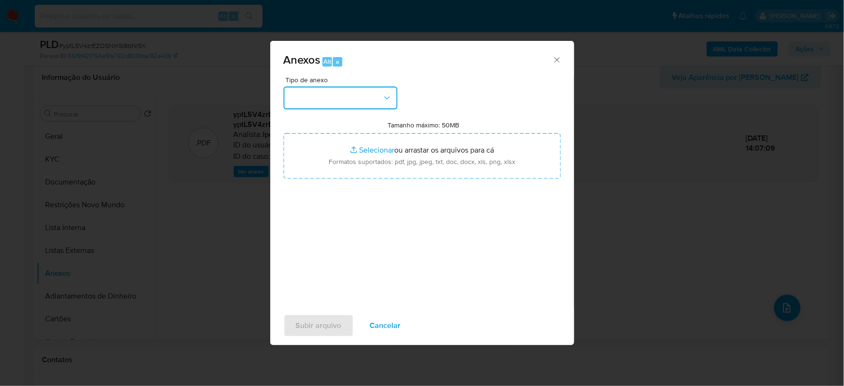
click at [360, 105] on button "button" at bounding box center [341, 97] width 114 height 23
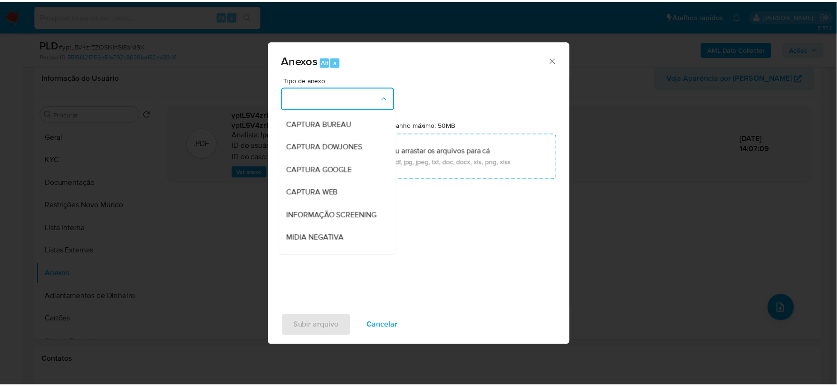
scroll to position [146, 0]
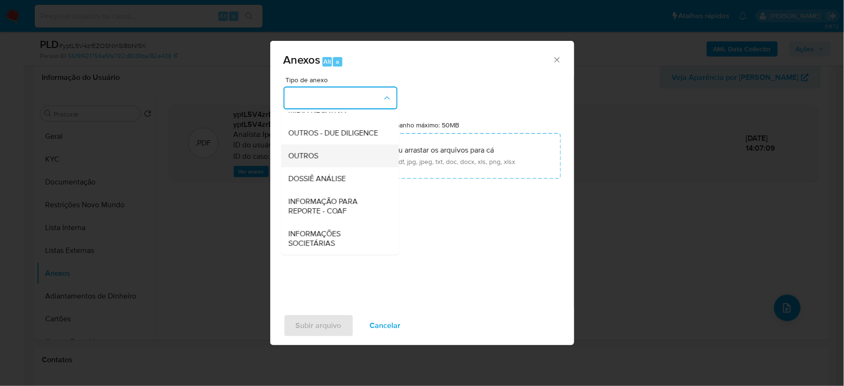
click at [325, 152] on div "OUTROS" at bounding box center [337, 155] width 97 height 23
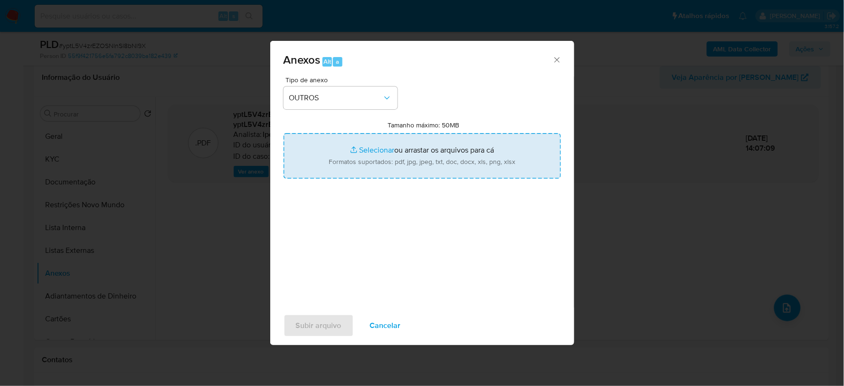
type input "C:\fakepath\SAR - XXX - CPF 05804805185 - UALISSON DAVID BARBOSA.pdf"
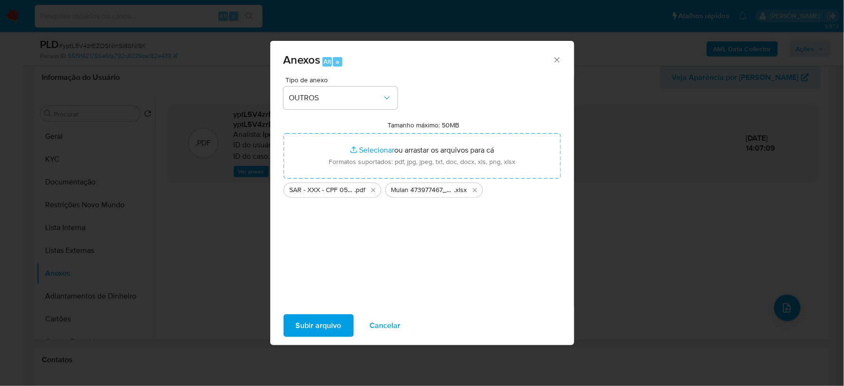
click at [328, 322] on span "Subir arquivo" at bounding box center [319, 325] width 46 height 21
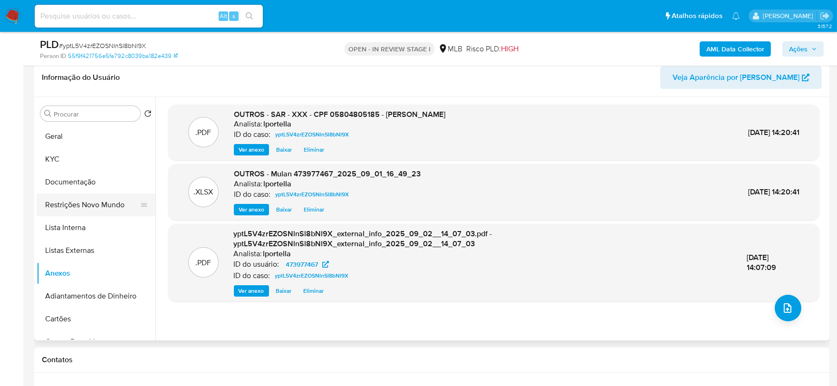
click at [97, 202] on button "Restrições Novo Mundo" at bounding box center [92, 204] width 111 height 23
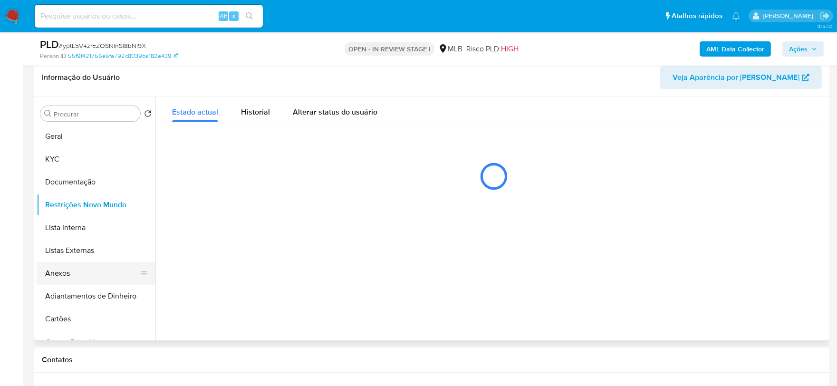
click at [85, 268] on button "Anexos" at bounding box center [92, 273] width 111 height 23
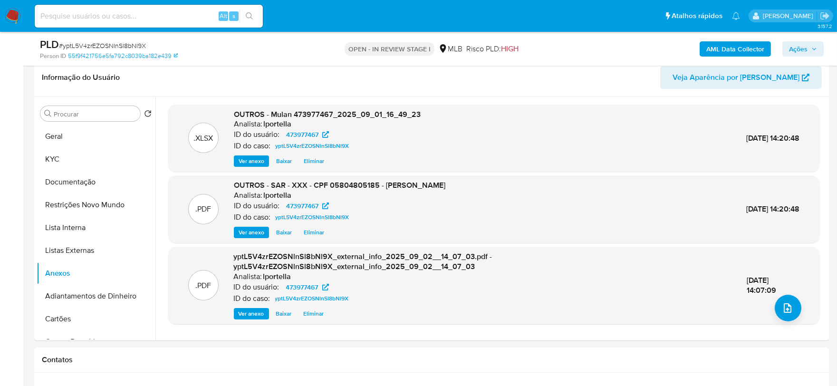
click at [806, 51] on span "Ações" at bounding box center [798, 48] width 19 height 15
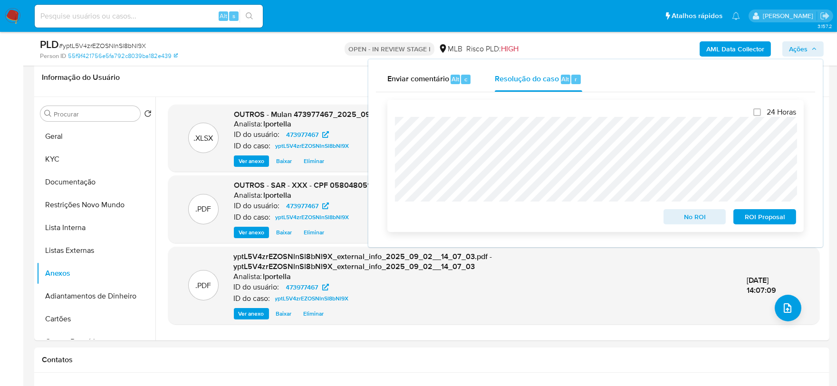
click at [782, 218] on span "ROI Proposal" at bounding box center [764, 216] width 49 height 13
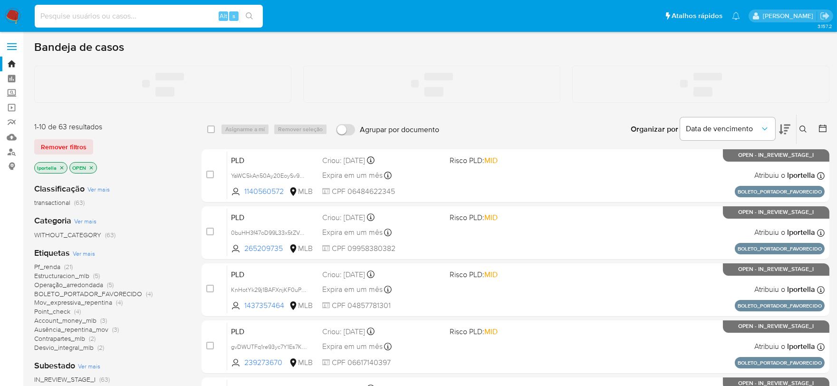
click at [101, 16] on input at bounding box center [149, 16] width 228 height 12
paste input "1042902226"
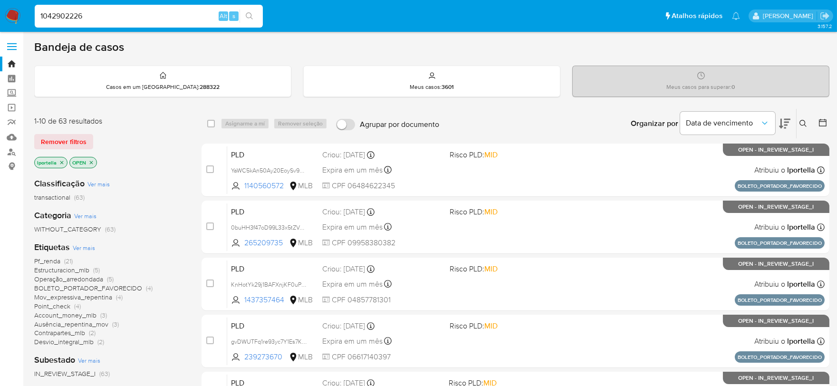
type input "1042902226"
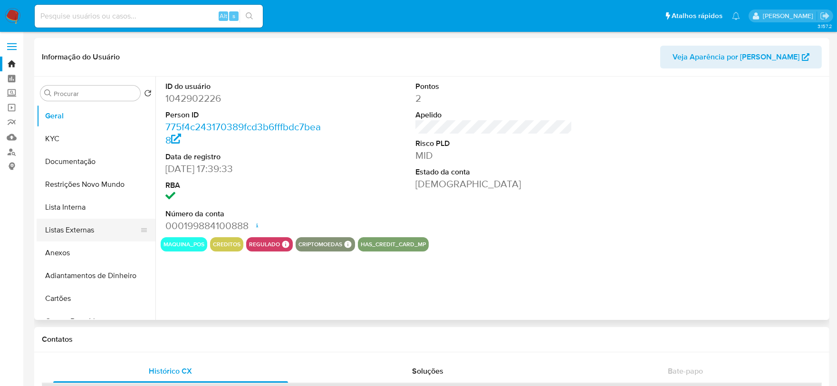
select select "10"
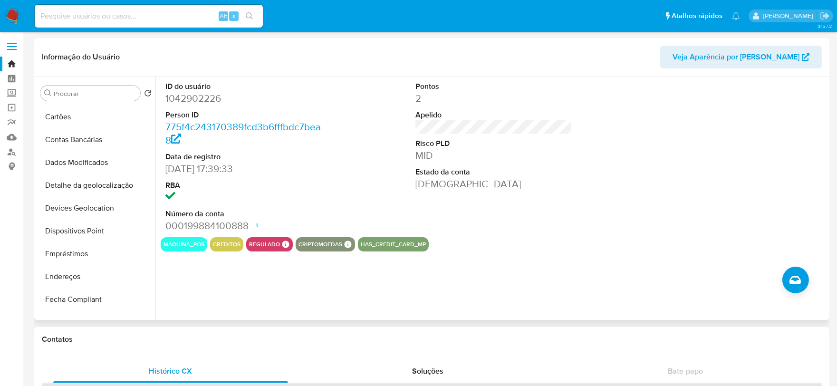
scroll to position [422, 0]
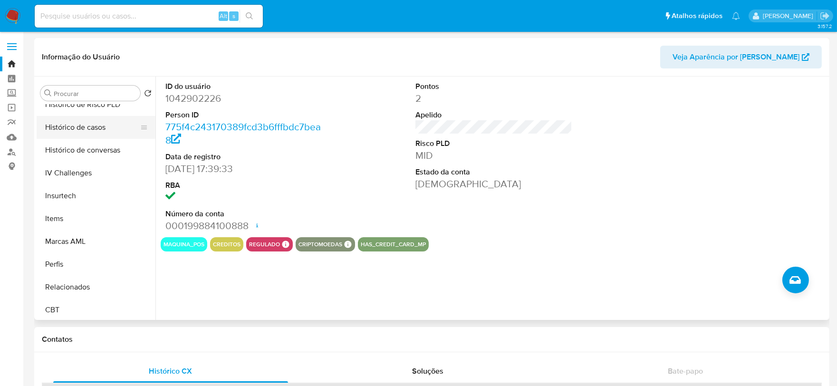
click at [79, 124] on button "Histórico de casos" at bounding box center [92, 127] width 111 height 23
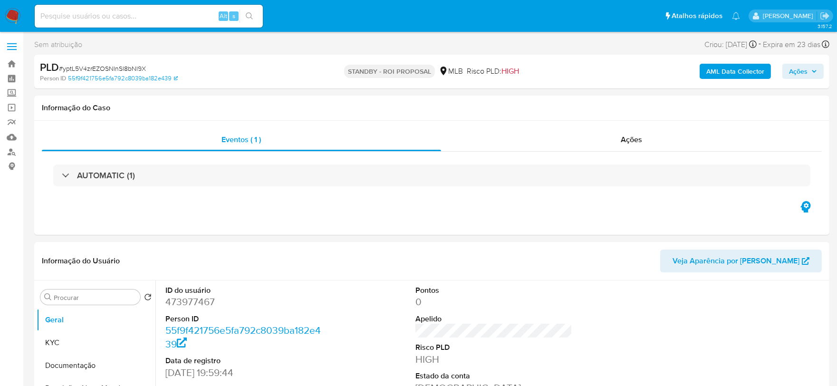
select select "10"
click at [124, 67] on span "# yptL5V4zrEZOSNlnSl8bNl9X" at bounding box center [102, 69] width 87 height 10
copy span "yptL5V4zrEZOSNlnSl8bNl9X"
click at [14, 11] on img at bounding box center [13, 16] width 16 height 16
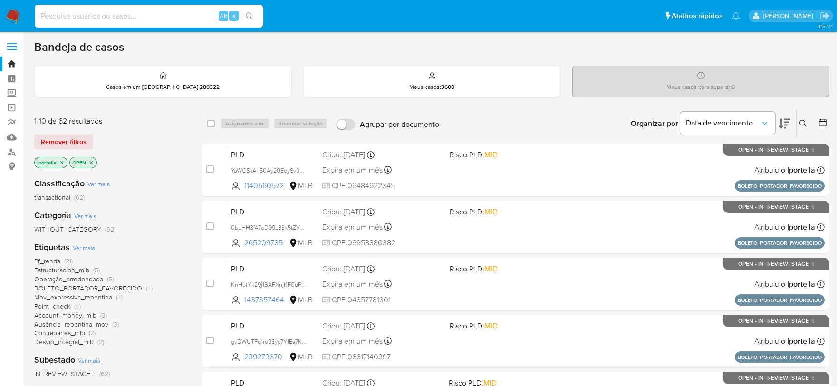
click at [110, 15] on input at bounding box center [149, 16] width 228 height 12
paste input "SVWMdMLPUYbwWJ6TN5MSvksQ"
type input "SVWMdMLPUYbwWJ6TN5MSvksQ"
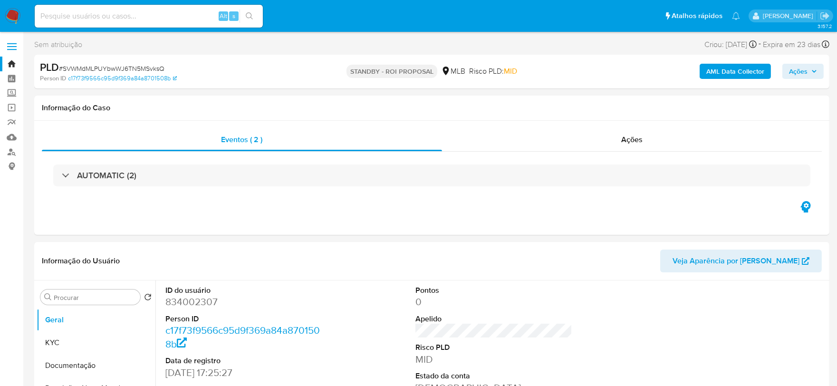
select select "10"
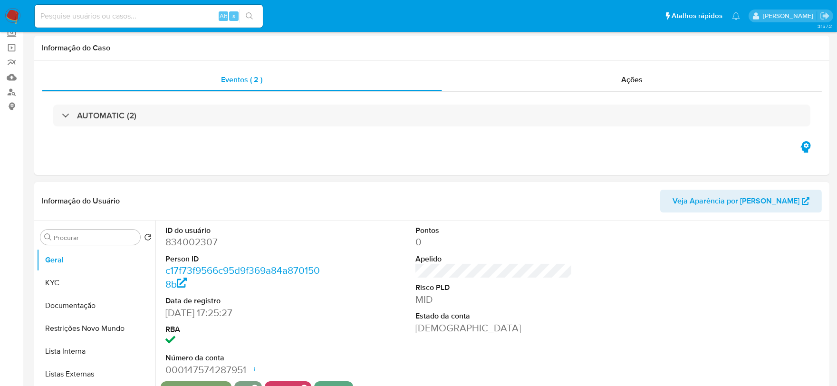
scroll to position [105, 0]
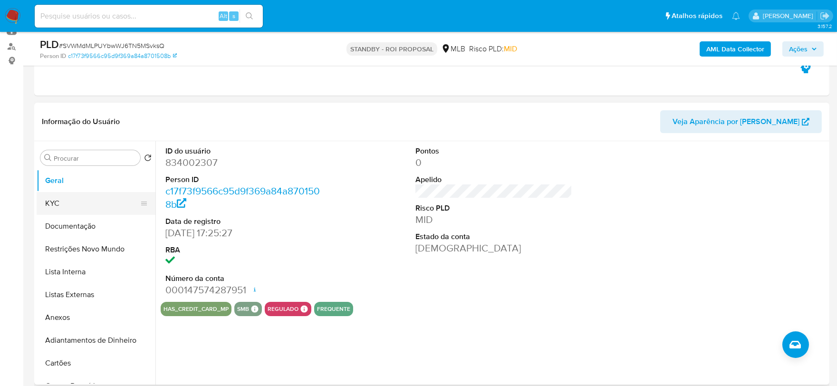
click at [47, 207] on button "KYC" at bounding box center [92, 203] width 111 height 23
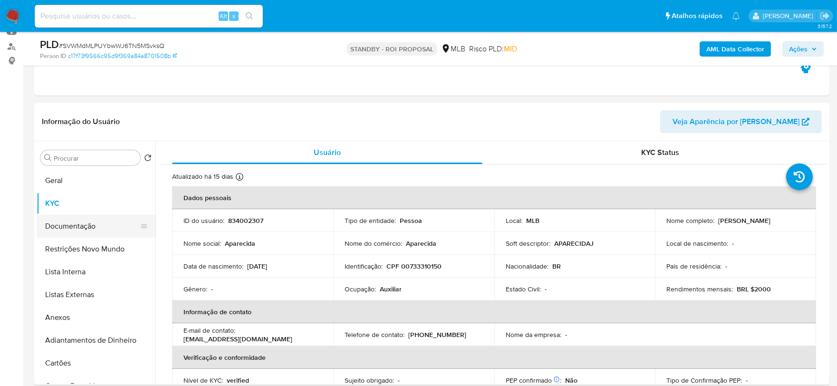
click at [88, 222] on button "Documentação" at bounding box center [92, 226] width 111 height 23
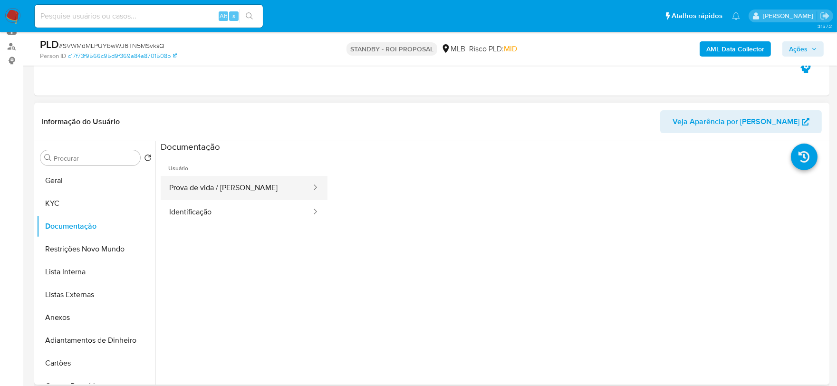
click at [212, 188] on button "Prova de vida / [PERSON_NAME]" at bounding box center [237, 188] width 152 height 24
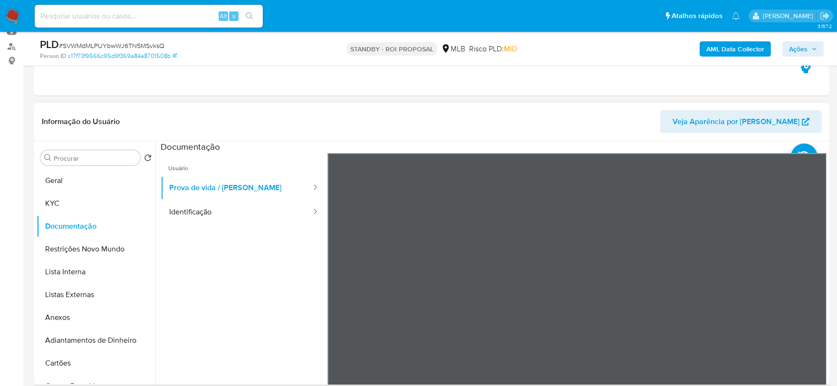
drag, startPoint x: 227, startPoint y: 210, endPoint x: 260, endPoint y: 266, distance: 64.8
click at [260, 266] on ul "Usuário Prova de vida / Selfie Identificação" at bounding box center [244, 290] width 167 height 274
click at [288, 222] on button "Identificação" at bounding box center [237, 212] width 152 height 24
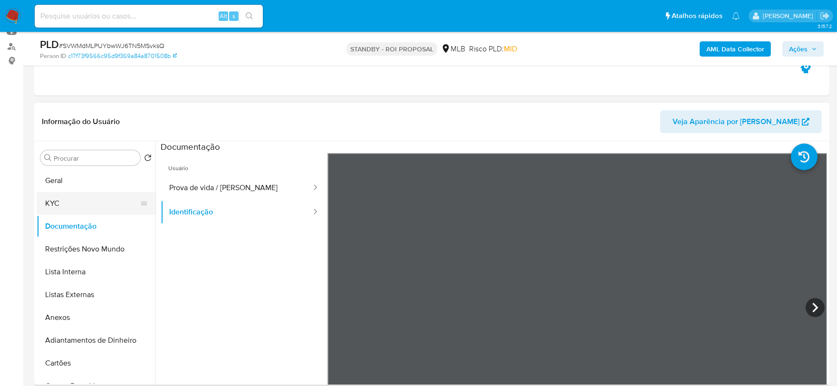
click at [69, 199] on button "KYC" at bounding box center [92, 203] width 111 height 23
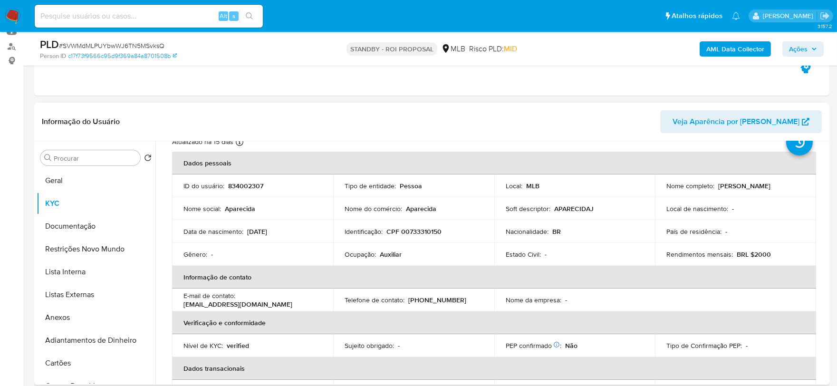
scroll to position [34, 0]
click at [385, 258] on p "Auxiliar" at bounding box center [391, 254] width 22 height 9
copy p "Auxiliar"
click at [68, 224] on button "Documentação" at bounding box center [92, 226] width 111 height 23
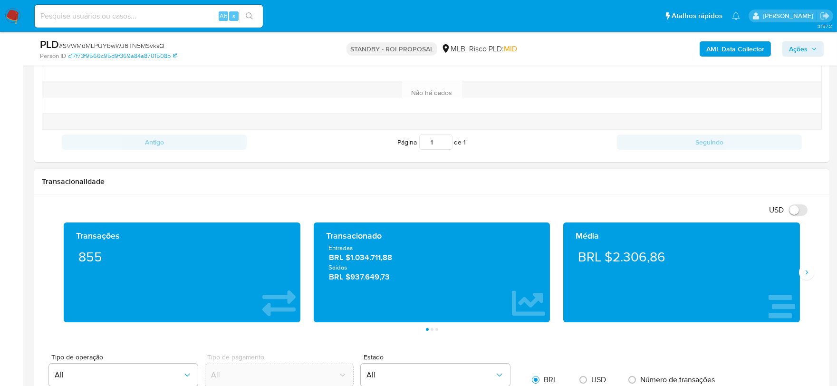
scroll to position [581, 0]
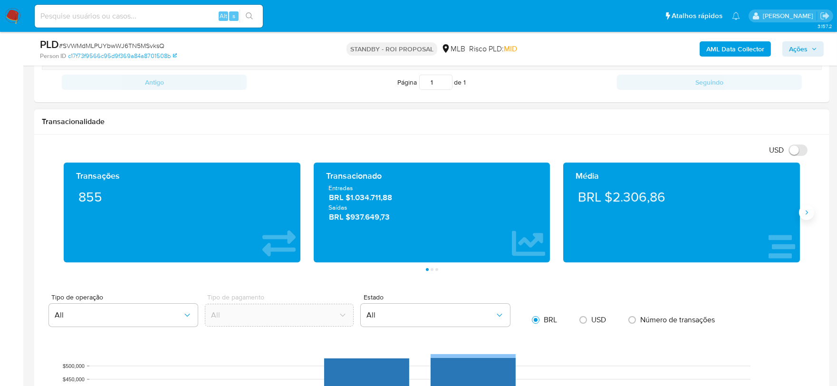
click at [808, 208] on button "Siguiente" at bounding box center [806, 212] width 15 height 15
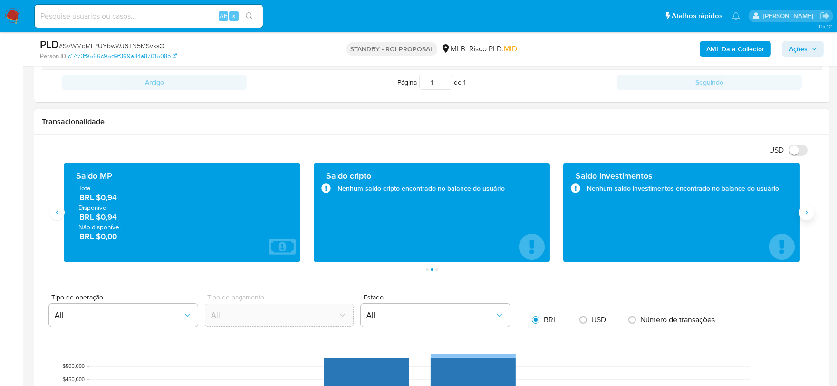
click at [808, 208] on button "Siguiente" at bounding box center [806, 212] width 15 height 15
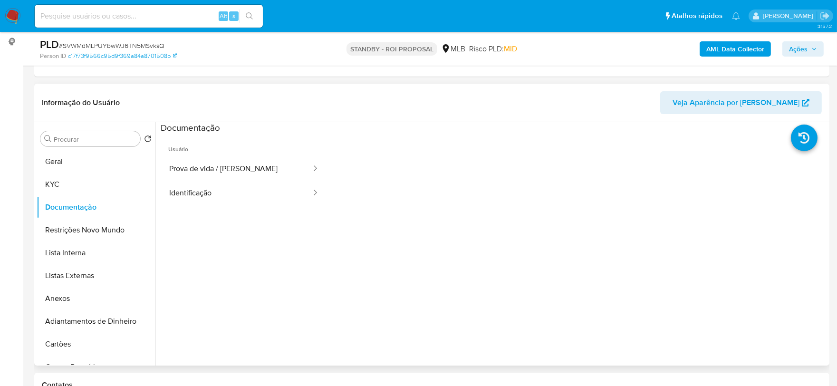
scroll to position [53, 0]
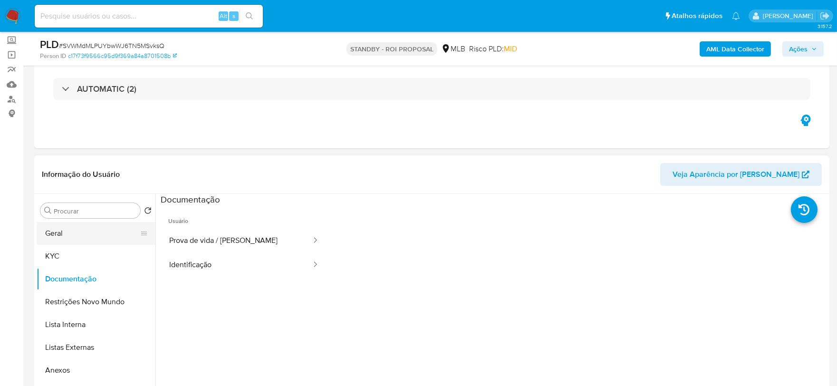
click at [96, 242] on button "Geral" at bounding box center [92, 233] width 111 height 23
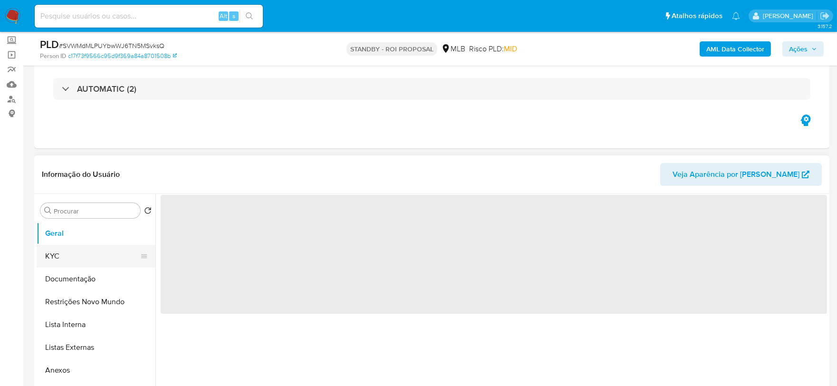
click at [100, 257] on button "KYC" at bounding box center [92, 256] width 111 height 23
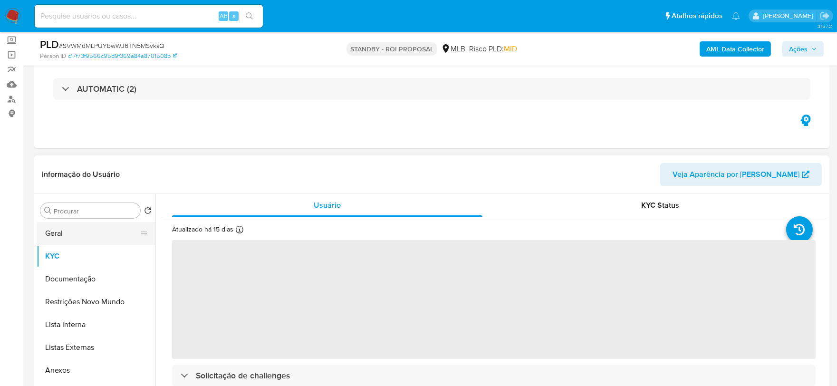
click at [106, 240] on button "Geral" at bounding box center [92, 233] width 111 height 23
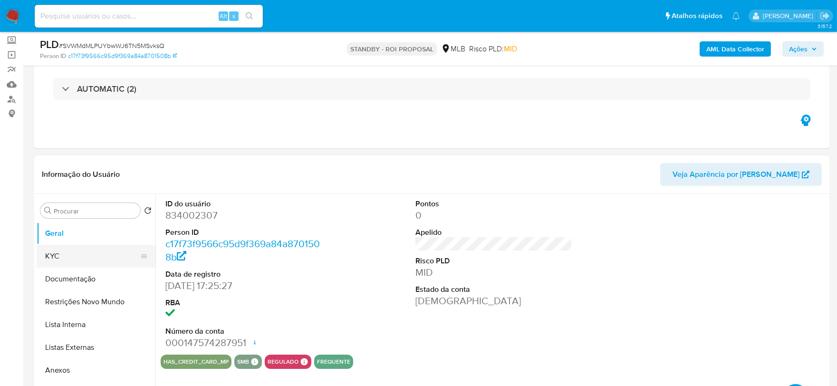
click at [51, 257] on button "KYC" at bounding box center [92, 256] width 111 height 23
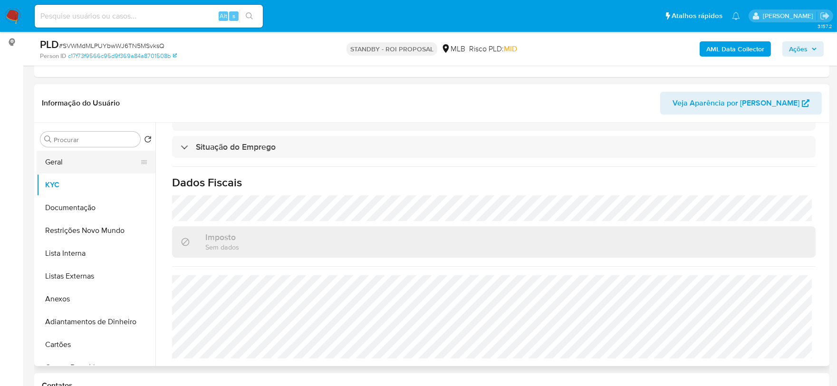
scroll to position [105, 0]
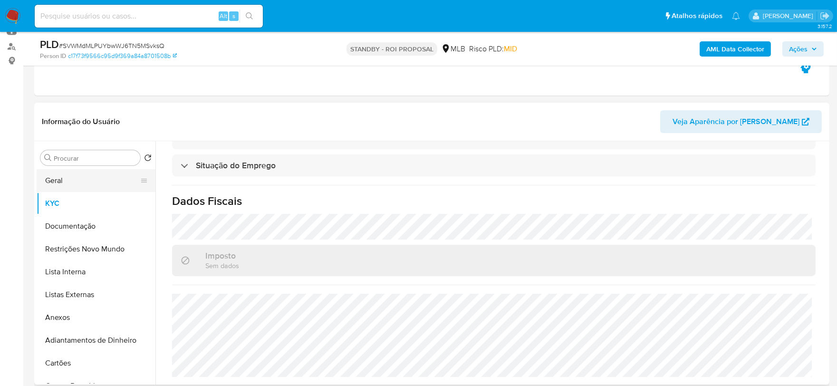
click at [80, 182] on button "Geral" at bounding box center [92, 180] width 111 height 23
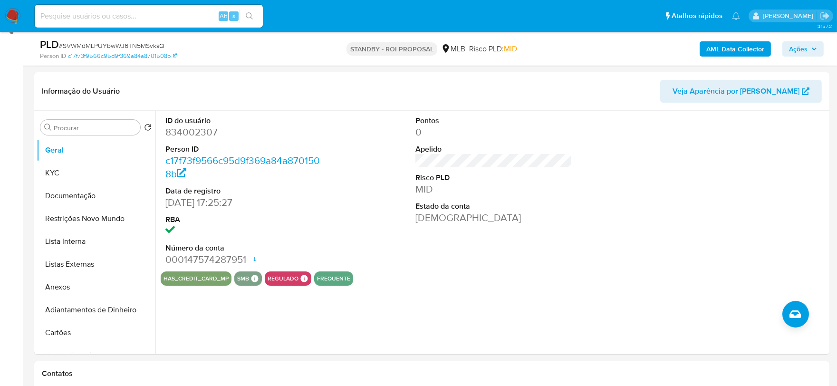
scroll to position [139, 0]
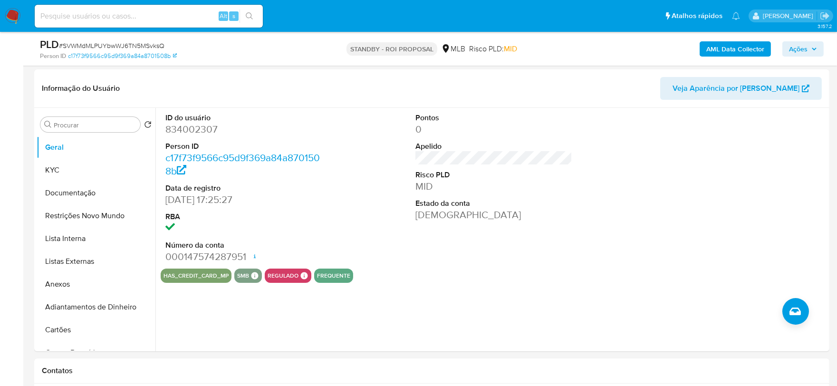
click at [719, 271] on div "has_credit_card_mp smb SMB SMB Advisor Email - Advisor Name - regulado Regulado…" at bounding box center [494, 275] width 666 height 14
click at [71, 167] on button "KYC" at bounding box center [92, 170] width 111 height 23
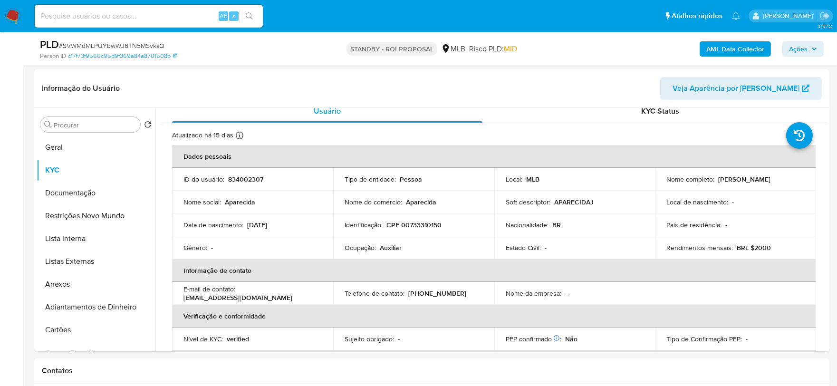
scroll to position [10, 0]
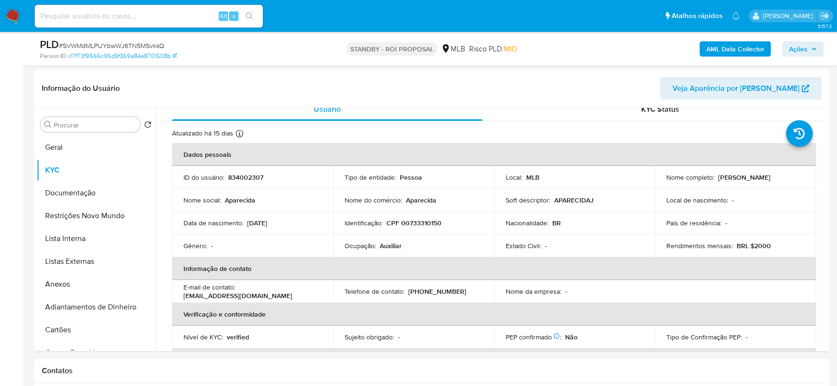
click at [339, 381] on div "Contatos" at bounding box center [431, 370] width 795 height 25
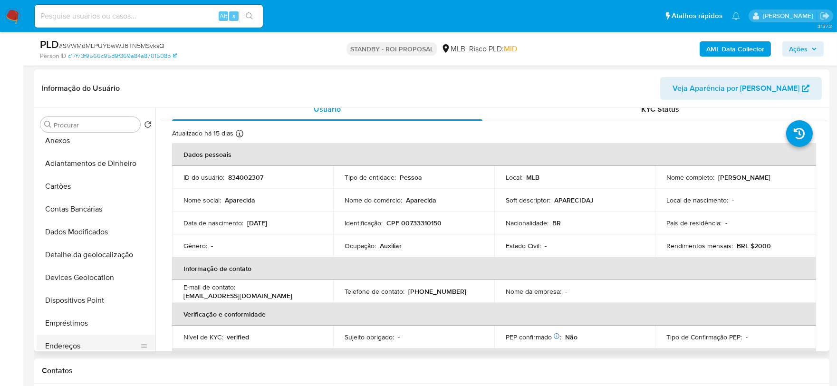
scroll to position [263, 0]
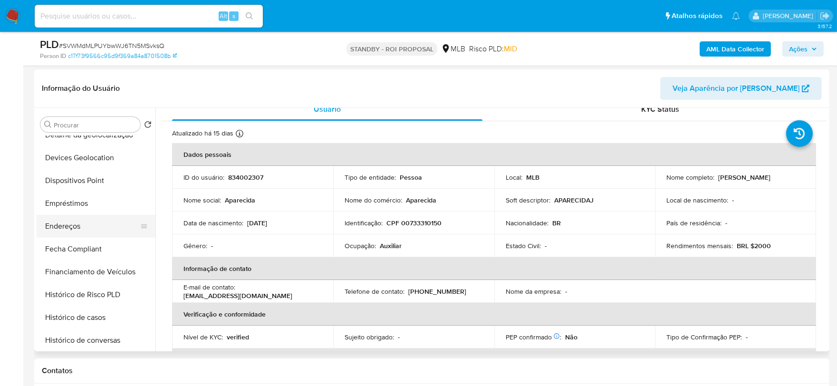
click at [86, 228] on button "Endereços" at bounding box center [92, 226] width 111 height 23
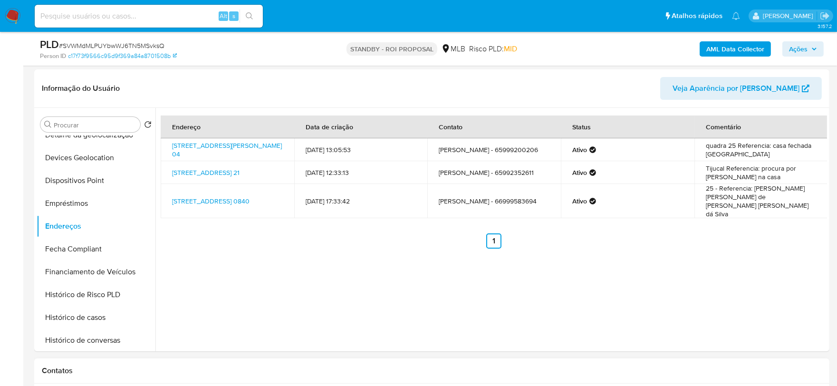
drag, startPoint x: 192, startPoint y: 374, endPoint x: 188, endPoint y: 375, distance: 4.8
click at [190, 375] on div "Contatos" at bounding box center [431, 370] width 795 height 25
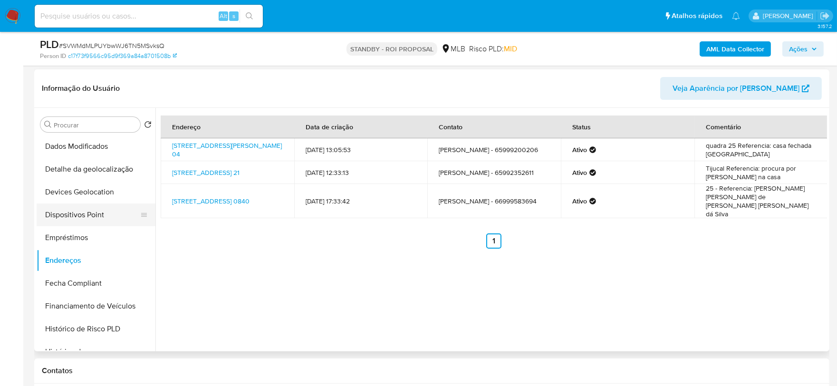
scroll to position [210, 0]
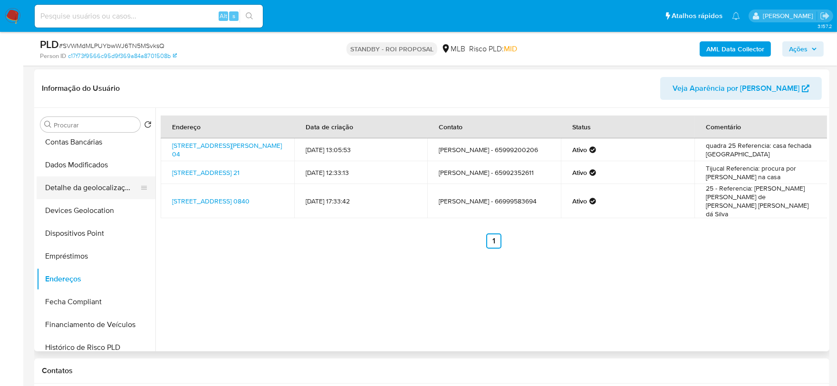
click at [99, 190] on button "Detalhe da geolocalização" at bounding box center [92, 187] width 111 height 23
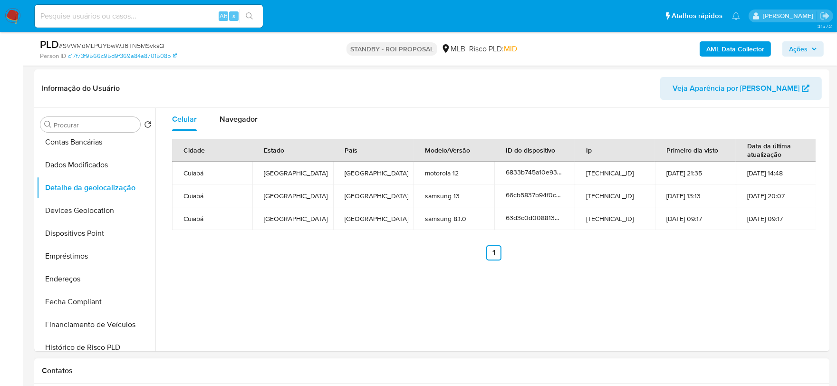
click at [663, 374] on h1 "Contatos" at bounding box center [432, 371] width 780 height 10
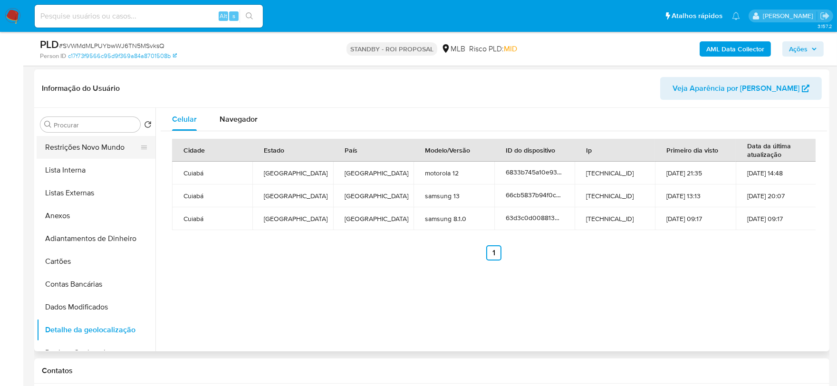
scroll to position [0, 0]
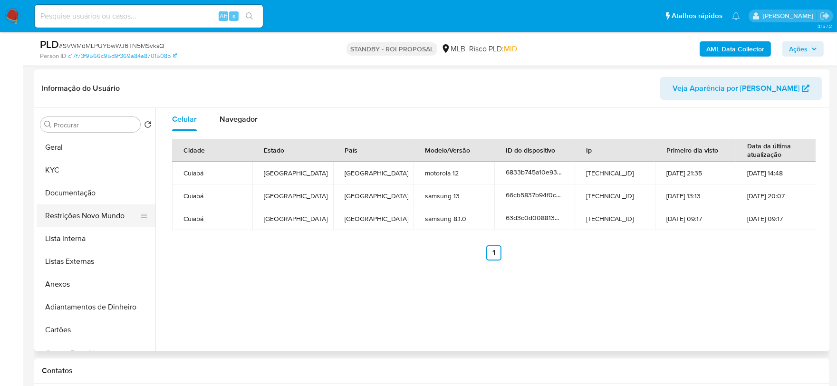
click at [92, 214] on button "Restrições Novo Mundo" at bounding box center [92, 215] width 111 height 23
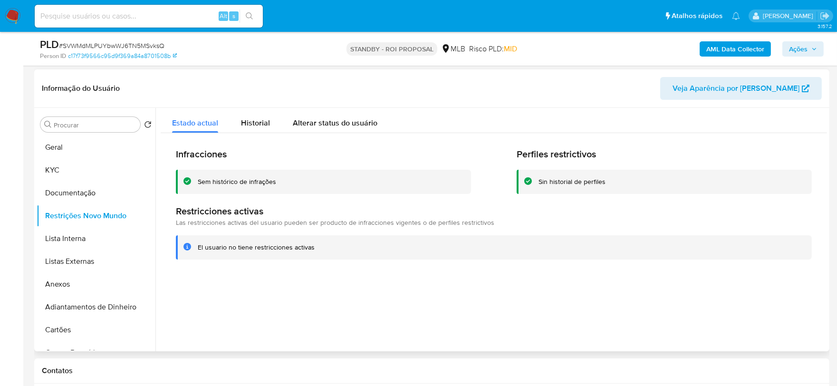
click at [654, 315] on div at bounding box center [490, 229] width 671 height 243
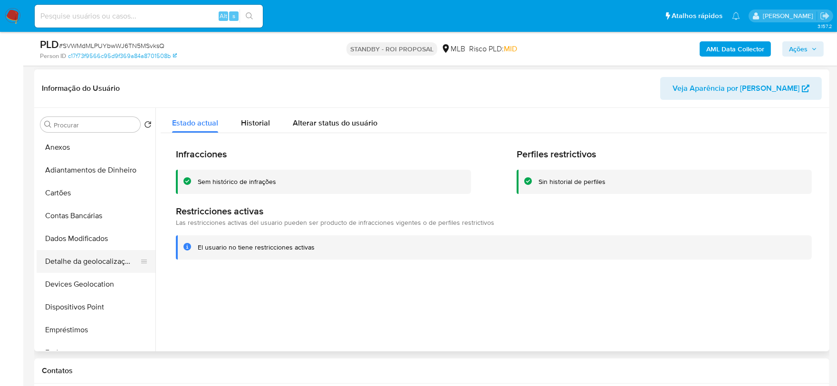
scroll to position [158, 0]
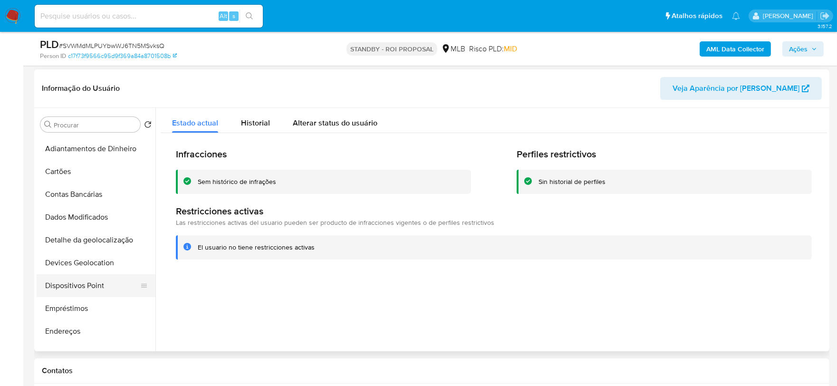
click at [97, 283] on button "Dispositivos Point" at bounding box center [92, 285] width 111 height 23
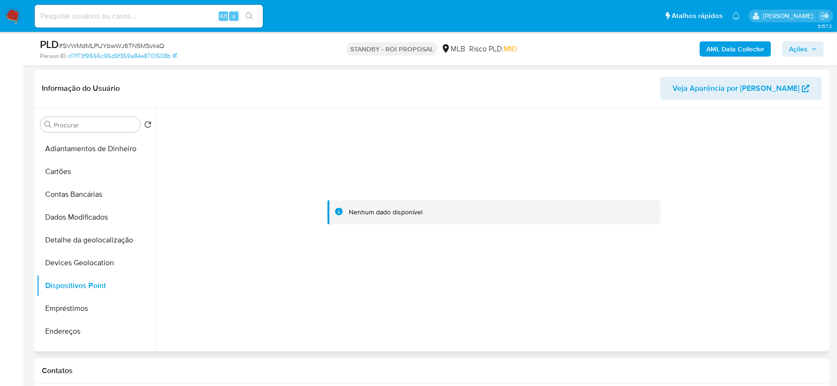
click at [696, 283] on div at bounding box center [494, 212] width 666 height 209
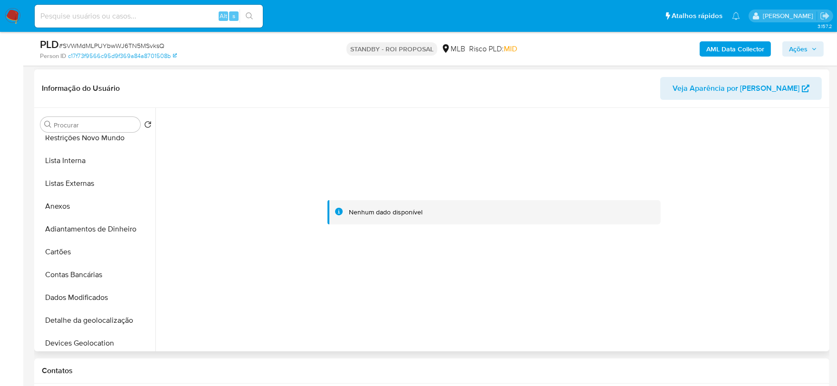
scroll to position [0, 0]
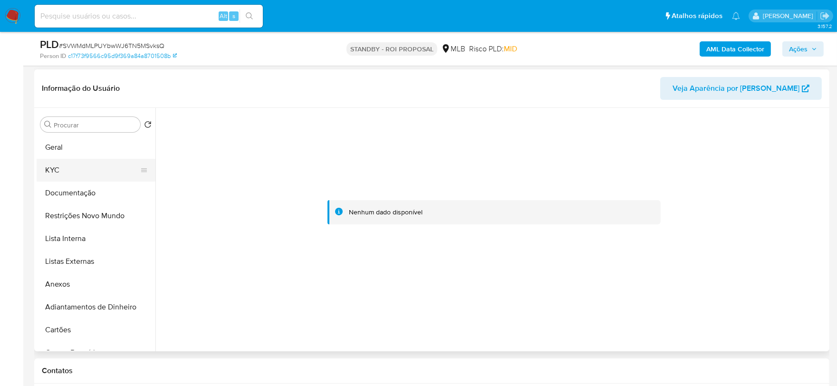
click at [73, 176] on button "KYC" at bounding box center [92, 170] width 111 height 23
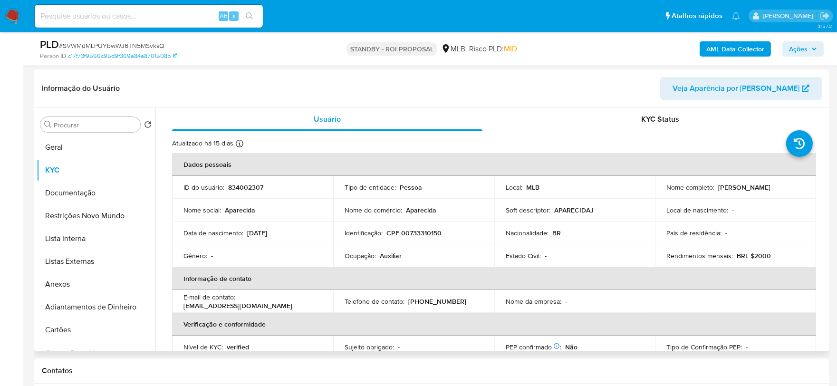
click at [422, 240] on td "Identificação : CPF 00733310150" at bounding box center [413, 232] width 161 height 23
click at [419, 234] on p "CPF 00733310150" at bounding box center [413, 233] width 55 height 9
copy p "00733310150"
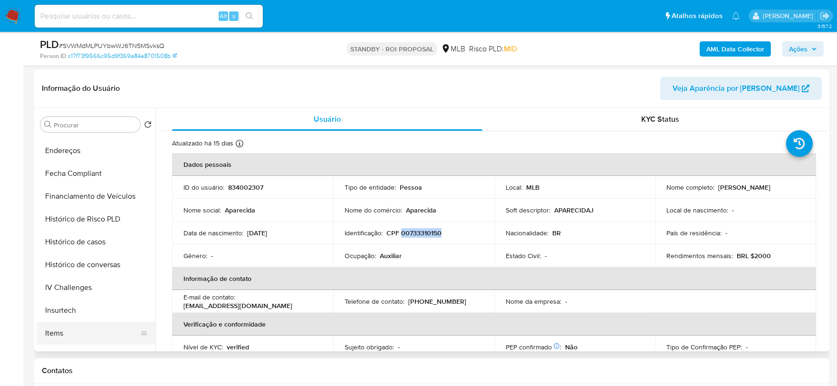
scroll to position [424, 0]
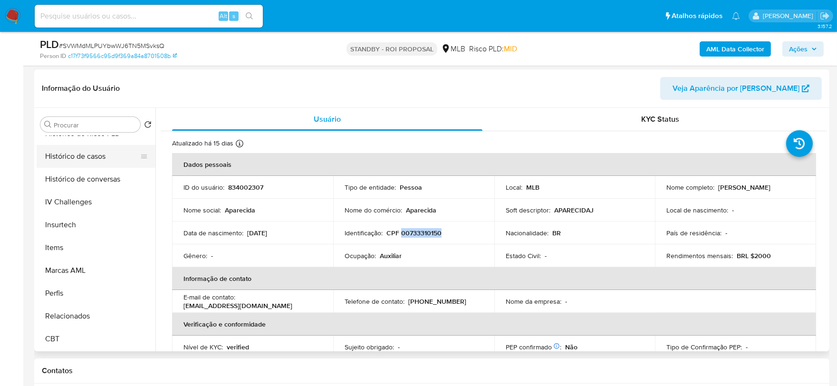
click at [84, 163] on button "Histórico de casos" at bounding box center [92, 156] width 111 height 23
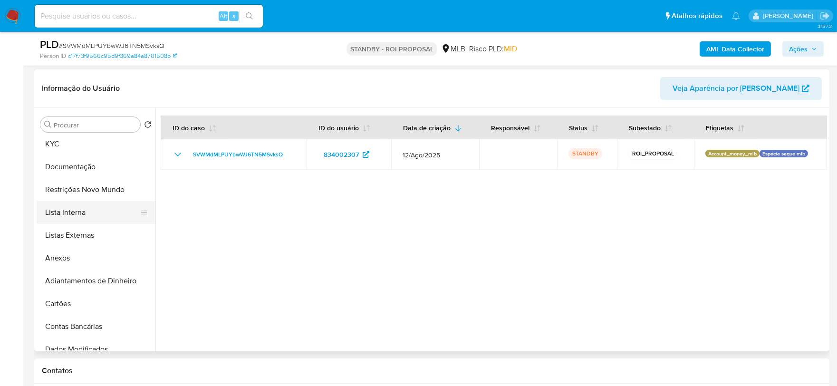
scroll to position [0, 0]
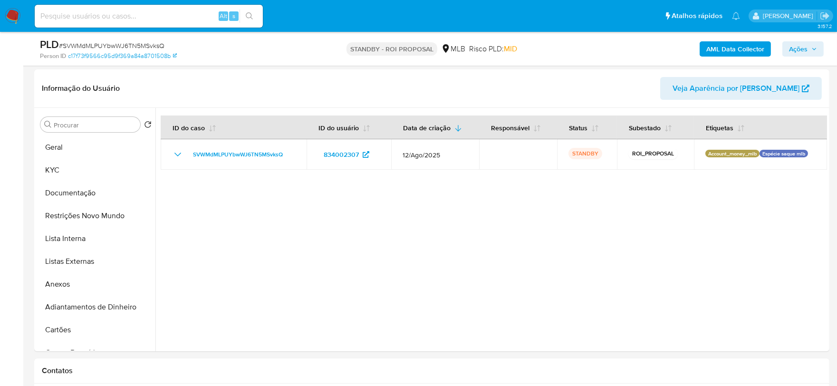
click at [811, 53] on span "Ações" at bounding box center [803, 48] width 28 height 13
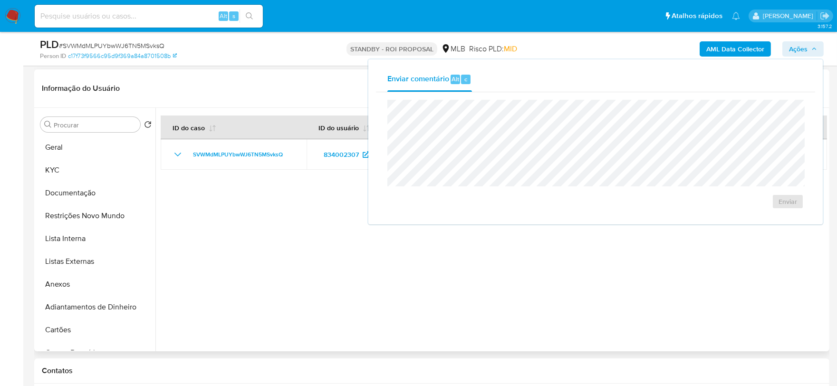
click at [224, 81] on header "Informação do Usuário Veja Aparência por Pessoa" at bounding box center [432, 88] width 780 height 23
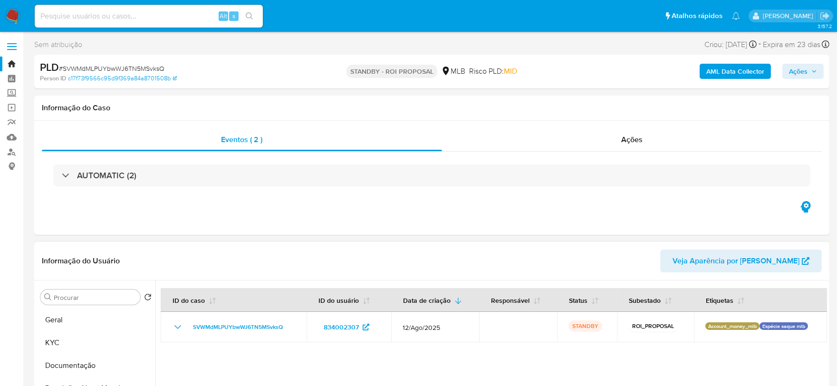
scroll to position [105, 0]
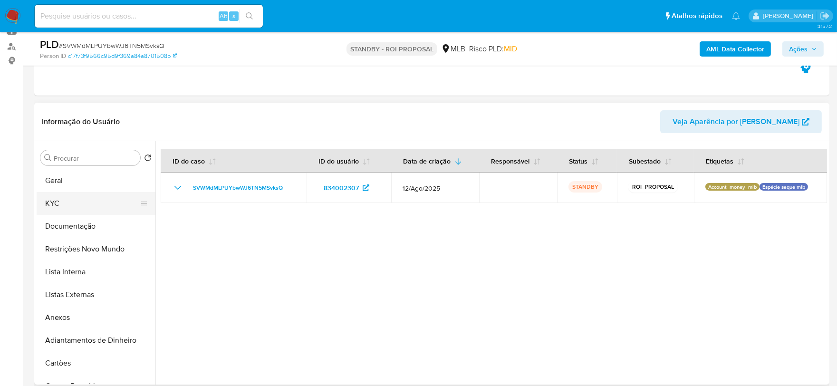
click at [73, 212] on button "KYC" at bounding box center [92, 203] width 111 height 23
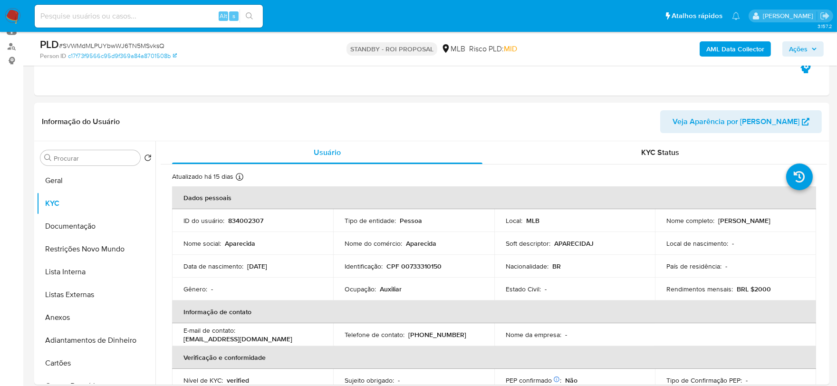
click at [141, 6] on div "Alt s" at bounding box center [149, 16] width 228 height 23
click at [145, 10] on input at bounding box center [149, 16] width 228 height 12
paste input "SVWMdMLPUYbwWJ6TN5MSvksQ"
type input "SVWMdMLPUYbwWJ6TN5MSvksQ"
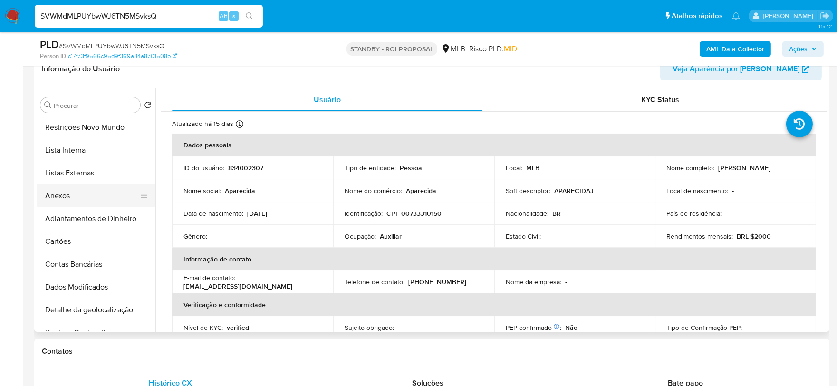
scroll to position [53, 0]
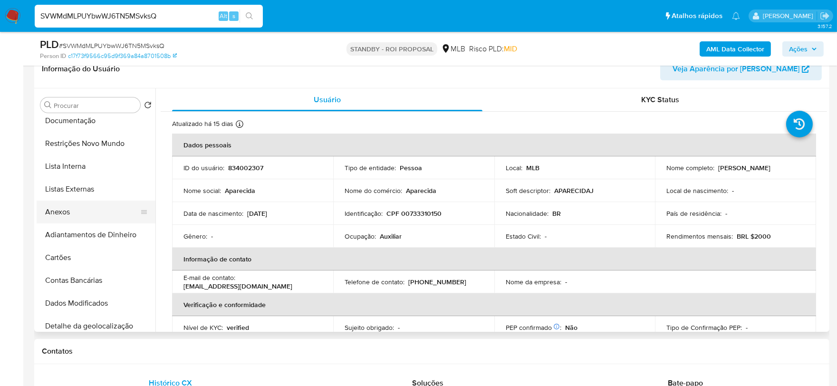
click at [77, 218] on button "Anexos" at bounding box center [92, 211] width 111 height 23
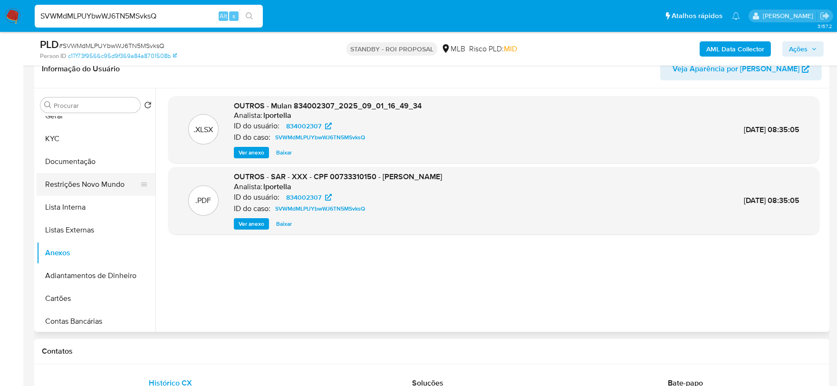
scroll to position [0, 0]
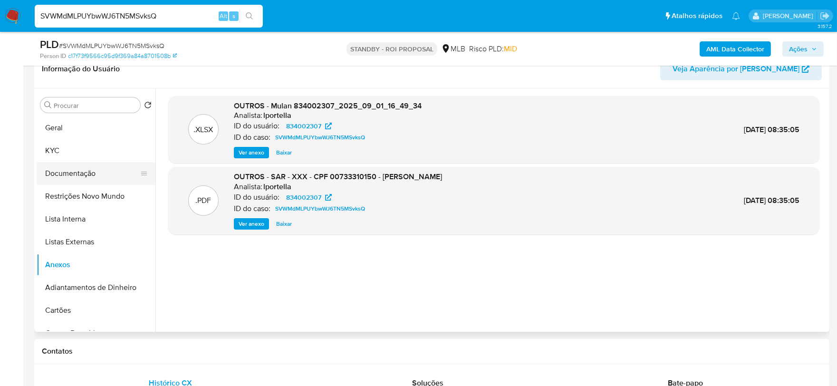
click at [84, 170] on button "Documentação" at bounding box center [92, 173] width 111 height 23
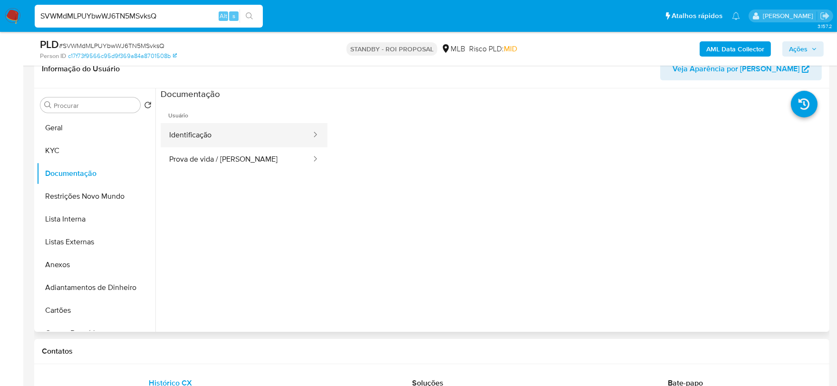
click at [224, 144] on button "Identificação" at bounding box center [237, 135] width 152 height 24
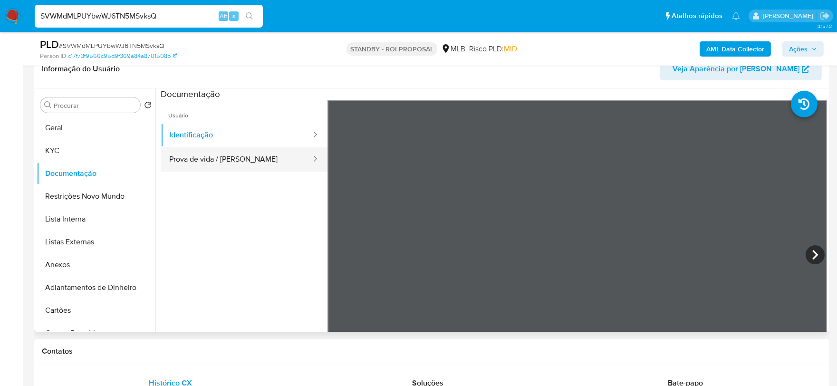
click at [259, 165] on button "Prova de vida / Selfie" at bounding box center [237, 159] width 152 height 24
click at [14, 12] on img at bounding box center [13, 16] width 16 height 16
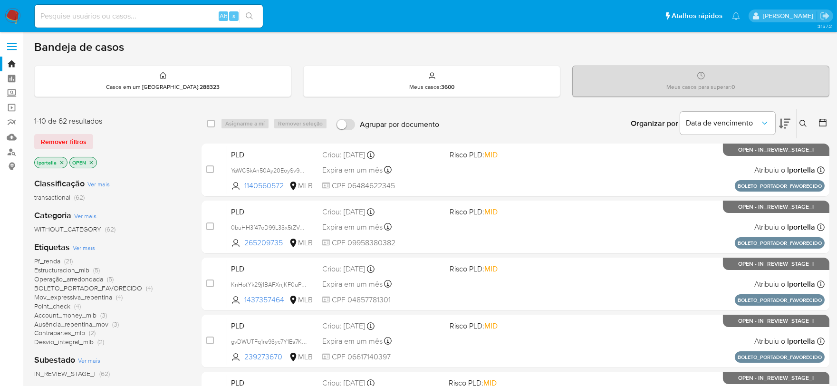
click at [157, 18] on input at bounding box center [149, 16] width 228 height 12
paste input "1297567044"
type input "1297567044"
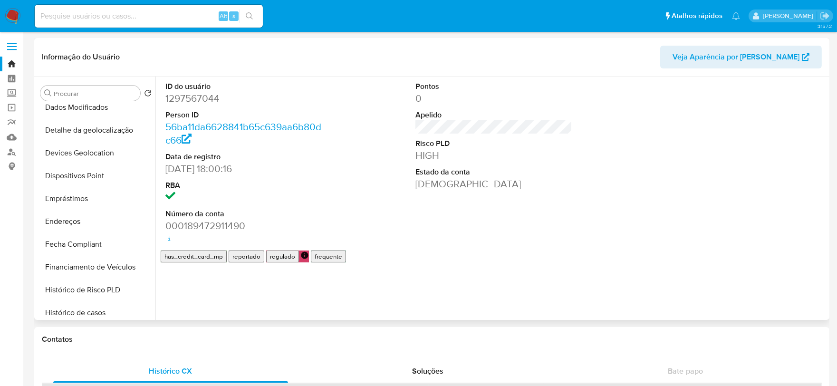
scroll to position [422, 0]
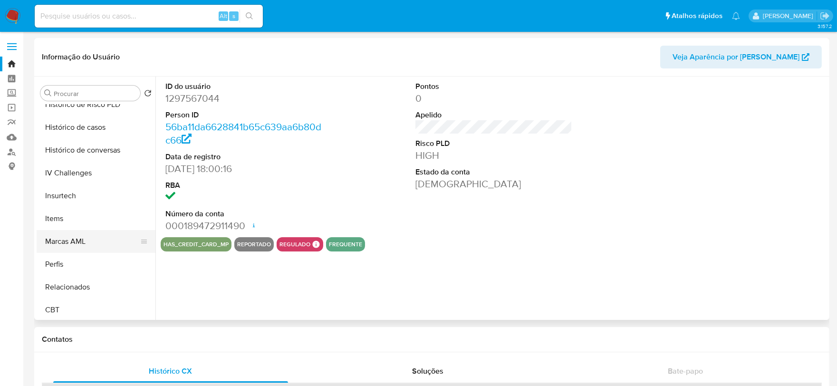
select select "10"
click at [83, 130] on button "Histórico de casos" at bounding box center [92, 127] width 111 height 23
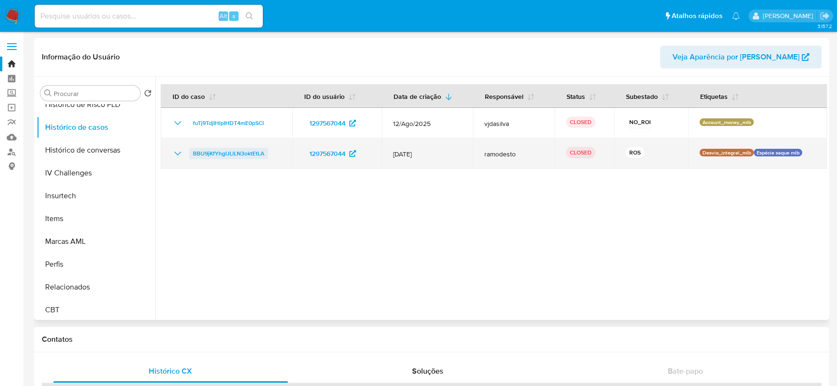
click at [259, 152] on span "BBU9jKfYhgIJLlLN3oktEtLA" at bounding box center [228, 153] width 71 height 11
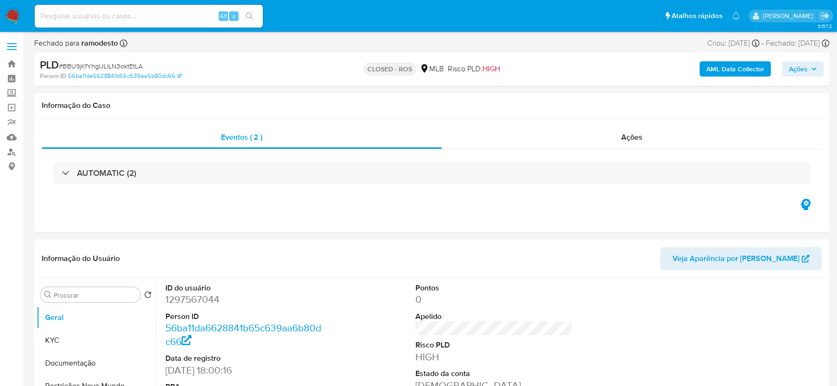
select select "10"
drag, startPoint x: 654, startPoint y: 136, endPoint x: 553, endPoint y: 126, distance: 101.6
click at [654, 136] on div "Ações" at bounding box center [632, 137] width 380 height 23
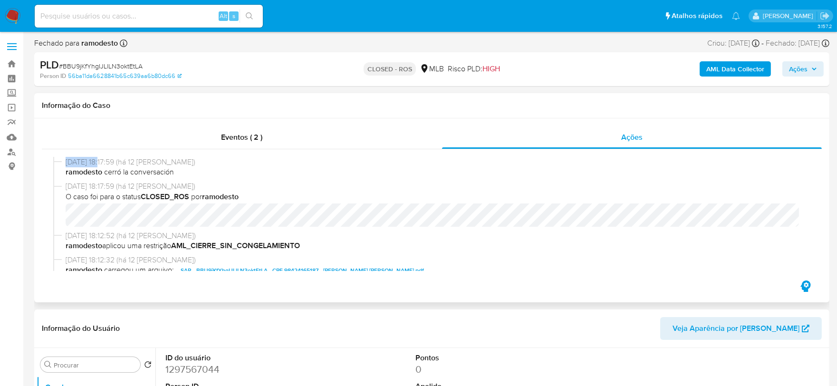
drag, startPoint x: 103, startPoint y: 165, endPoint x: 65, endPoint y: 161, distance: 38.7
click at [66, 161] on span "21/08/2025 18:17:59 (há 12 dias)" at bounding box center [436, 162] width 741 height 10
copy span "21/08/2025"
click at [142, 18] on input at bounding box center [149, 16] width 228 height 12
paste input "2427201210"
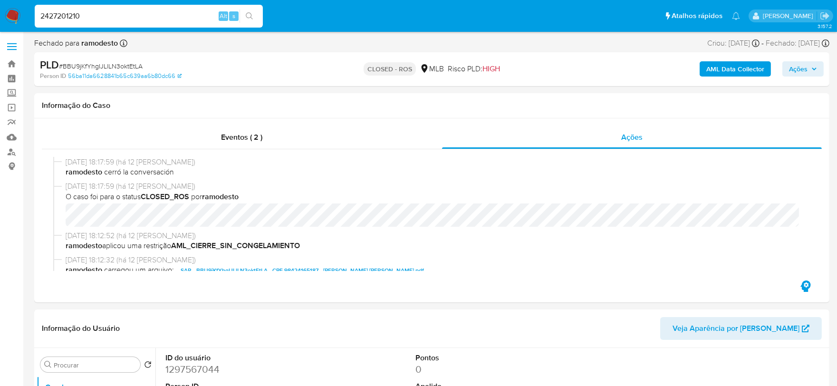
type input "2427201210"
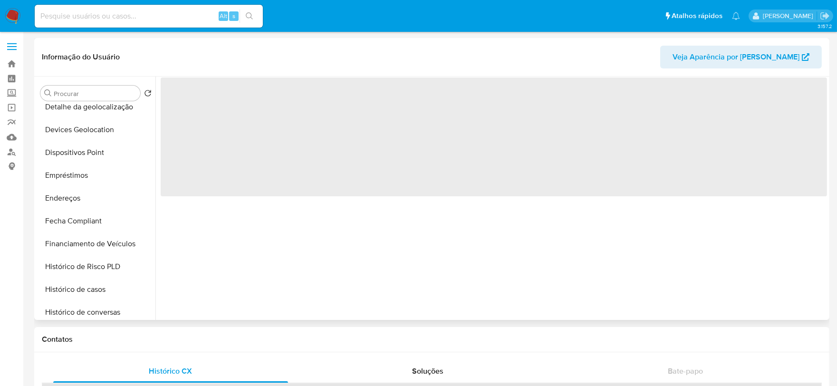
scroll to position [369, 0]
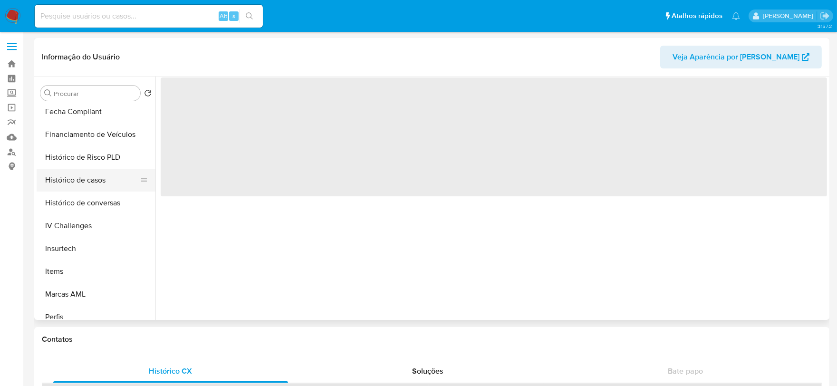
click at [89, 182] on button "Histórico de casos" at bounding box center [92, 180] width 111 height 23
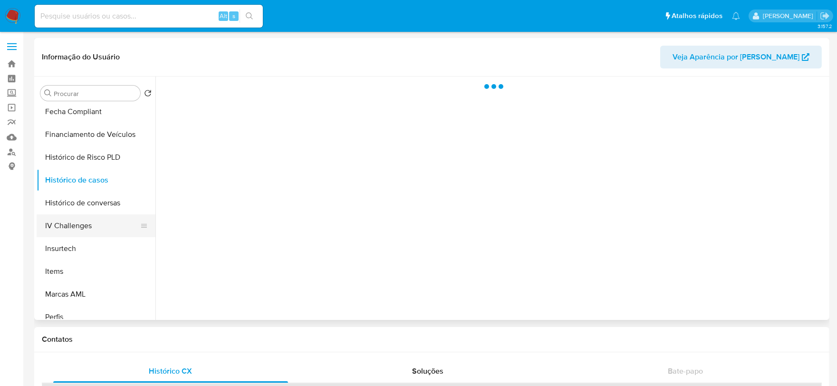
select select "10"
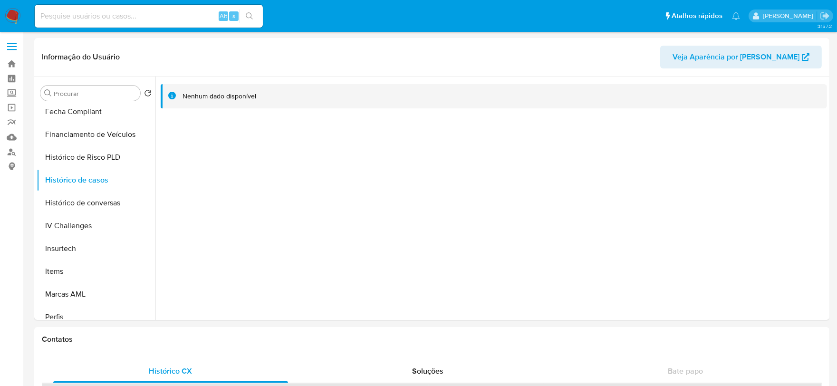
click at [148, 14] on input at bounding box center [149, 16] width 228 height 12
paste input "2427201210"
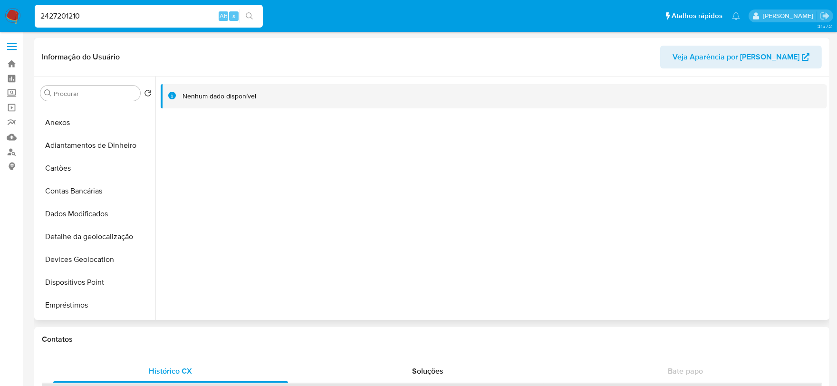
scroll to position [0, 0]
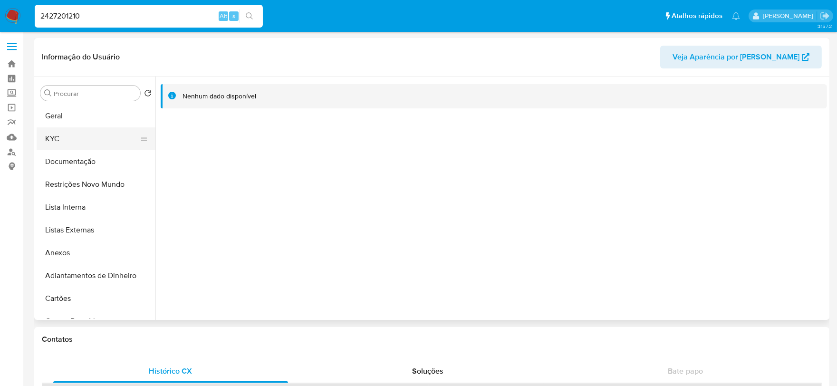
click at [99, 129] on button "KYC" at bounding box center [92, 138] width 111 height 23
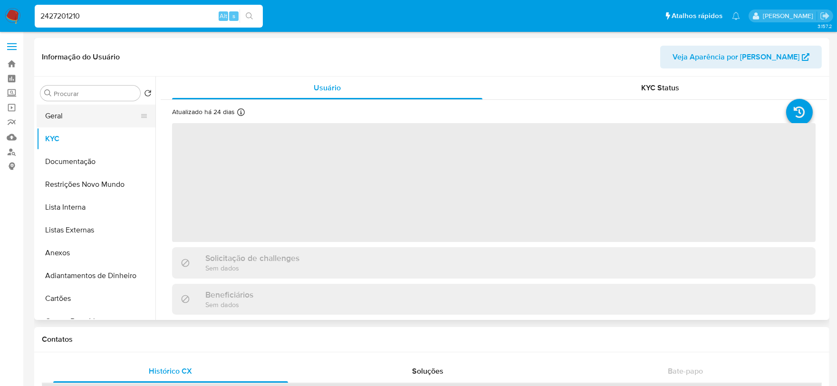
click at [95, 121] on button "Geral" at bounding box center [92, 116] width 111 height 23
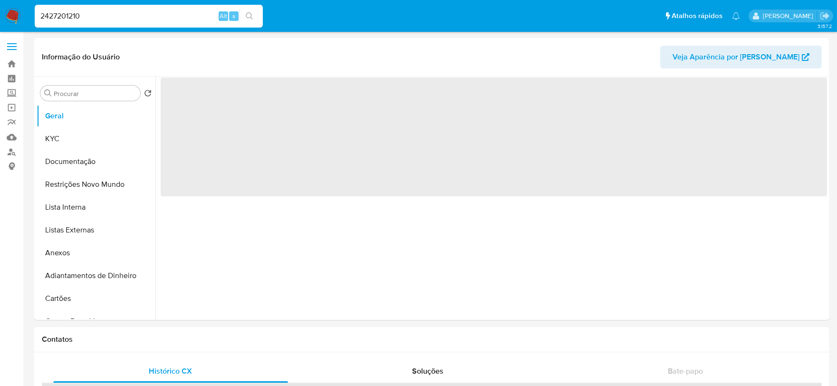
click at [127, 18] on input "2427201210" at bounding box center [149, 16] width 228 height 12
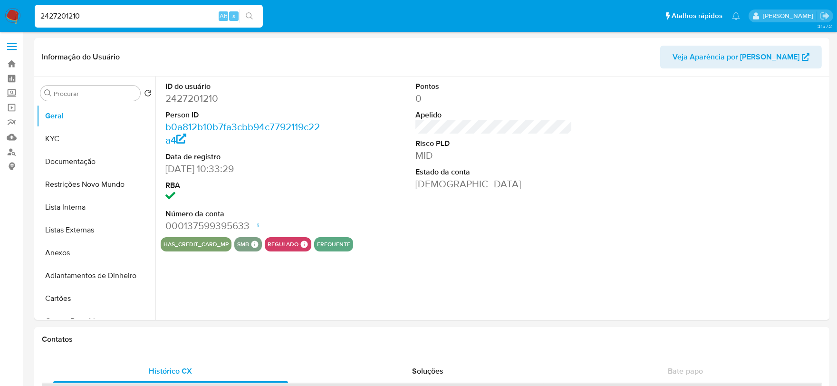
click at [127, 18] on input "2427201210" at bounding box center [149, 16] width 228 height 12
paste input "650742774"
type input "650742774"
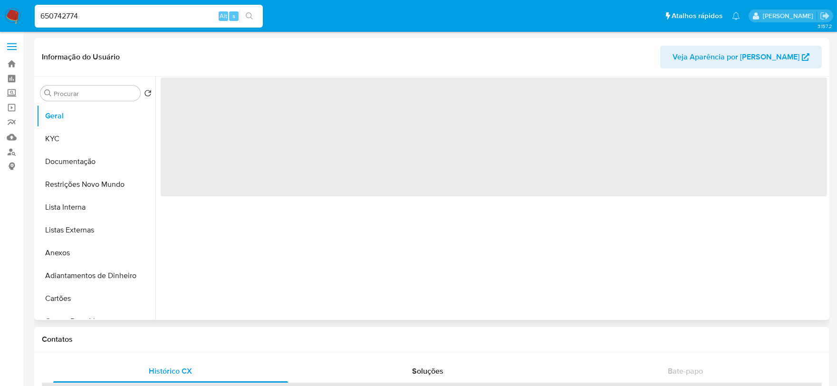
scroll to position [369, 0]
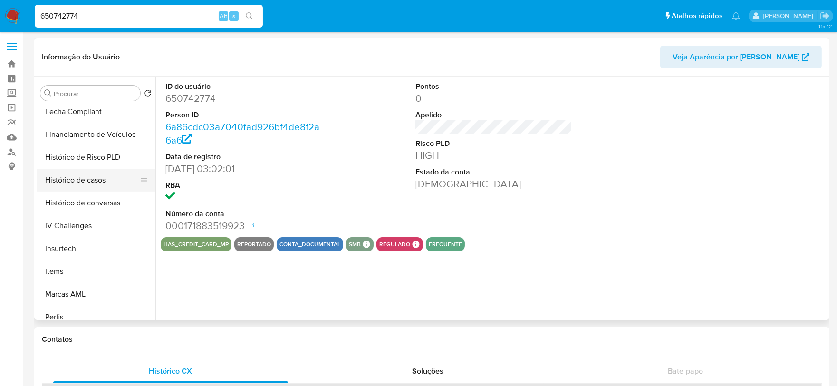
click at [84, 184] on button "Histórico de casos" at bounding box center [92, 180] width 111 height 23
select select "10"
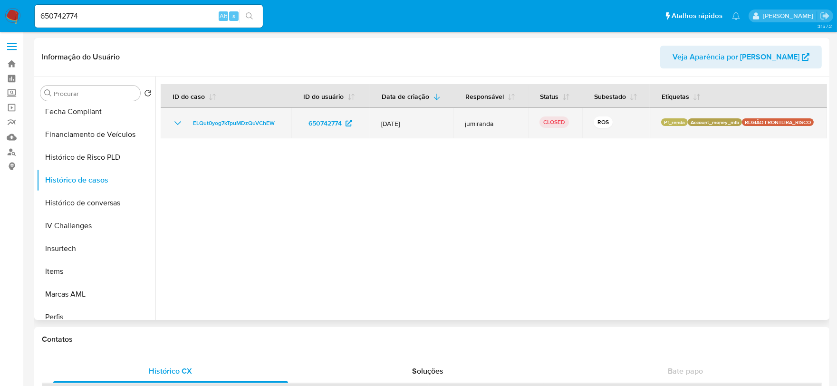
click at [258, 116] on td "ELQut0yog7kTpuMDzQuVChEW" at bounding box center [226, 123] width 131 height 30
click at [266, 124] on span "ELQut0yog7kTpuMDzQuVChEW" at bounding box center [234, 122] width 82 height 11
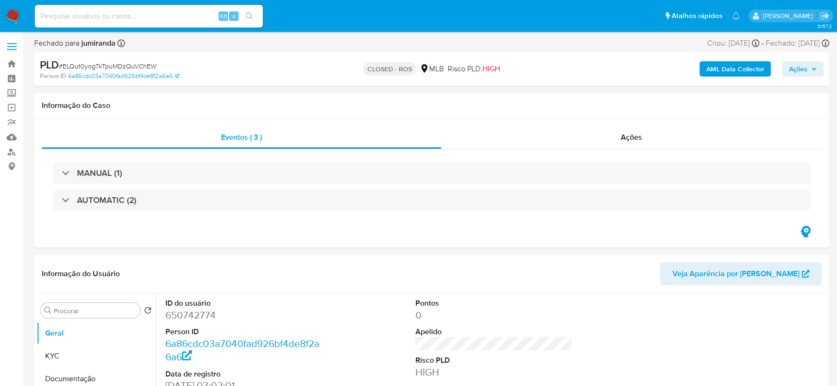
select select "10"
click at [645, 145] on div "Ações" at bounding box center [631, 137] width 380 height 23
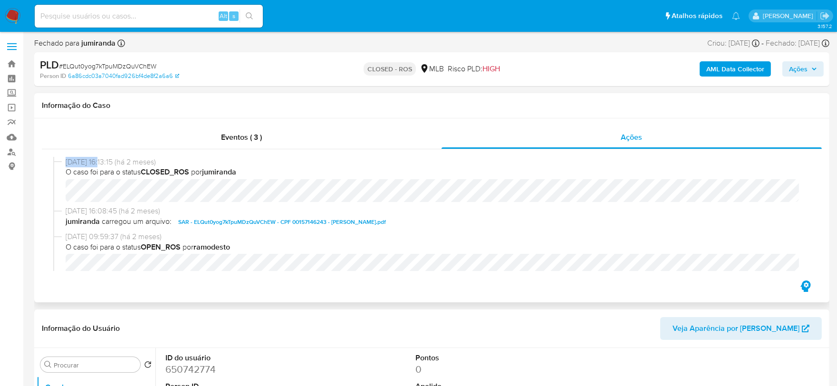
drag, startPoint x: 102, startPoint y: 162, endPoint x: 63, endPoint y: 163, distance: 38.5
click at [63, 163] on div "[DATE] 16:13:15 (há 2 meses) O caso foi para o status CLOSED_ROS por jumiranda" at bounding box center [431, 181] width 757 height 49
copy span "[DATE]"
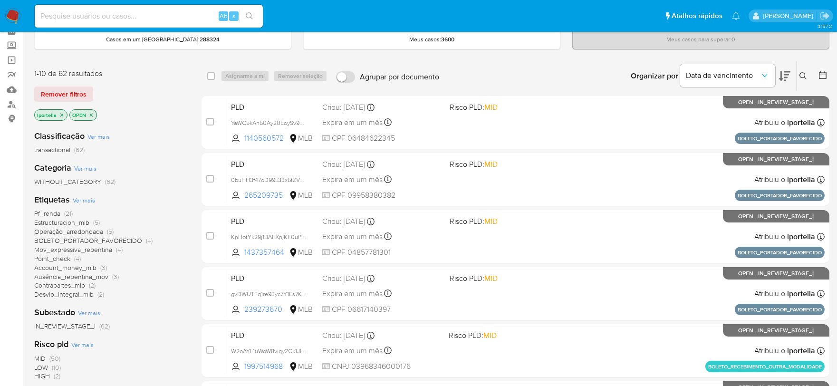
scroll to position [105, 0]
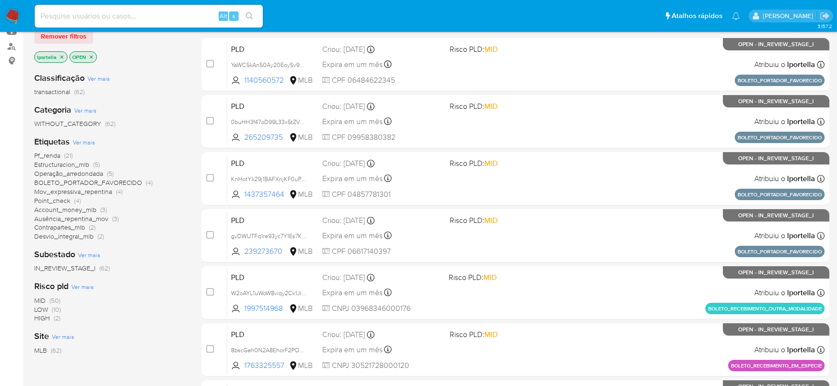
click at [45, 318] on span "HIGH" at bounding box center [42, 318] width 16 height 10
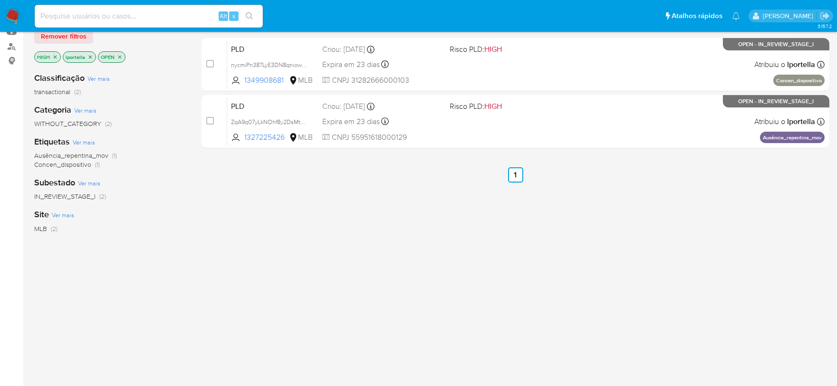
click at [9, 12] on img at bounding box center [13, 16] width 16 height 16
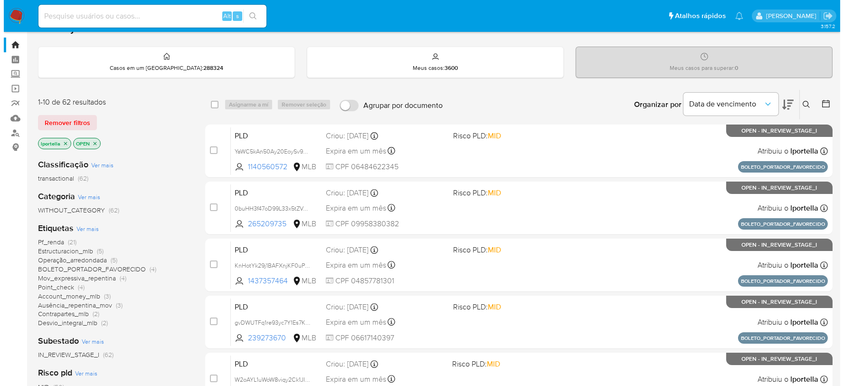
scroll to position [53, 0]
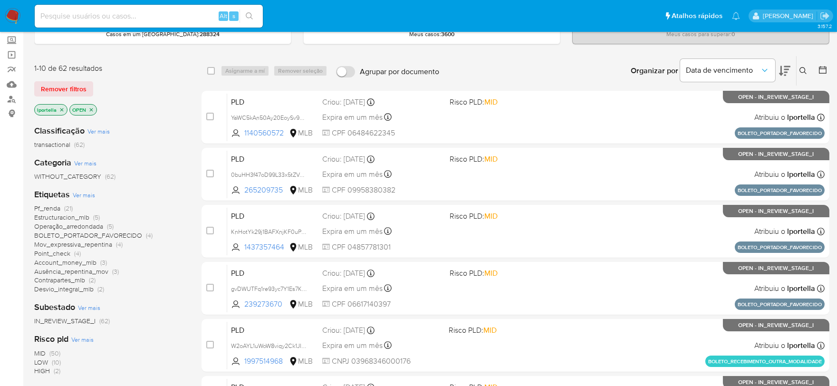
click at [86, 191] on span "Ver mais" at bounding box center [84, 194] width 22 height 9
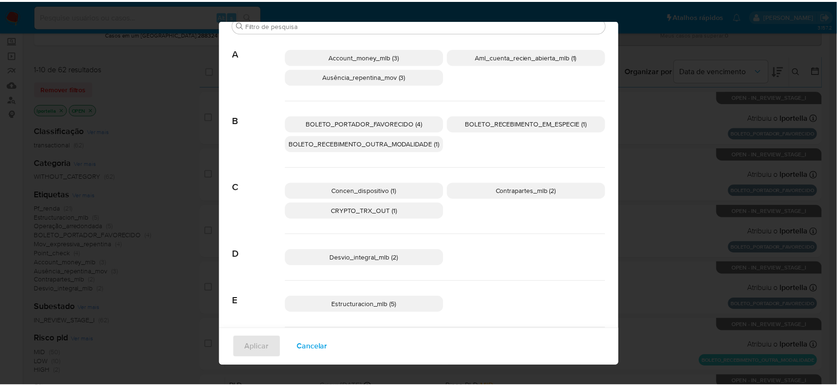
scroll to position [0, 0]
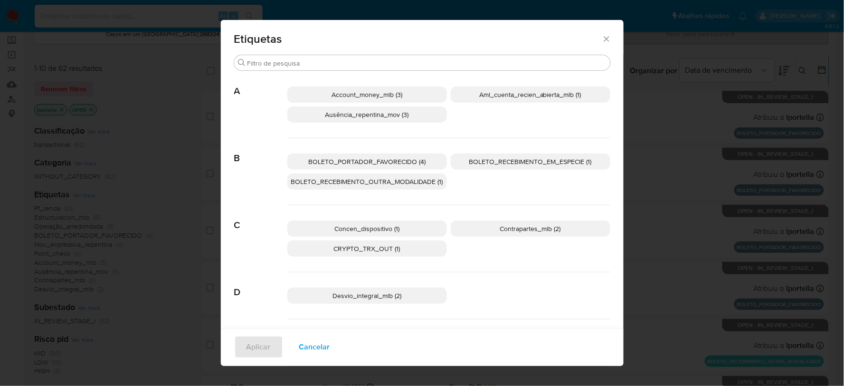
click at [602, 41] on icon "Fechar" at bounding box center [607, 39] width 10 height 10
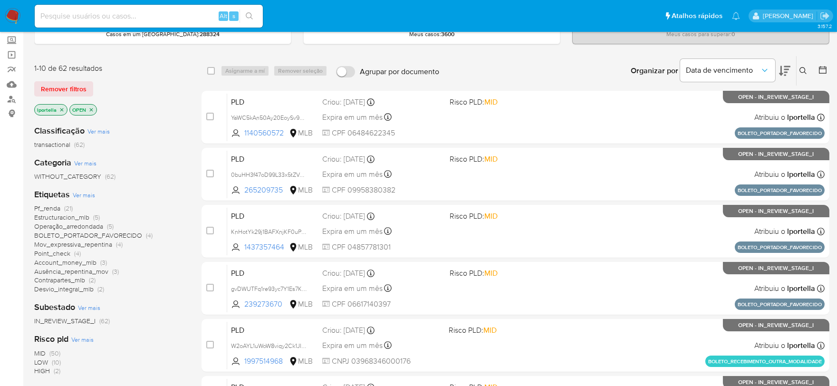
click at [40, 371] on span "HIGH" at bounding box center [42, 371] width 16 height 10
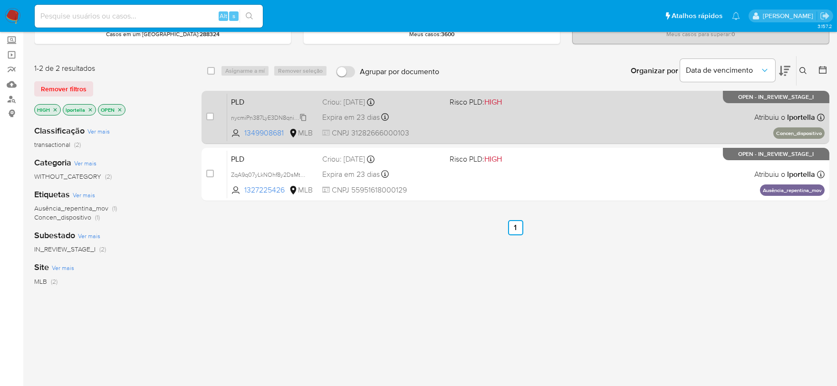
click at [273, 116] on span "nycmiPn387LyE3DN8qniow1V" at bounding box center [269, 117] width 76 height 10
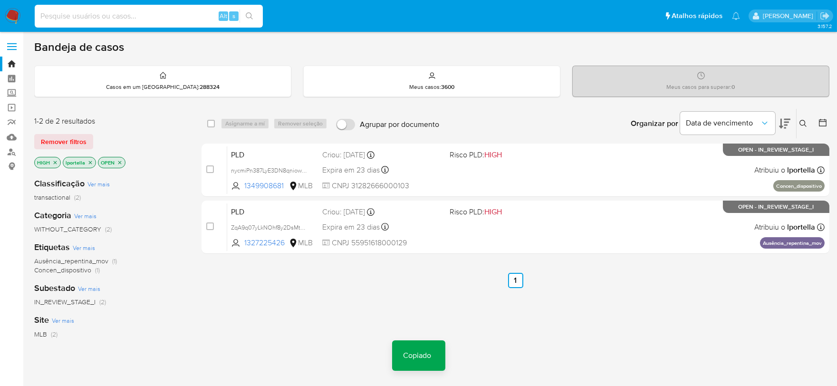
click at [108, 13] on input at bounding box center [149, 16] width 228 height 12
paste input "nycmiPn387LyE3DN8qniow1V"
type input "nycmiPn387LyE3DN8qniow1V"
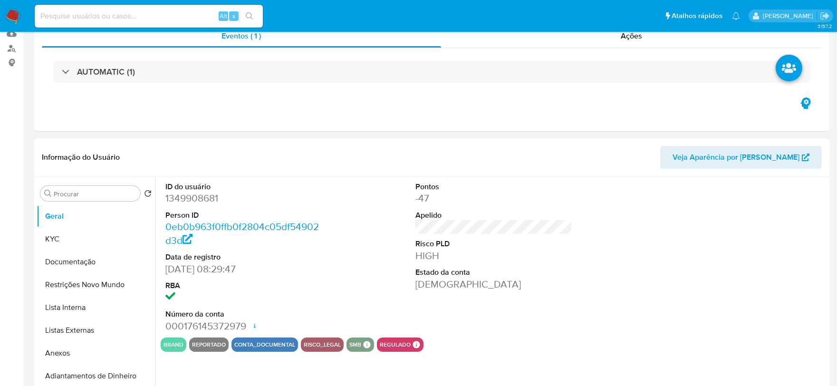
select select "10"
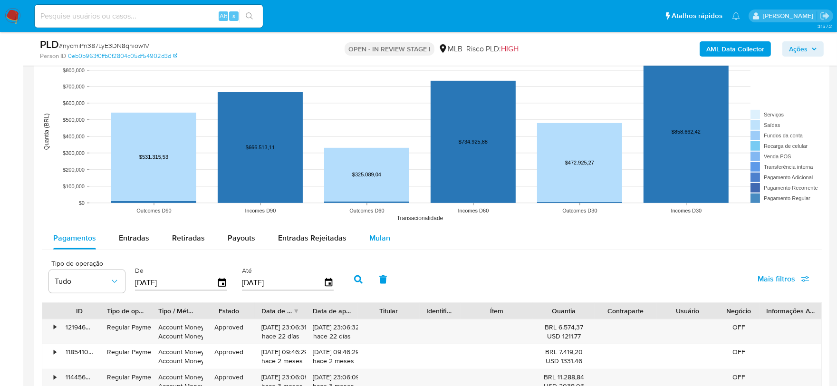
click at [378, 227] on div "Mulan" at bounding box center [379, 238] width 21 height 23
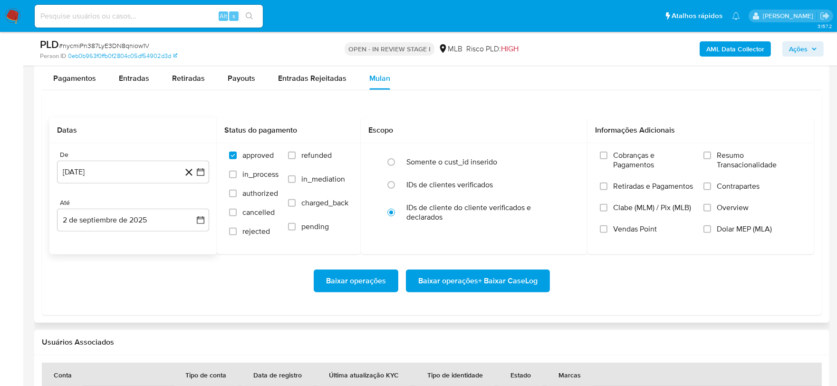
scroll to position [1108, 0]
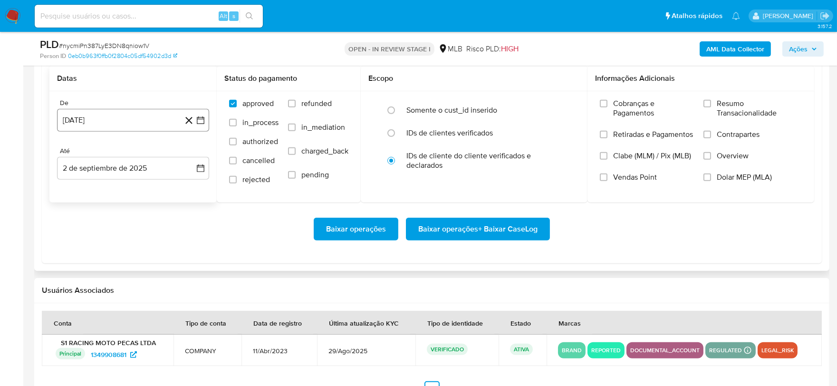
click at [100, 127] on button "[DATE]" at bounding box center [133, 120] width 152 height 23
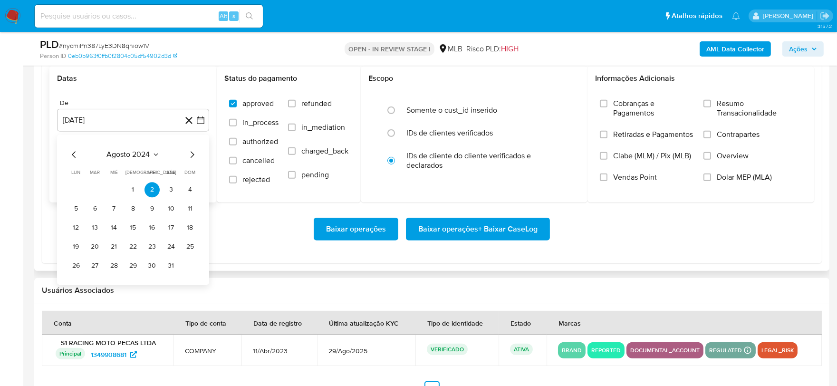
click at [191, 157] on icon "Mes siguiente" at bounding box center [191, 154] width 11 height 11
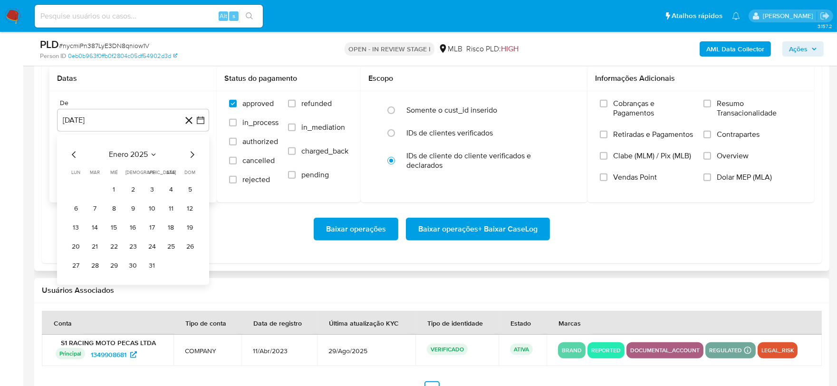
click at [191, 157] on icon "Mes siguiente" at bounding box center [191, 154] width 11 height 11
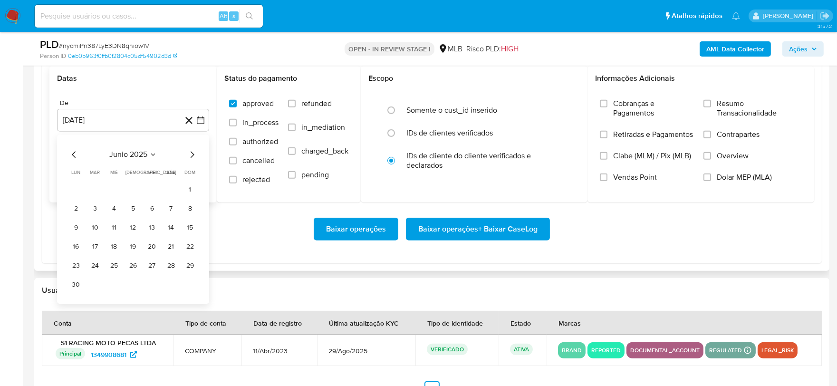
click at [191, 157] on icon "Mes siguiente" at bounding box center [191, 154] width 11 height 11
click at [96, 184] on button "1" at bounding box center [94, 189] width 15 height 15
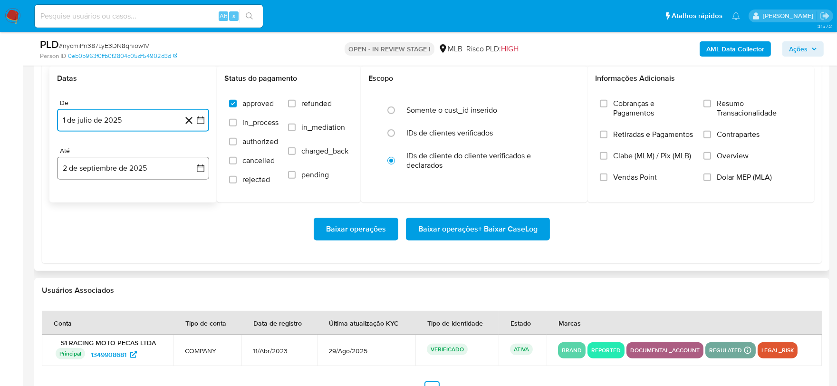
click at [116, 170] on button "2 de septiembre de 2025" at bounding box center [133, 168] width 152 height 23
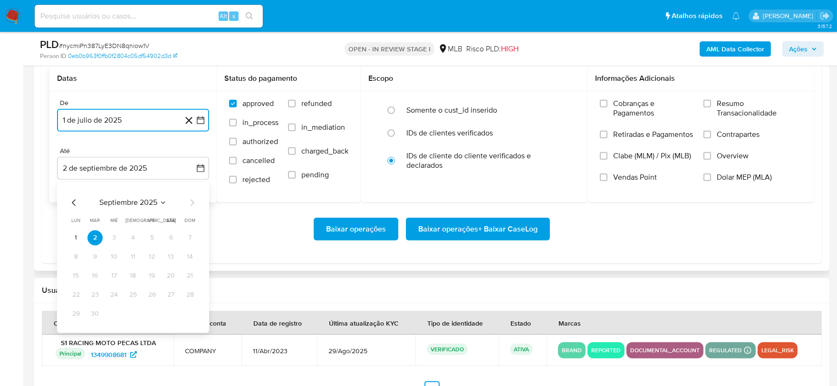
click at [73, 199] on icon "Mes anterior" at bounding box center [73, 202] width 11 height 11
click at [187, 312] on button "31" at bounding box center [189, 313] width 15 height 15
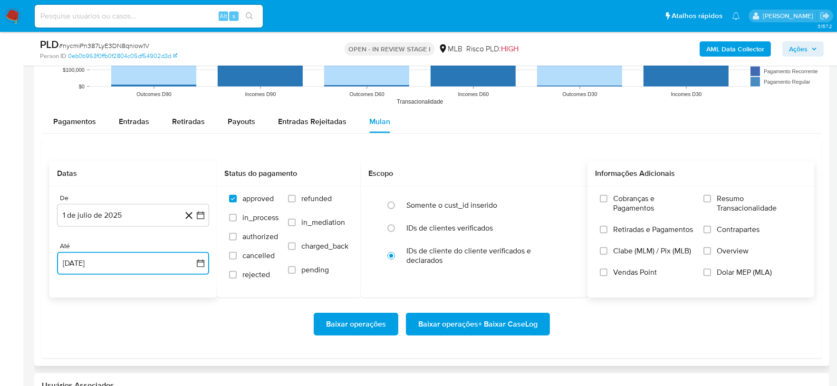
scroll to position [1003, 0]
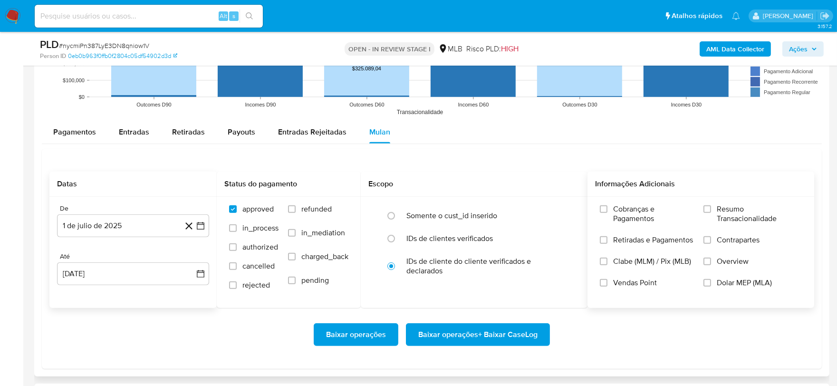
click at [713, 207] on label "Resumo Transacionalidade" at bounding box center [752, 219] width 98 height 31
click at [711, 207] on input "Resumo Transacionalidade" at bounding box center [707, 209] width 8 height 8
click at [519, 334] on span "Baixar operações + Baixar CaseLog" at bounding box center [477, 334] width 119 height 21
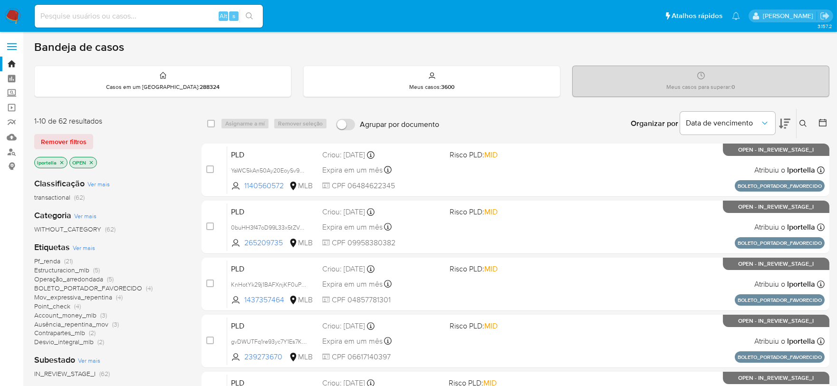
click at [12, 14] on img at bounding box center [13, 16] width 16 height 16
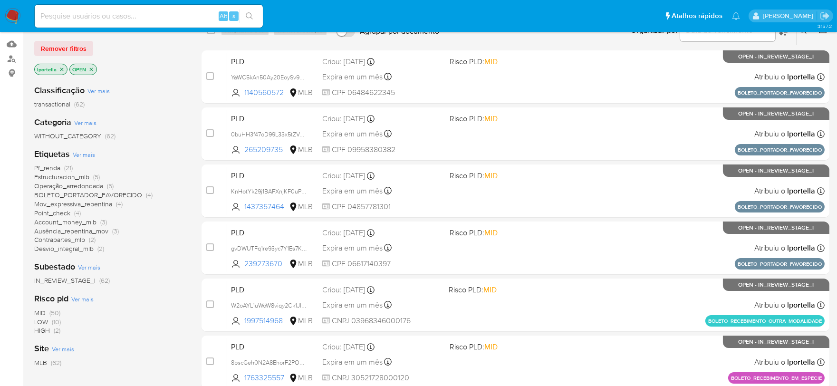
scroll to position [105, 0]
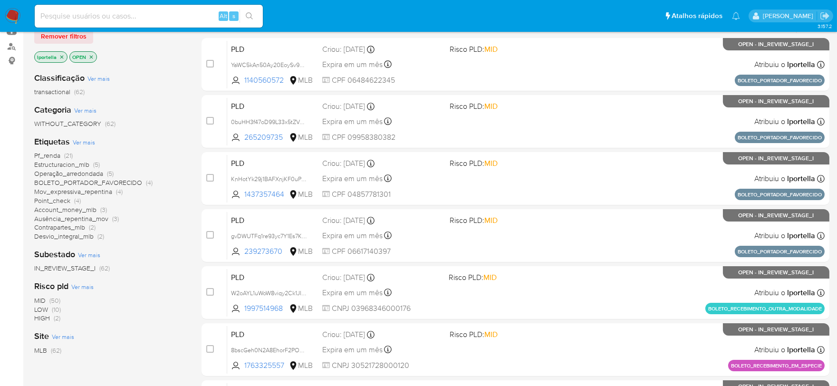
click at [40, 320] on span "HIGH" at bounding box center [42, 318] width 16 height 10
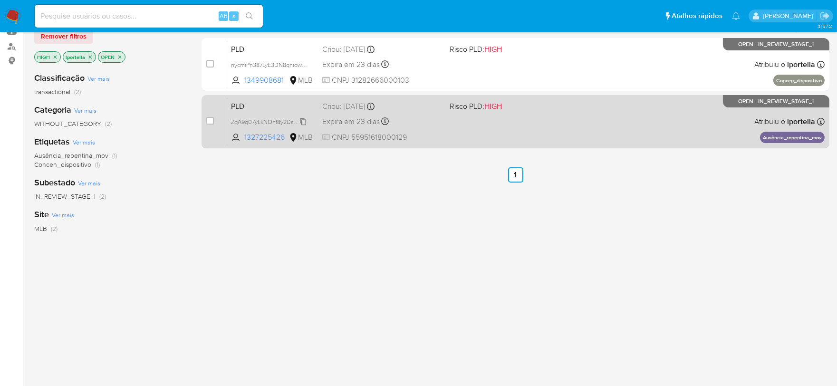
click at [258, 122] on span "ZqA9q07yLkNOhf8y2DsMtaBV" at bounding box center [271, 121] width 80 height 10
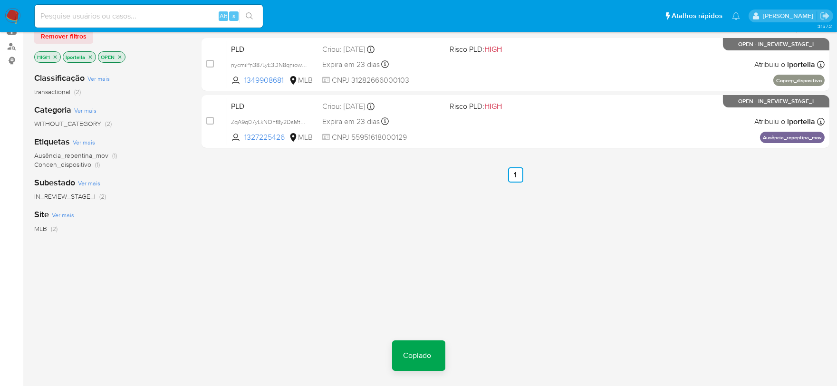
click at [191, 12] on input at bounding box center [149, 16] width 228 height 12
paste input "ZqA9q07yLkNOhf8y2DsMtaBV"
type input "ZqA9q07yLkNOhf8y2DsMtaBV"
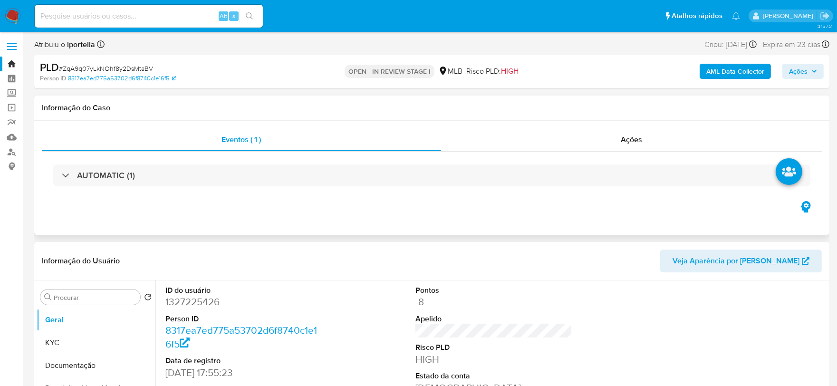
select select "10"
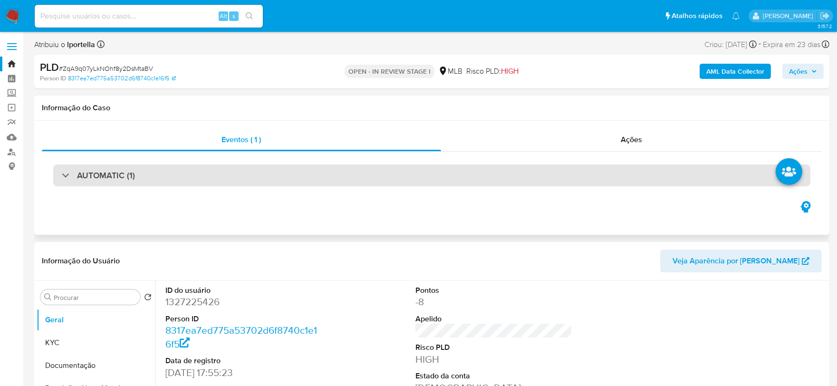
click at [267, 177] on div "AUTOMATIC (1)" at bounding box center [431, 175] width 757 height 22
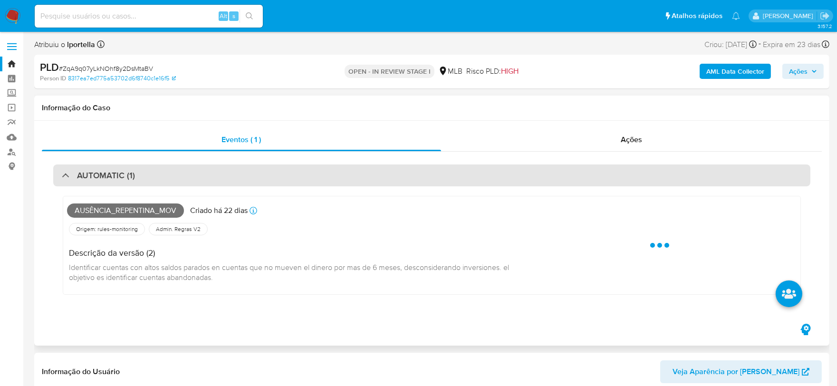
click at [267, 177] on div "AUTOMATIC (1)" at bounding box center [431, 175] width 757 height 22
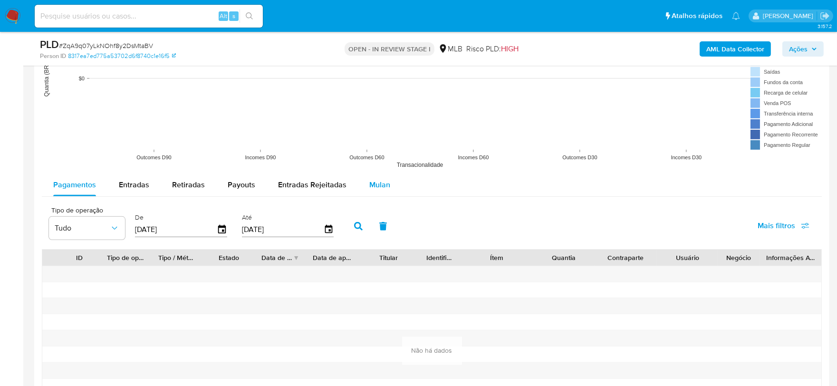
click at [369, 186] on span "Mulan" at bounding box center [379, 184] width 21 height 11
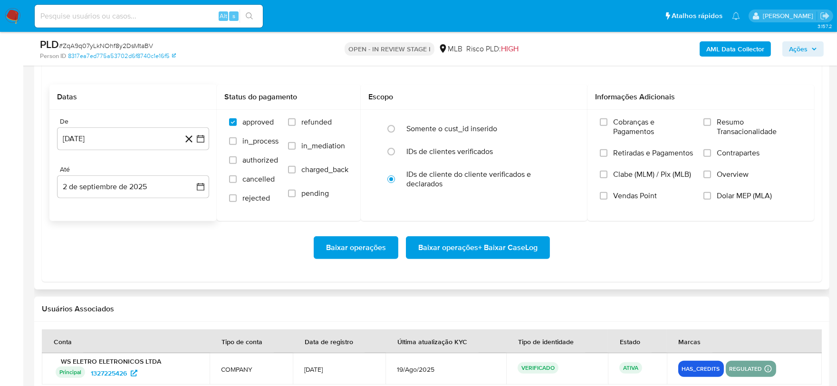
scroll to position [1108, 0]
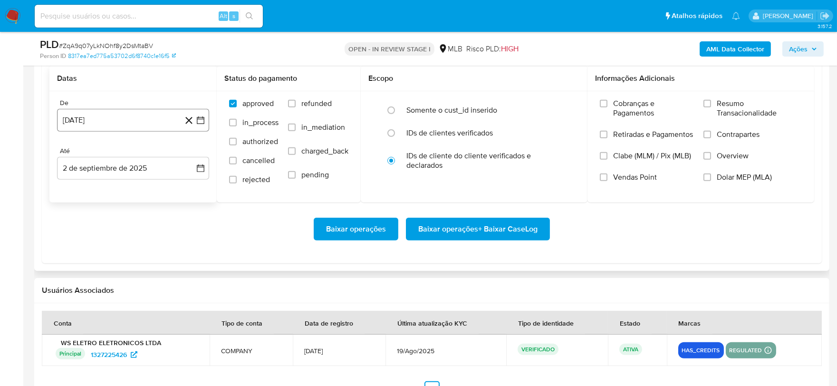
drag, startPoint x: 101, startPoint y: 123, endPoint x: 107, endPoint y: 124, distance: 6.0
click at [101, 123] on button "[DATE]" at bounding box center [133, 120] width 152 height 23
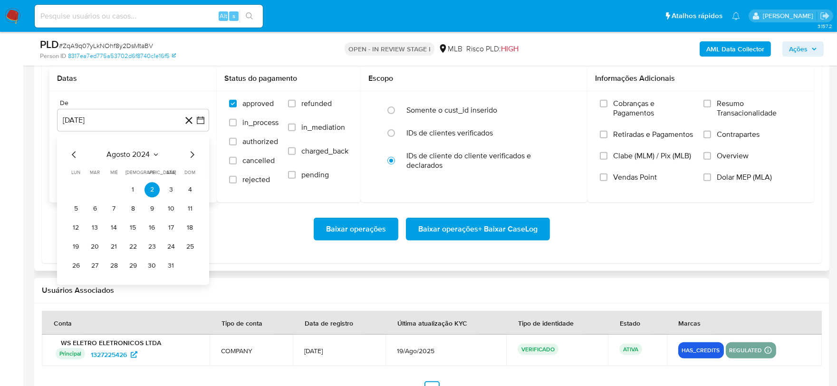
click at [197, 157] on icon "Mes siguiente" at bounding box center [191, 154] width 11 height 11
click at [192, 153] on icon "Mes siguiente" at bounding box center [191, 154] width 11 height 11
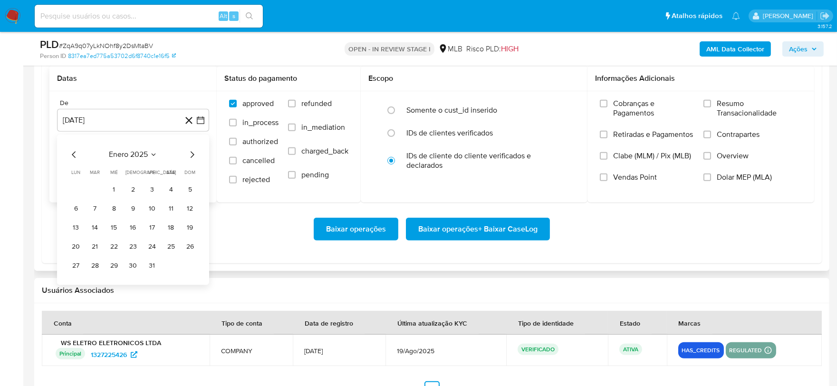
click at [192, 153] on icon "Mes siguiente" at bounding box center [191, 154] width 11 height 11
click at [171, 186] on button "1" at bounding box center [170, 189] width 15 height 15
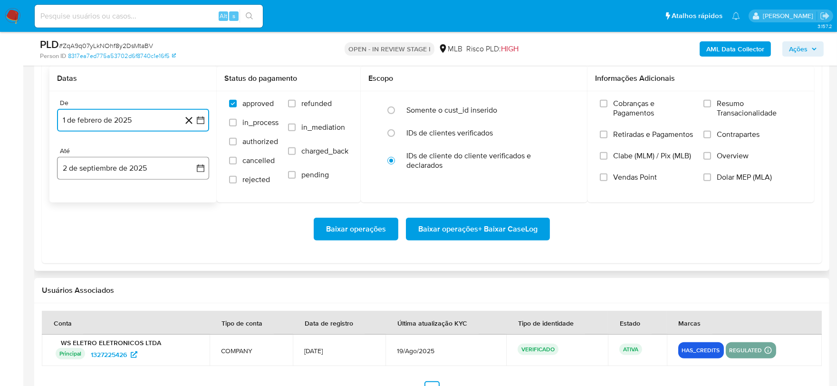
click at [142, 172] on button "2 de septiembre de 2025" at bounding box center [133, 168] width 152 height 23
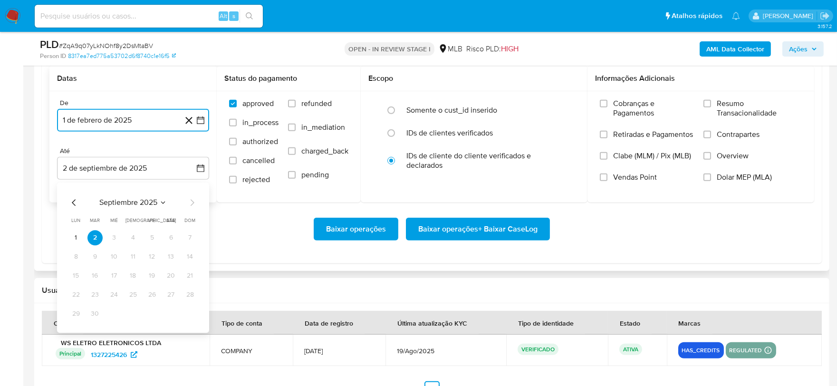
click at [72, 200] on icon "Mes anterior" at bounding box center [73, 202] width 11 height 11
click at [183, 310] on button "31" at bounding box center [189, 313] width 15 height 15
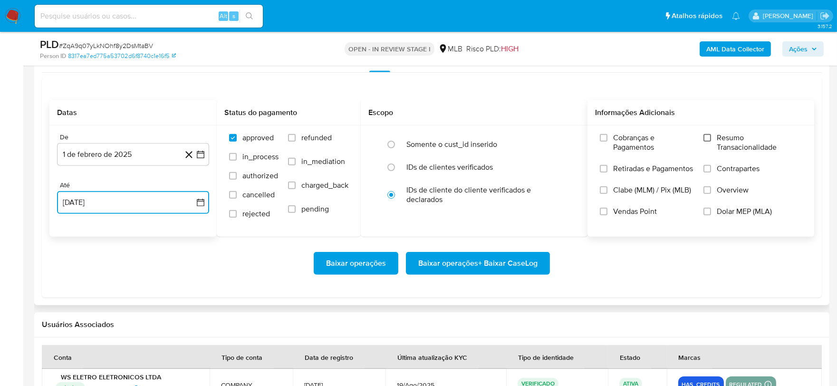
scroll to position [1056, 0]
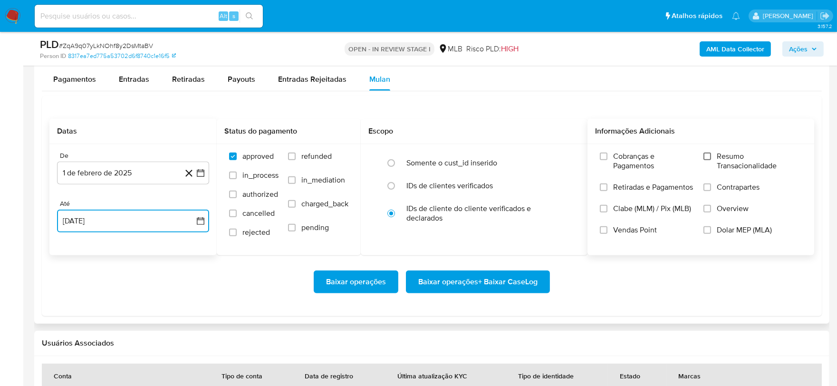
click at [710, 158] on input "Resumo Transacionalidade" at bounding box center [707, 156] width 8 height 8
click at [484, 282] on span "Baixar operações + Baixar CaseLog" at bounding box center [477, 281] width 119 height 21
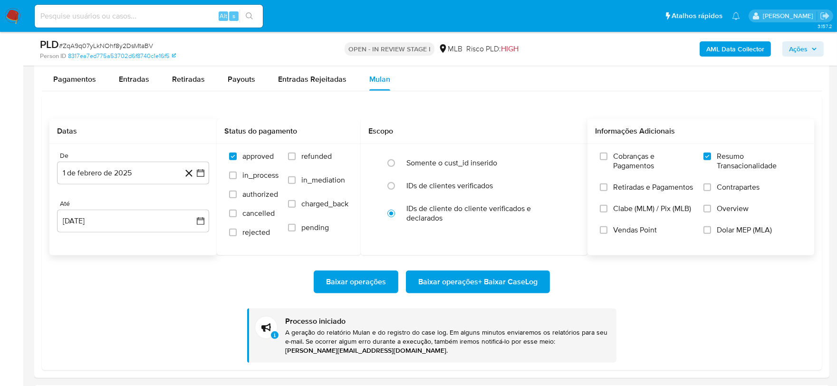
drag, startPoint x: 164, startPoint y: 5, endPoint x: 160, endPoint y: 11, distance: 7.3
click at [163, 6] on div "Alt s" at bounding box center [149, 16] width 228 height 23
click at [160, 12] on input at bounding box center [149, 16] width 228 height 12
paste input "1289929957"
type input "1289929957"
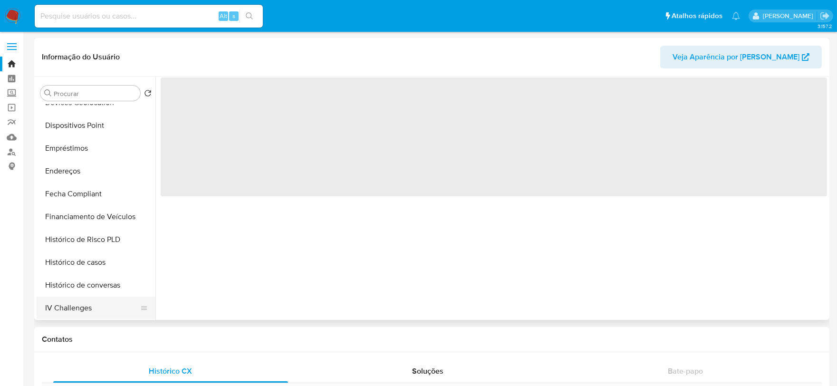
scroll to position [421, 0]
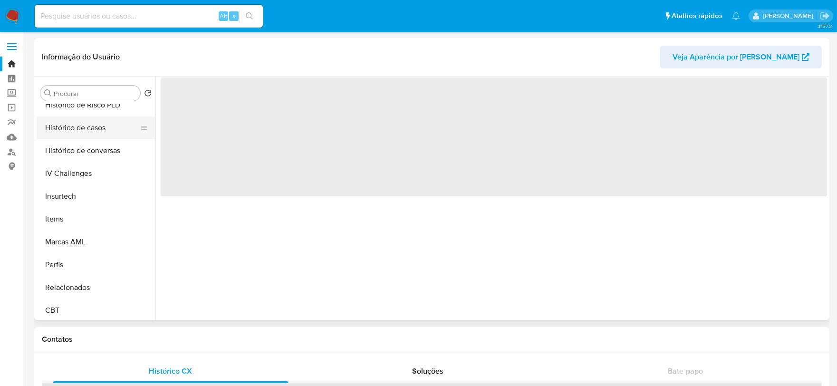
click at [80, 129] on button "Histórico de casos" at bounding box center [92, 127] width 111 height 23
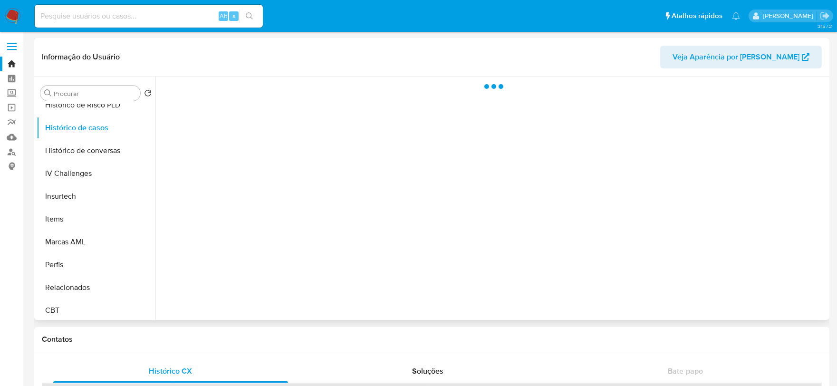
select select "10"
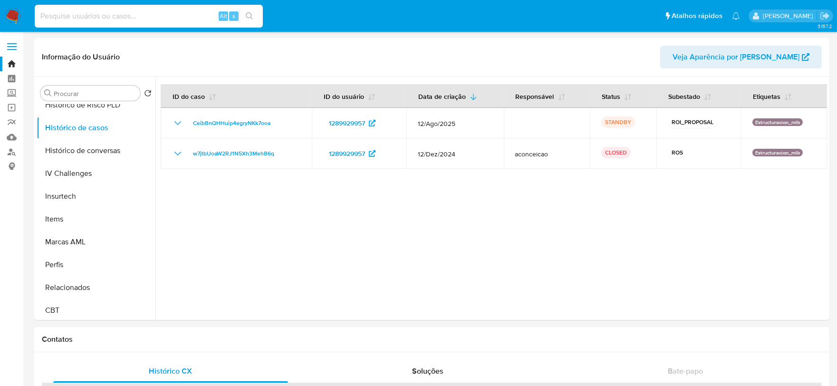
click at [123, 13] on input at bounding box center [149, 16] width 228 height 12
paste input "834002307"
type input "834002307"
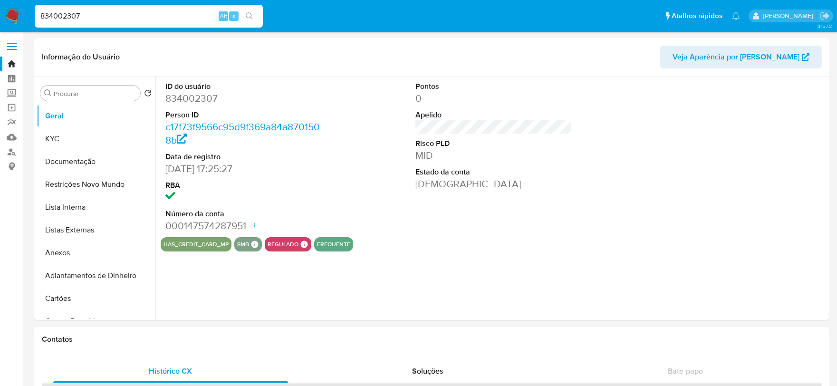
select select "10"
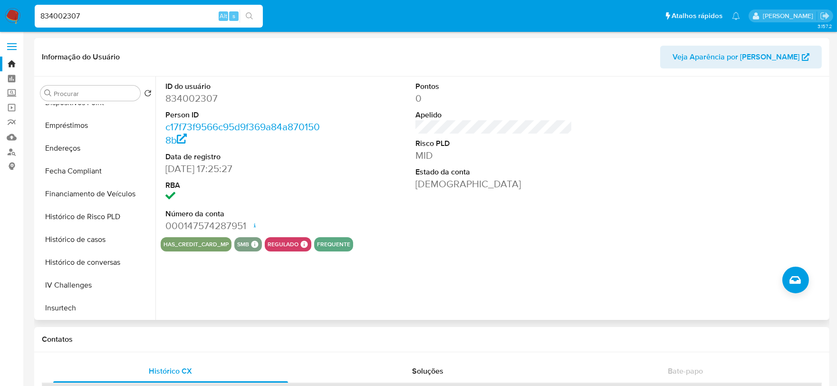
scroll to position [422, 0]
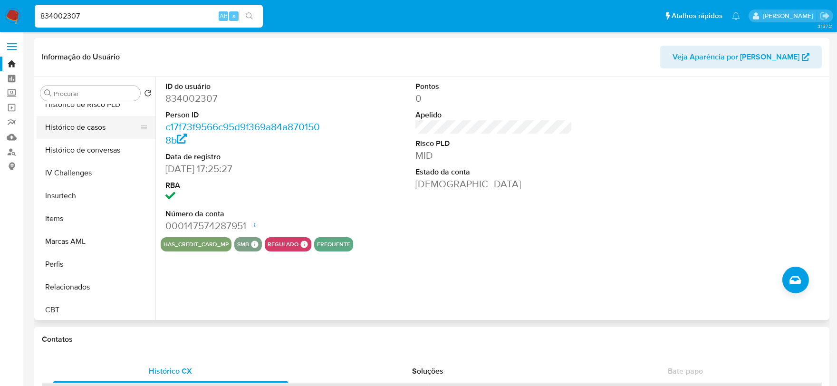
click at [98, 129] on button "Histórico de casos" at bounding box center [92, 127] width 111 height 23
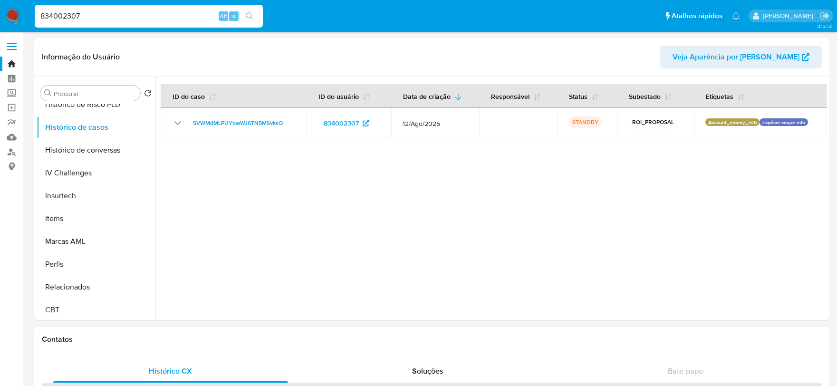
click at [13, 17] on img at bounding box center [13, 16] width 16 height 16
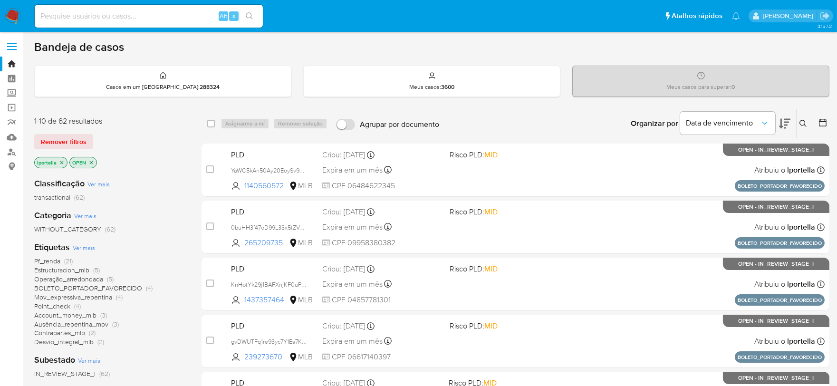
click at [15, 12] on img at bounding box center [13, 16] width 16 height 16
click at [59, 163] on icon "close-filter" at bounding box center [62, 163] width 6 height 6
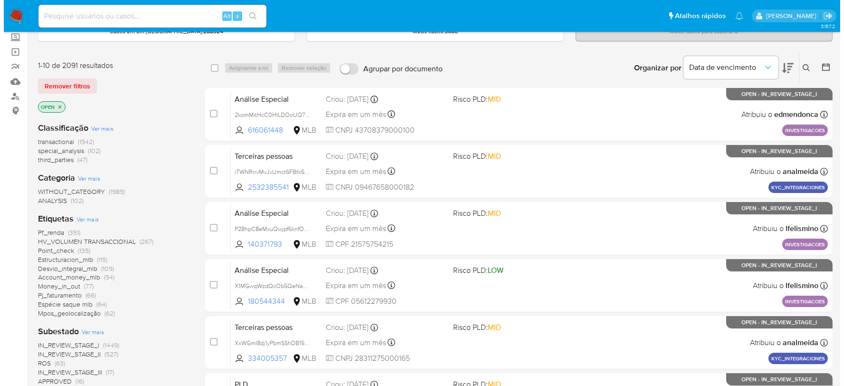
scroll to position [105, 0]
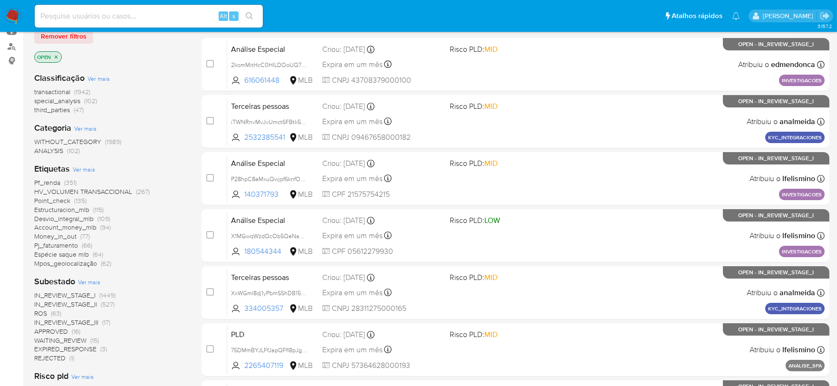
click at [88, 168] on span "Ver mais" at bounding box center [84, 169] width 22 height 9
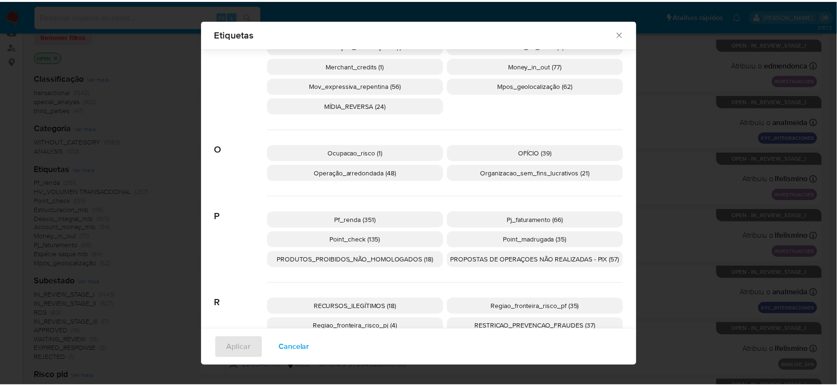
scroll to position [732, 0]
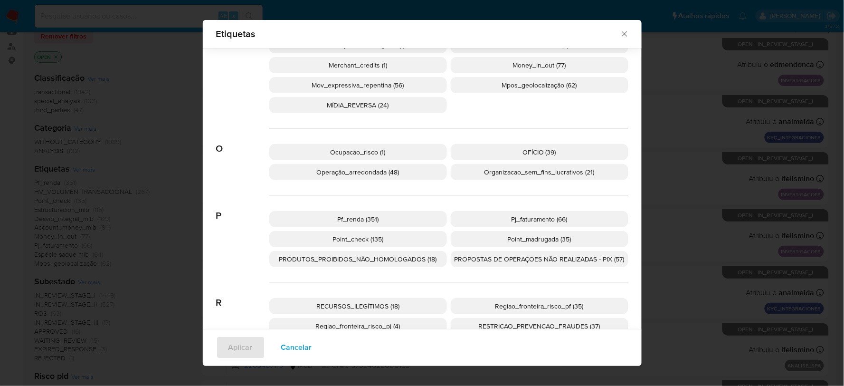
click at [623, 32] on icon "Fechar" at bounding box center [624, 33] width 5 height 5
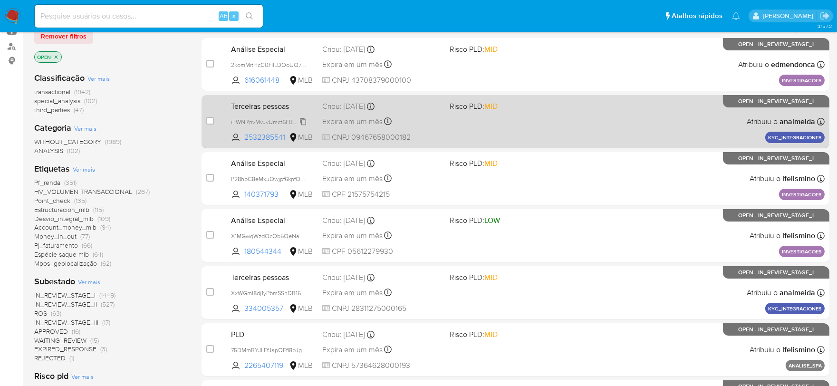
click at [255, 120] on span "iTWNRnvMvJvUmct6FBtk5REU" at bounding box center [271, 121] width 81 height 10
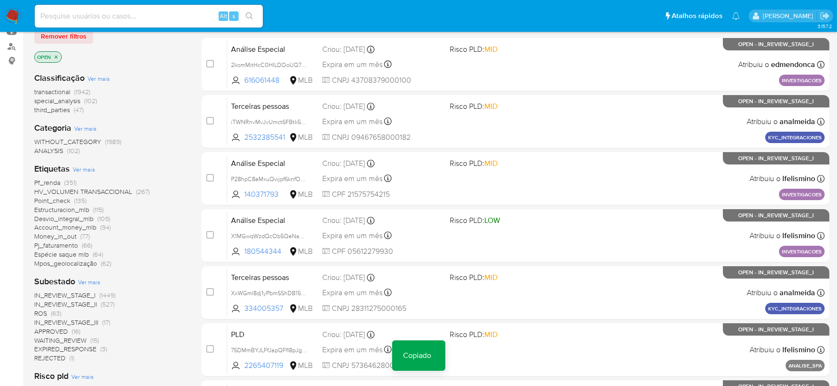
click at [146, 26] on div "Alt s" at bounding box center [149, 16] width 228 height 23
click at [143, 20] on input at bounding box center [149, 16] width 228 height 12
paste input "iTWNRnvMvJvUmct6FBtk5REU"
type input "iTWNRnvMvJvUmct6FBtk5REU+"
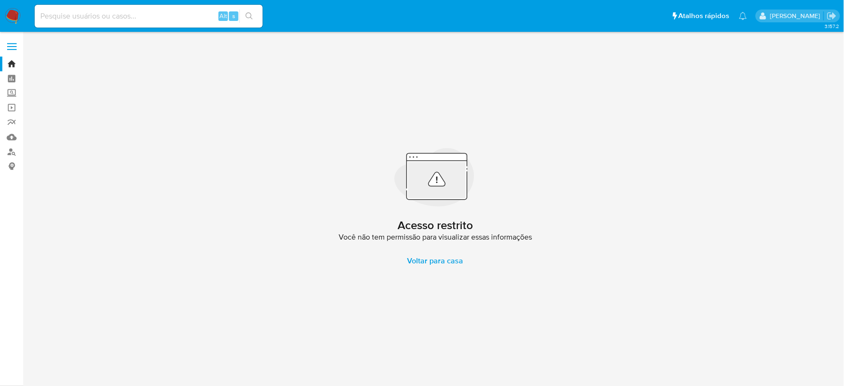
click at [155, 25] on div "Alt s" at bounding box center [149, 16] width 228 height 23
click at [146, 20] on input at bounding box center [149, 16] width 228 height 12
paste input "iTWNRnvMvJvUmct6FBtk5REU"
type input "iTWNRnvMvJvUmct6FBtk5REU"
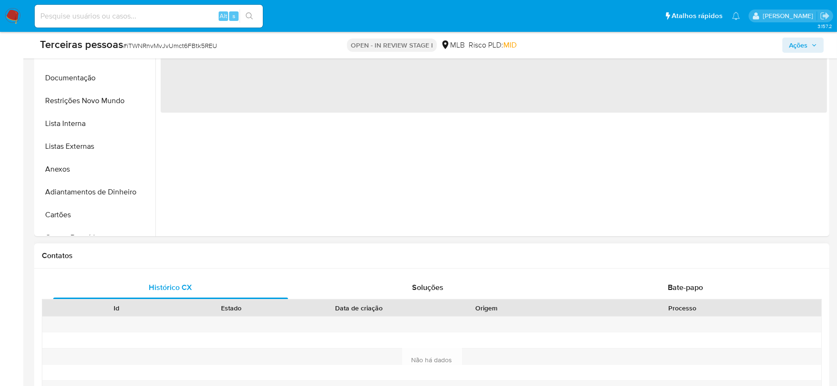
scroll to position [264, 0]
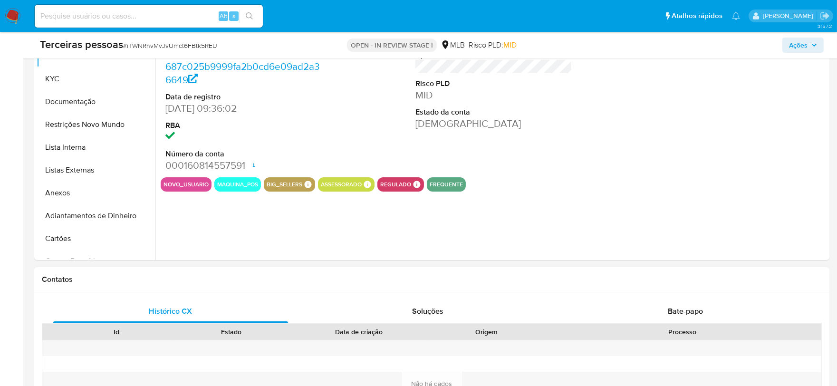
select select "10"
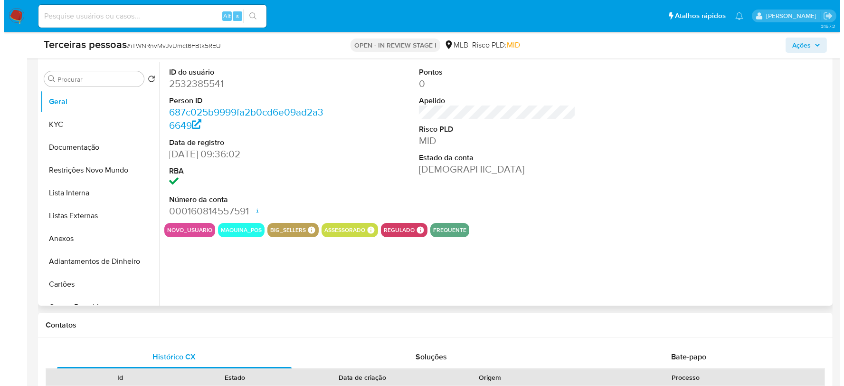
scroll to position [158, 0]
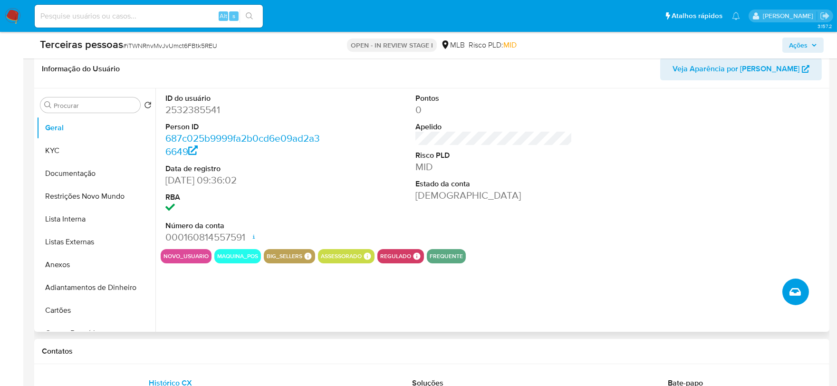
click at [803, 295] on button "Criar caso manual" at bounding box center [795, 291] width 27 height 27
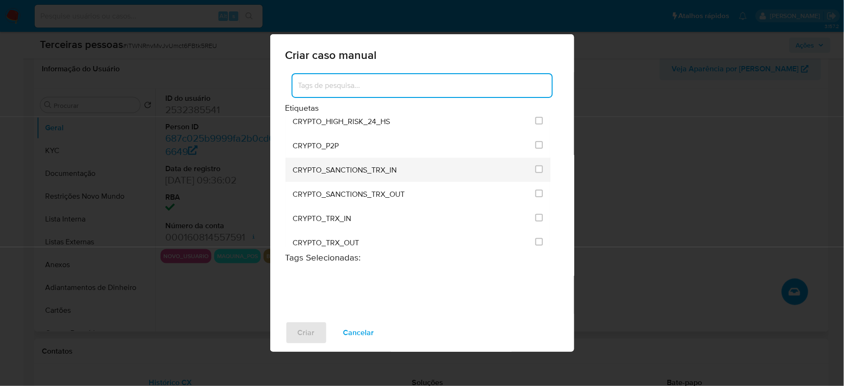
scroll to position [316, 0]
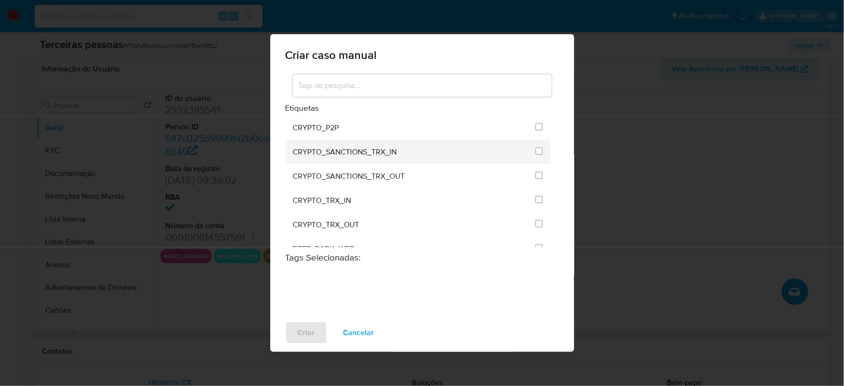
drag, startPoint x: 402, startPoint y: 150, endPoint x: 295, endPoint y: 149, distance: 107.4
click at [295, 149] on div "CRYPTO_SANCTIONS_TRX_IN" at bounding box center [411, 152] width 237 height 24
click at [358, 331] on span "Cancelar" at bounding box center [358, 332] width 31 height 21
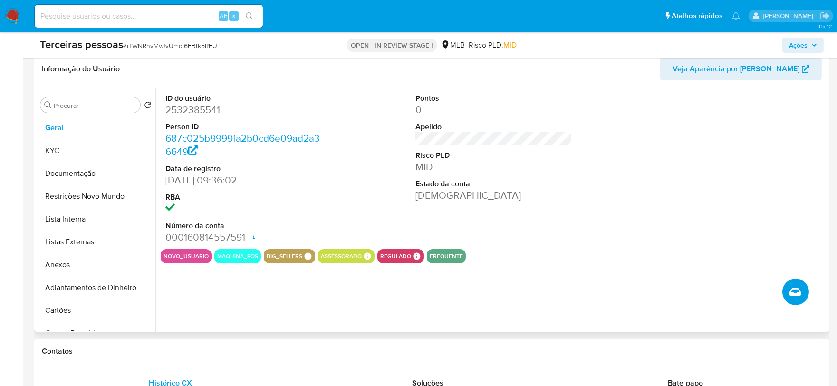
click at [806, 292] on button "Criar caso manual" at bounding box center [795, 291] width 27 height 27
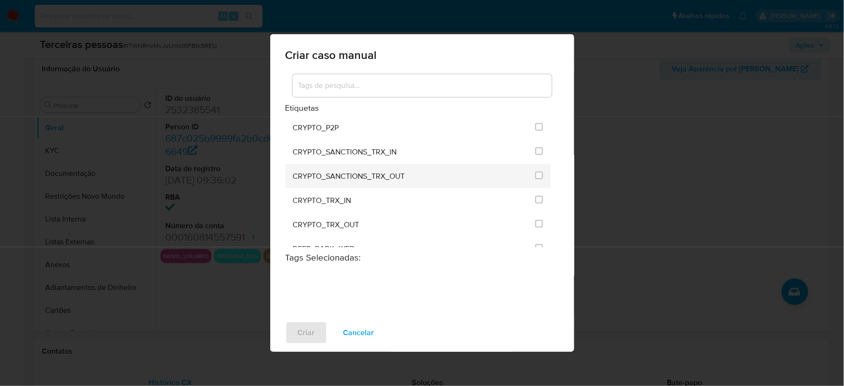
drag, startPoint x: 417, startPoint y: 173, endPoint x: 295, endPoint y: 176, distance: 122.1
click at [295, 176] on div "CRYPTO_SANCTIONS_TRX_OUT" at bounding box center [411, 176] width 237 height 24
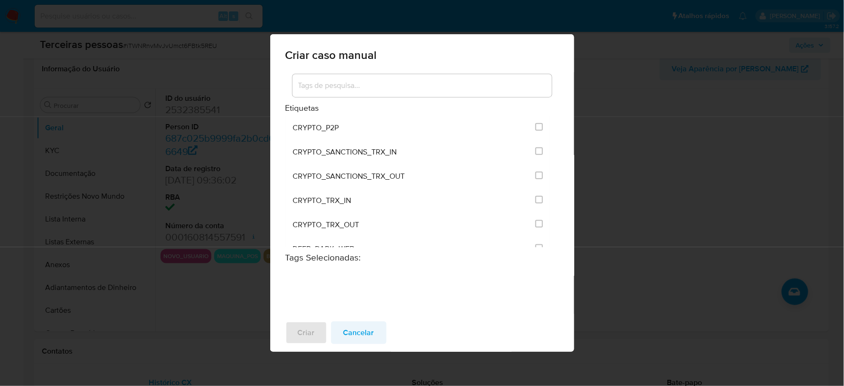
click at [355, 335] on span "Cancelar" at bounding box center [358, 332] width 31 height 21
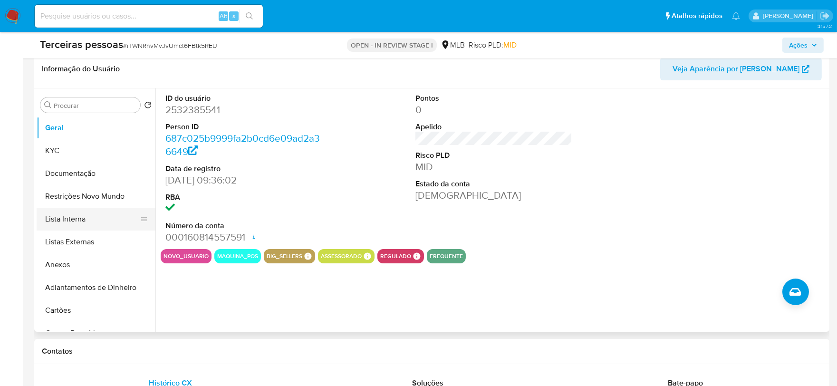
click at [92, 219] on button "Lista Interna" at bounding box center [92, 219] width 111 height 23
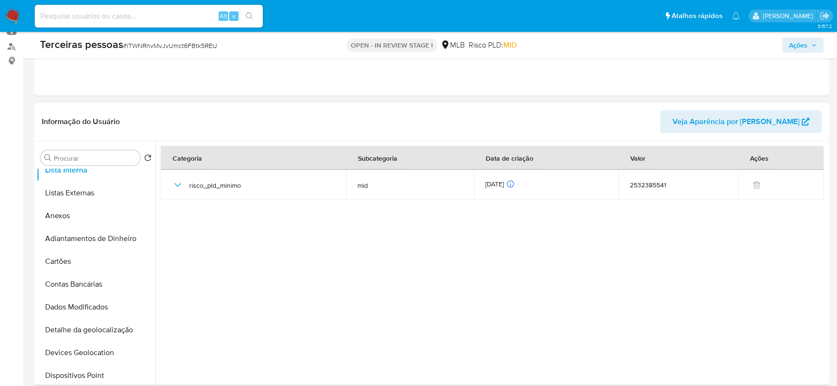
scroll to position [158, 0]
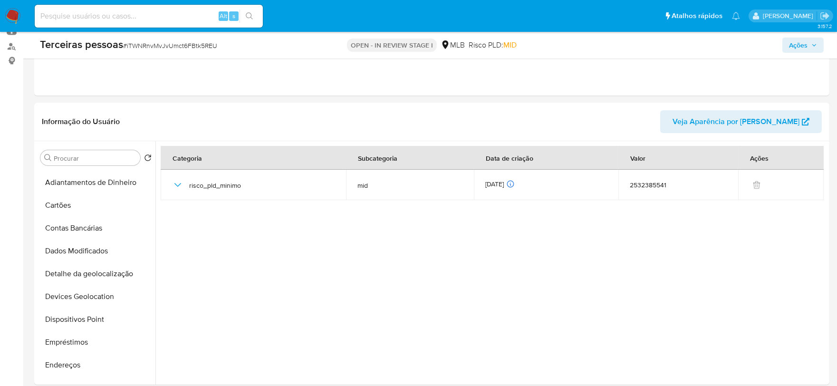
click at [13, 15] on img at bounding box center [13, 16] width 16 height 16
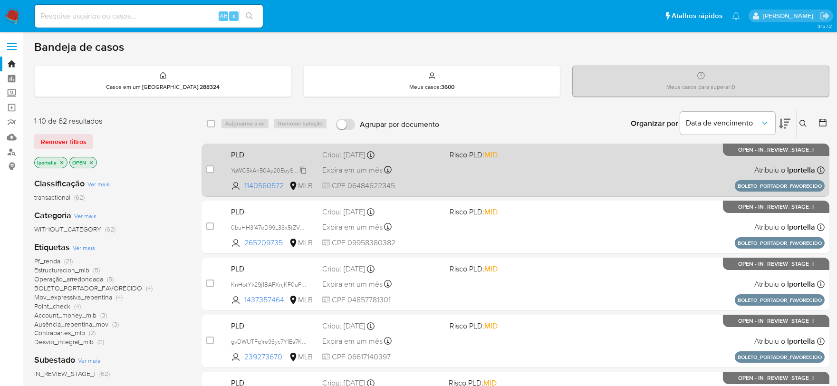
click at [269, 169] on span "YaWC5kAn50Ay20EoySv90oEX" at bounding box center [272, 169] width 83 height 10
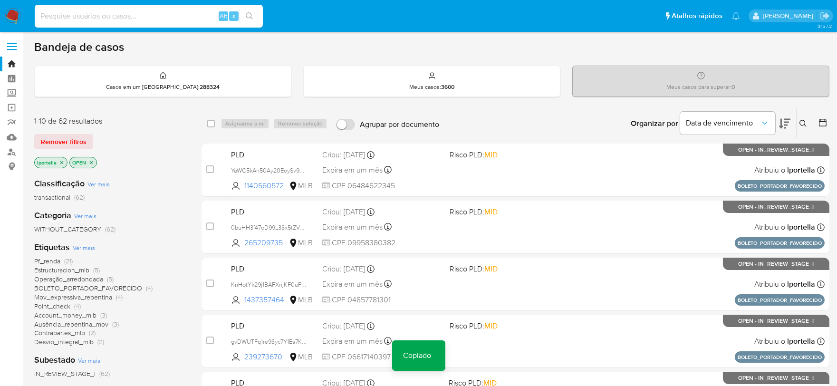
click at [163, 18] on input at bounding box center [149, 16] width 228 height 12
paste input "YaWC5kAn50Ay20EoySv90oEX"
type input "YaWC5kAn50Ay20EoySv90oEX"
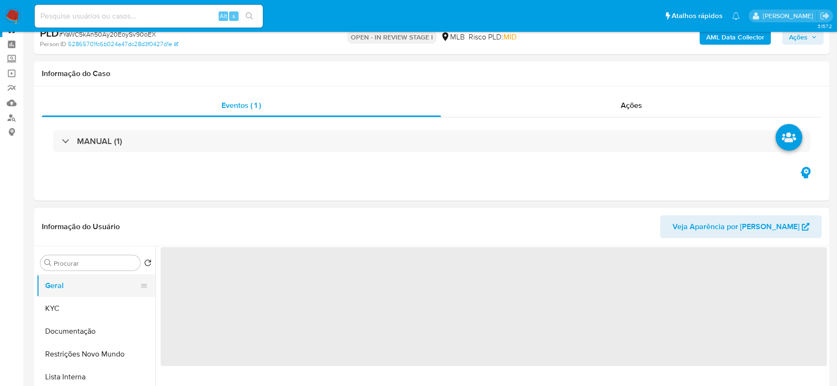
scroll to position [53, 0]
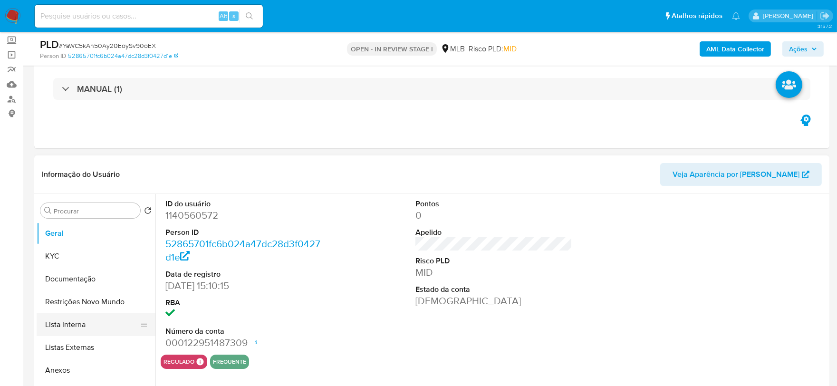
click at [81, 332] on button "Lista Interna" at bounding box center [92, 324] width 111 height 23
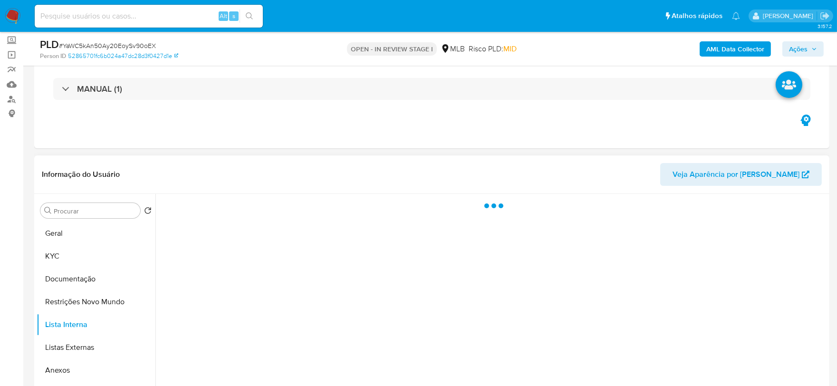
select select "10"
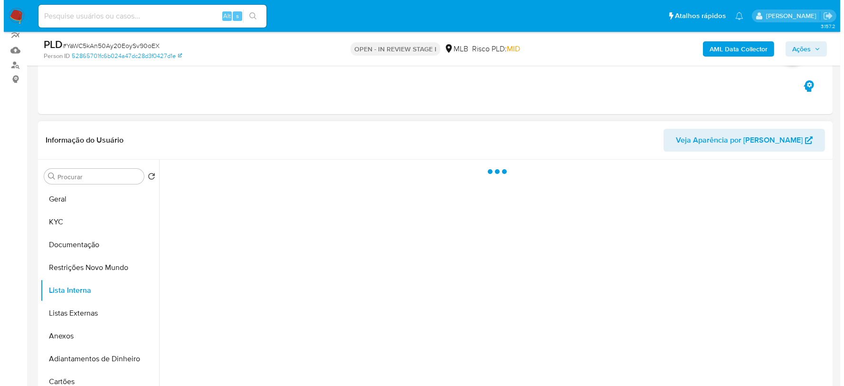
scroll to position [105, 0]
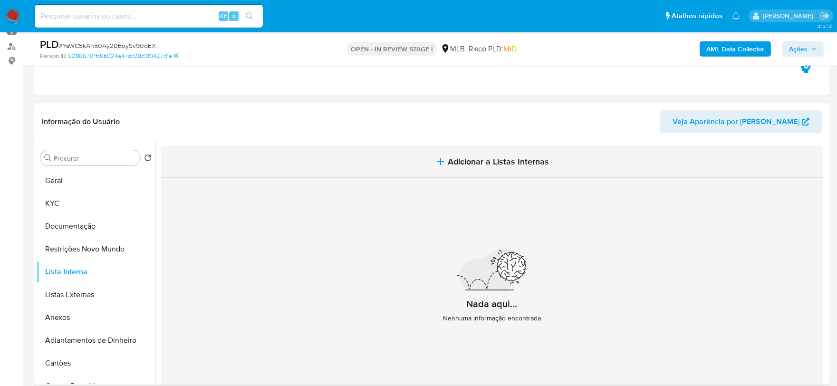
click at [506, 158] on span "Adicionar a Listas Internas" at bounding box center [498, 161] width 101 height 10
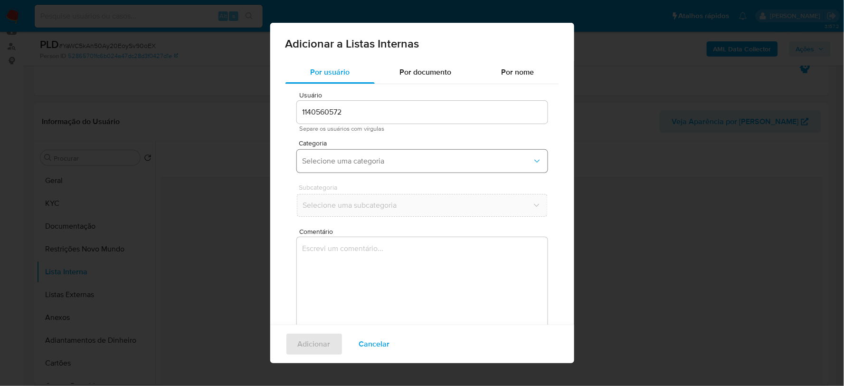
click at [395, 163] on span "Selecione uma categoria" at bounding box center [418, 161] width 230 height 10
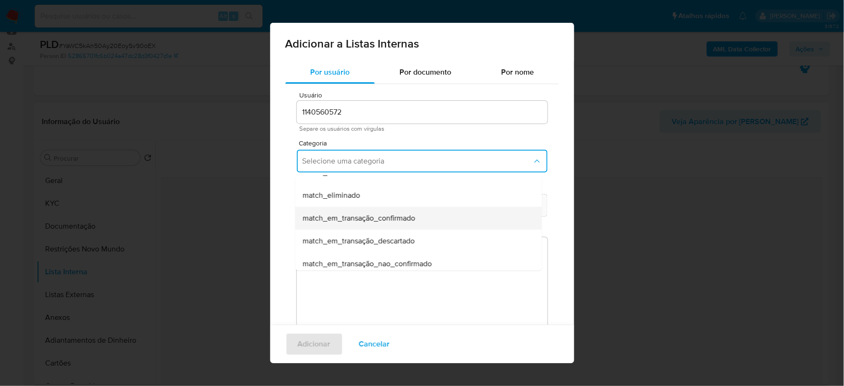
drag, startPoint x: 425, startPoint y: 220, endPoint x: 369, endPoint y: 220, distance: 56.1
click at [369, 220] on div "match_em_transação_confirmado" at bounding box center [416, 218] width 226 height 23
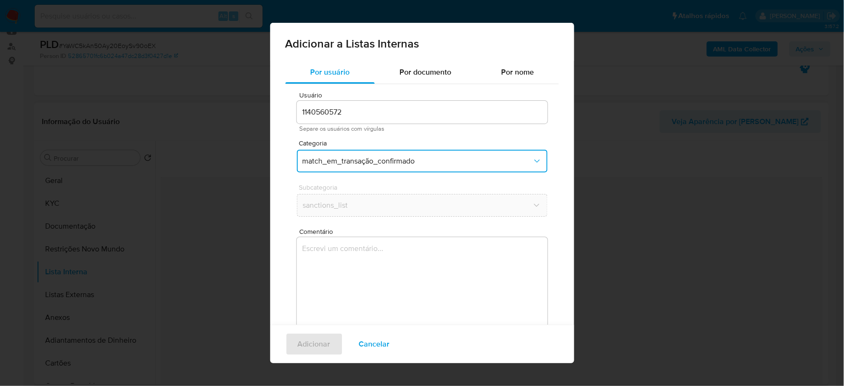
click at [425, 155] on button "match_em_transação_confirmado" at bounding box center [422, 161] width 251 height 23
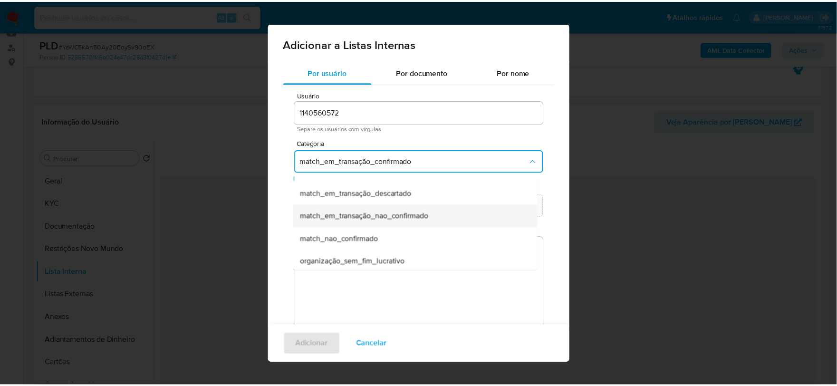
scroll to position [101, 0]
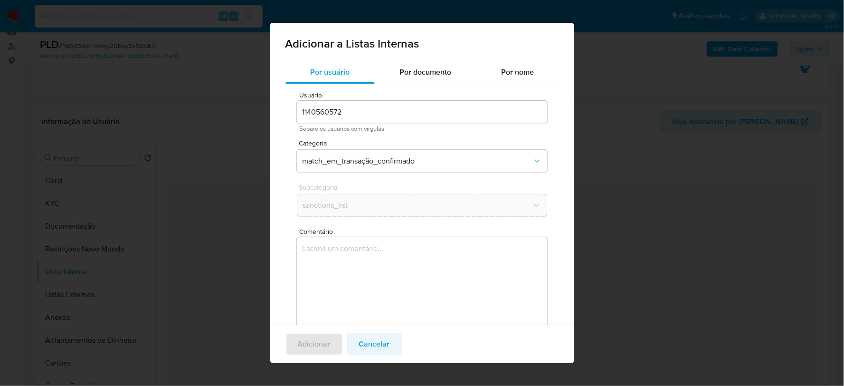
click at [375, 344] on span "Cancelar" at bounding box center [374, 343] width 31 height 21
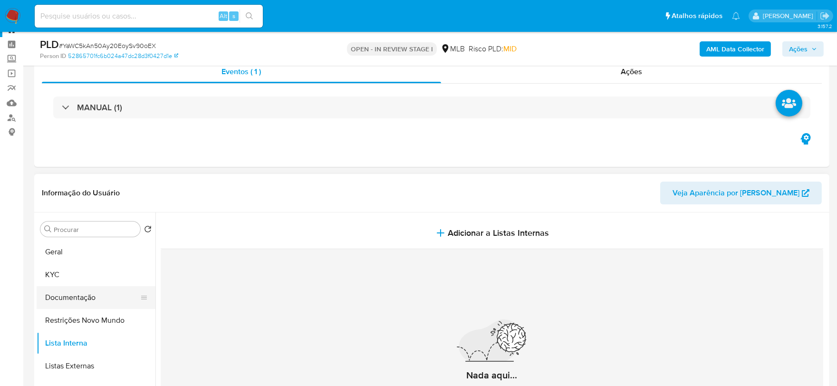
scroll to position [53, 0]
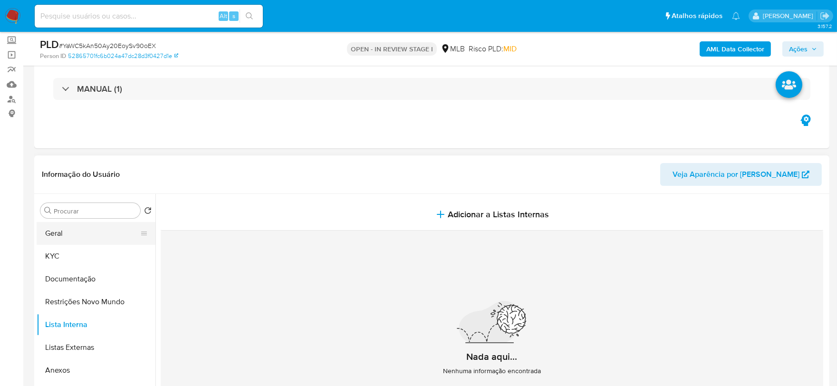
drag, startPoint x: 61, startPoint y: 245, endPoint x: 84, endPoint y: 243, distance: 23.4
click at [63, 245] on button "KYC" at bounding box center [96, 256] width 119 height 23
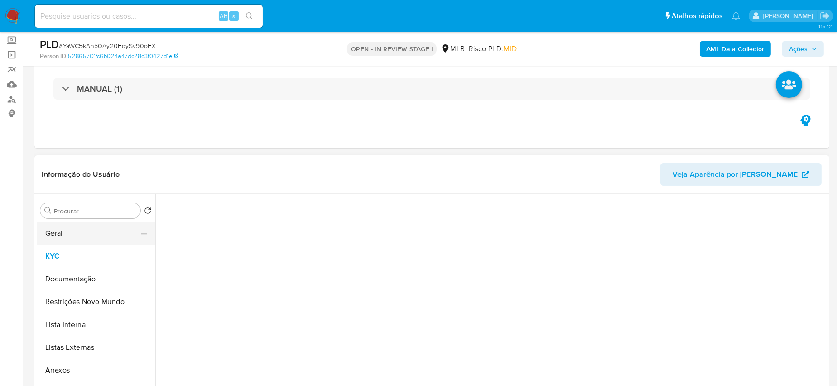
click at [91, 243] on button "Geral" at bounding box center [92, 233] width 111 height 23
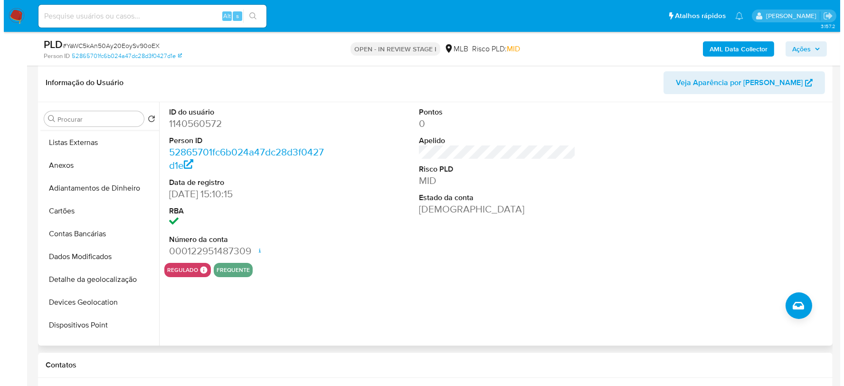
scroll to position [0, 0]
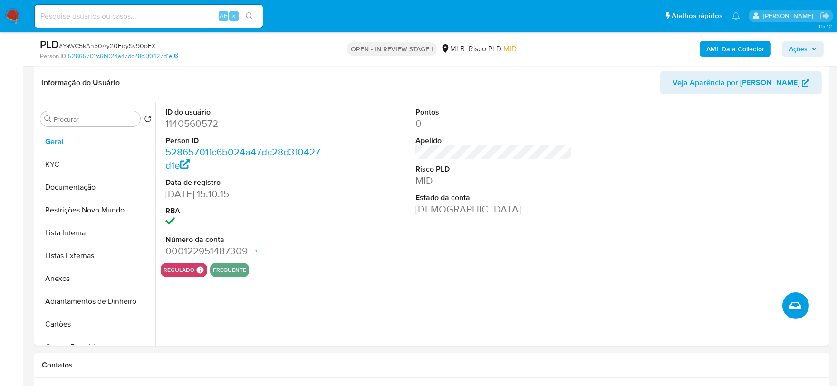
click at [792, 300] on icon "Criar caso manual" at bounding box center [794, 305] width 11 height 11
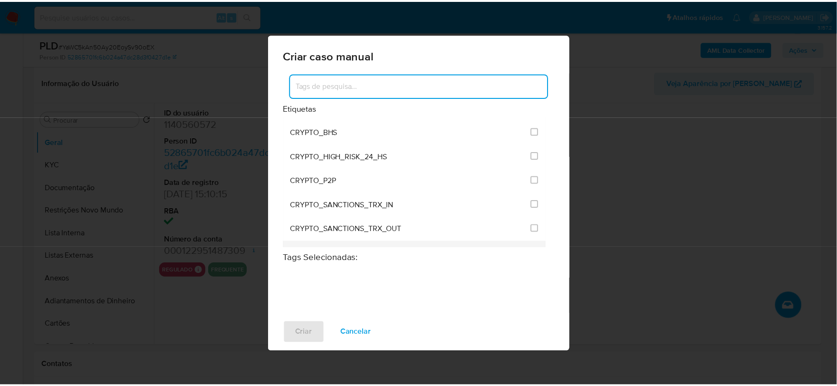
scroll to position [316, 0]
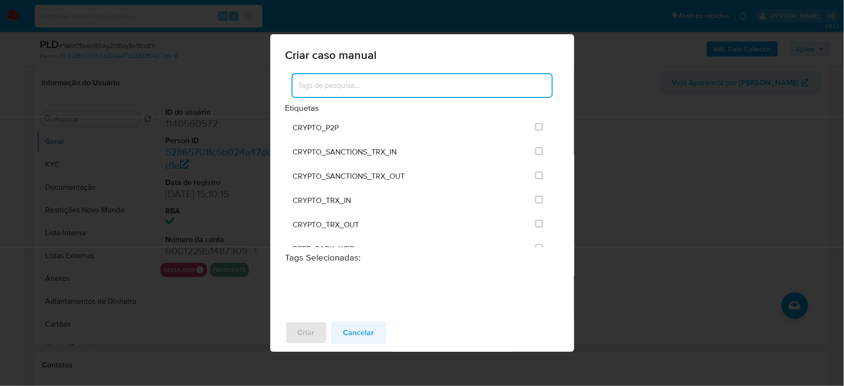
click at [355, 328] on span "Cancelar" at bounding box center [358, 332] width 31 height 21
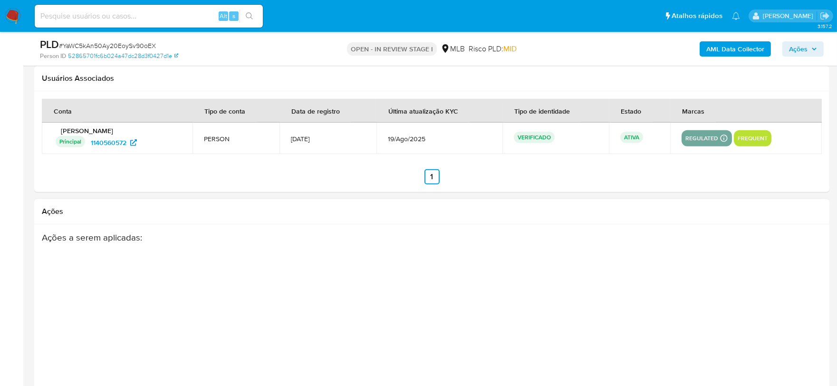
scroll to position [1549, 0]
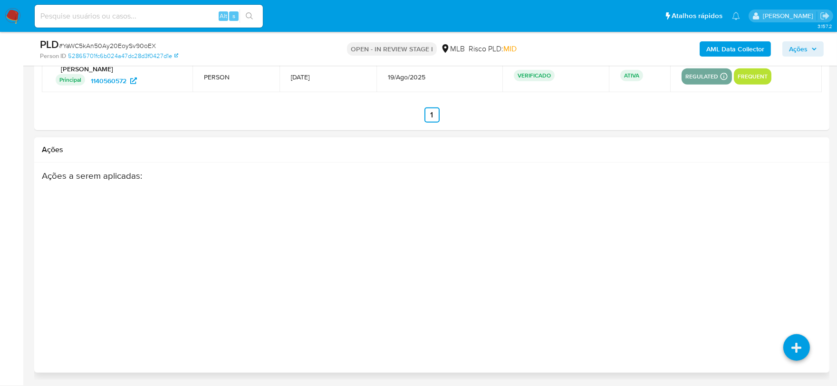
click at [700, 243] on div "Ações a serem aplicadas :" at bounding box center [389, 246] width 694 height 152
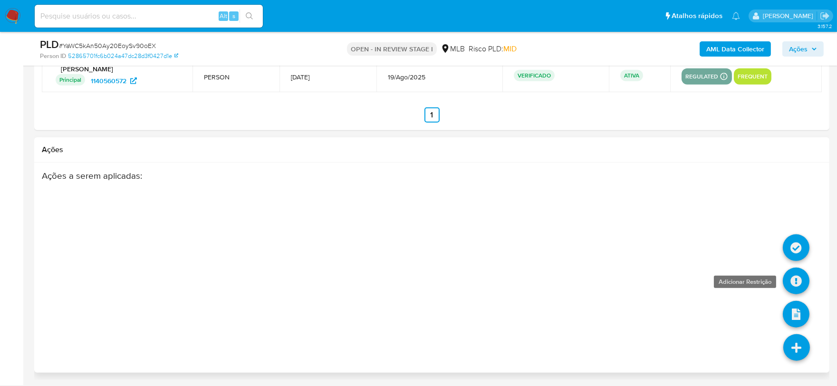
click at [787, 277] on icon at bounding box center [795, 280] width 27 height 27
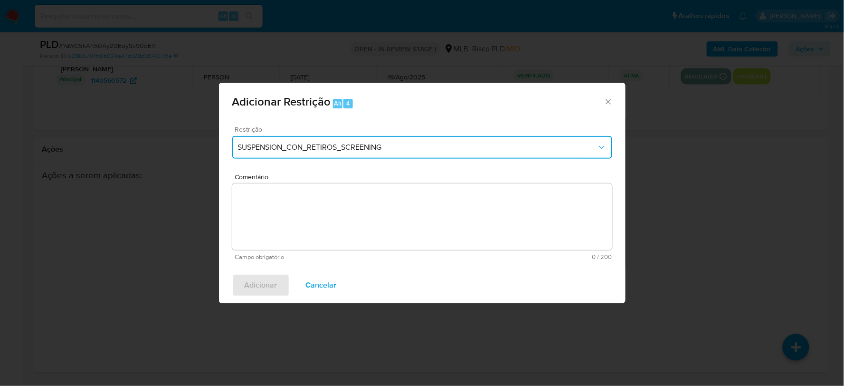
click at [352, 145] on span "SUSPENSION_CON_RETIROS_SCREENING" at bounding box center [417, 148] width 359 height 10
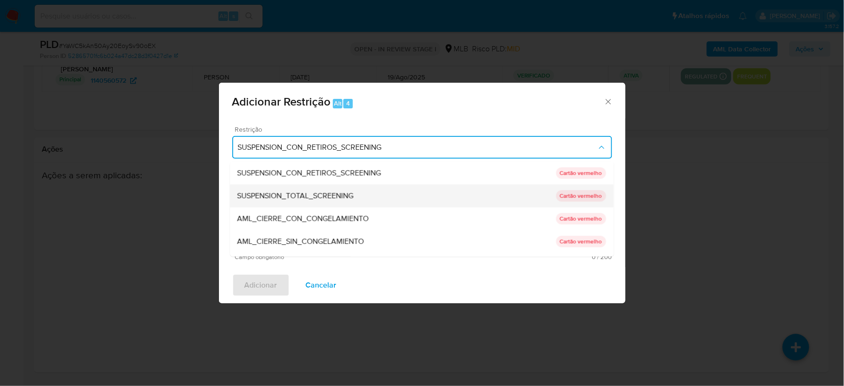
click at [334, 195] on span "SUSPENSION_TOTAL_SCREENING" at bounding box center [296, 196] width 116 height 10
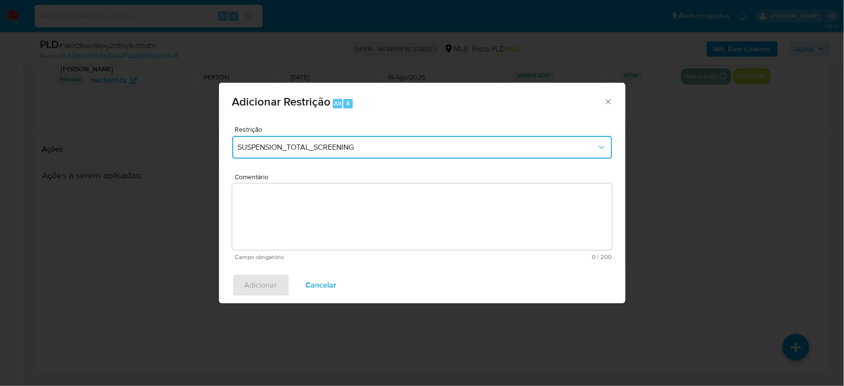
click at [686, 131] on div "Adicionar Restrição Alt 4 Restrição SUSPENSION_TOTAL_SCREENING Comentário Campo…" at bounding box center [422, 193] width 844 height 386
